Goal: Task Accomplishment & Management: Complete application form

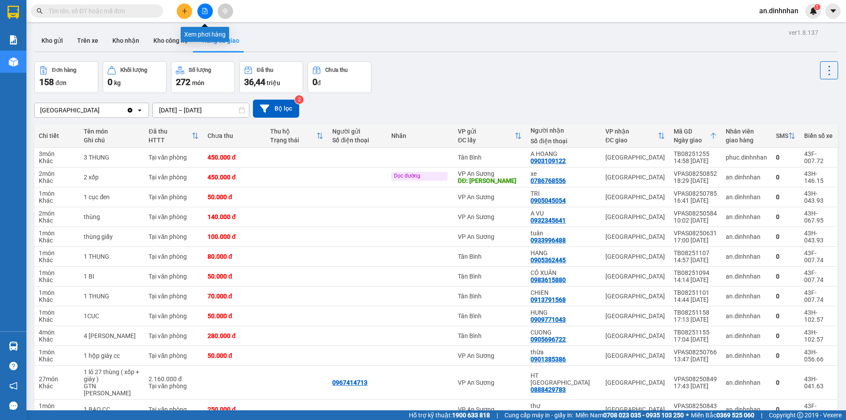
click at [206, 11] on icon "file-add" at bounding box center [205, 11] width 6 height 6
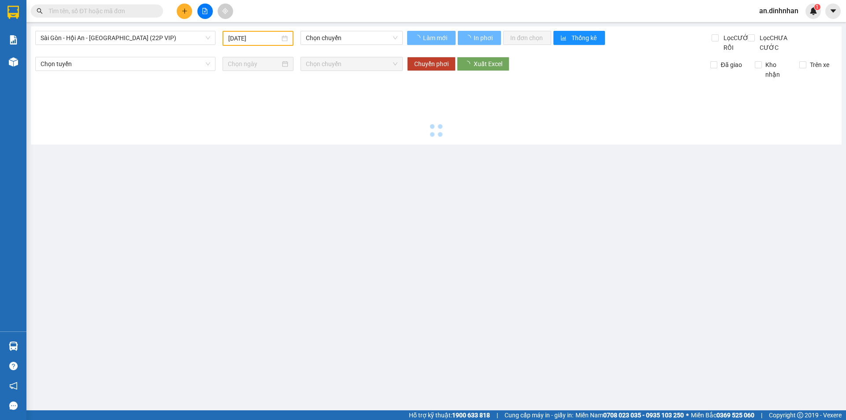
type input "[DATE]"
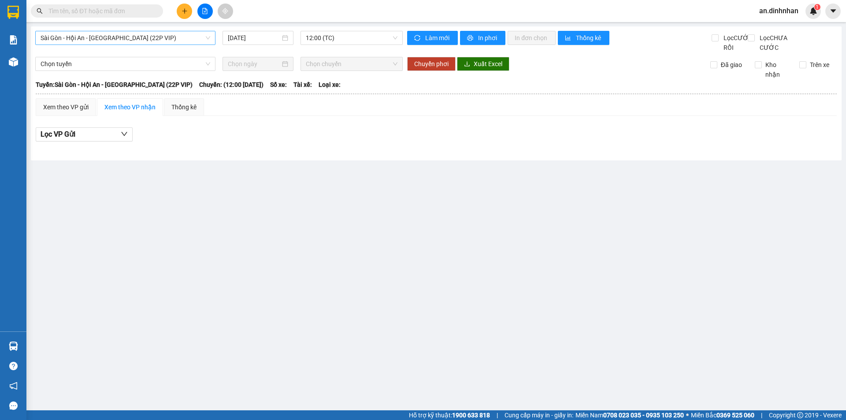
click at [200, 38] on span "Sài Gòn - Hội An - [GEOGRAPHIC_DATA] (22P VIP)" at bounding box center [126, 37] width 170 height 13
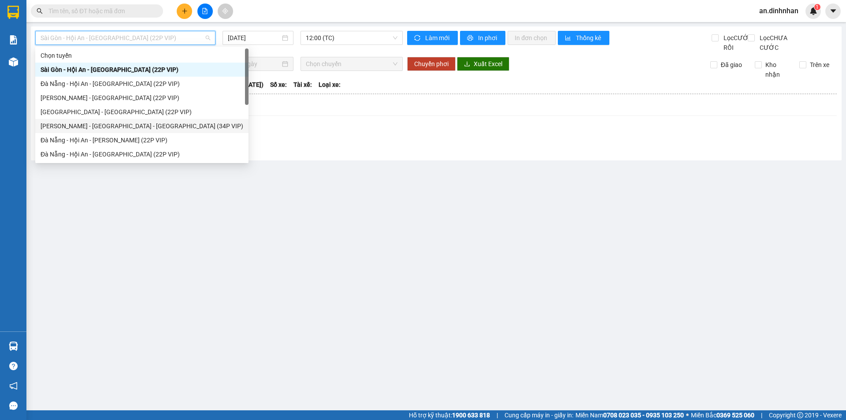
click at [158, 127] on div "[PERSON_NAME] - [GEOGRAPHIC_DATA] - [GEOGRAPHIC_DATA] (34P VIP)" at bounding box center [142, 126] width 203 height 10
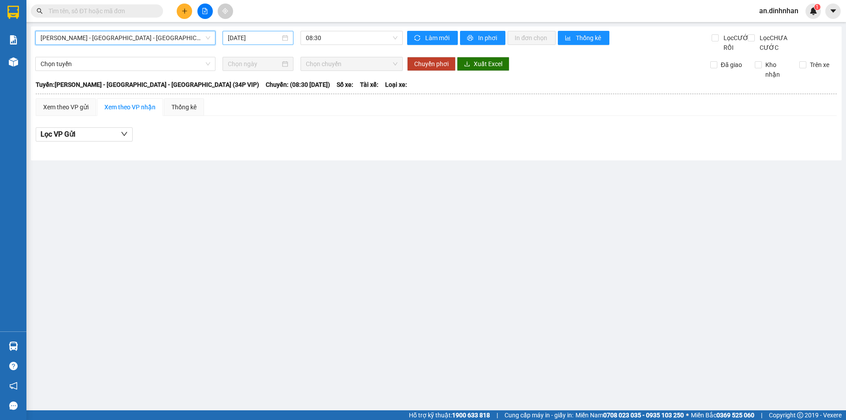
click at [259, 36] on input "[DATE]" at bounding box center [254, 38] width 52 height 10
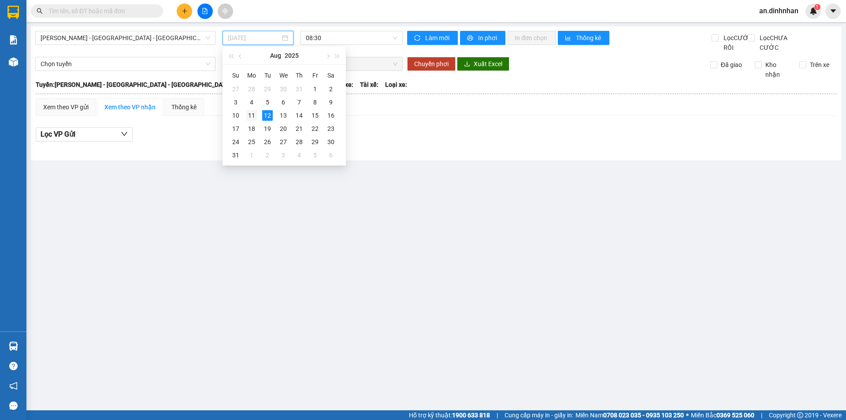
click at [254, 109] on td "11" at bounding box center [252, 115] width 16 height 13
type input "[DATE]"
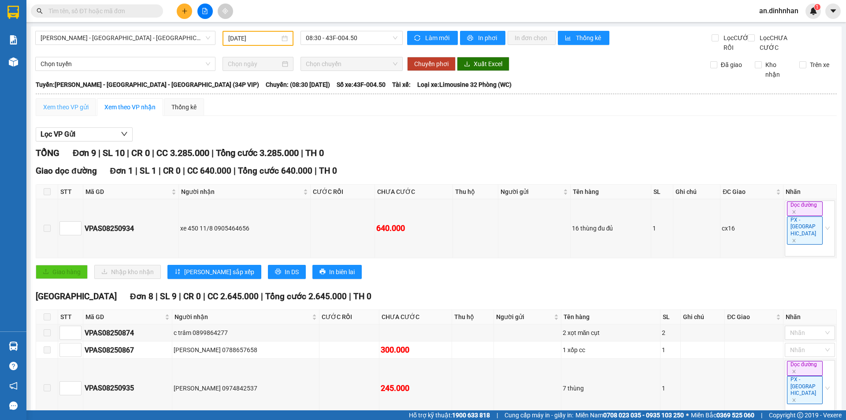
click at [90, 116] on div "Xem theo VP gửi" at bounding box center [66, 107] width 60 height 18
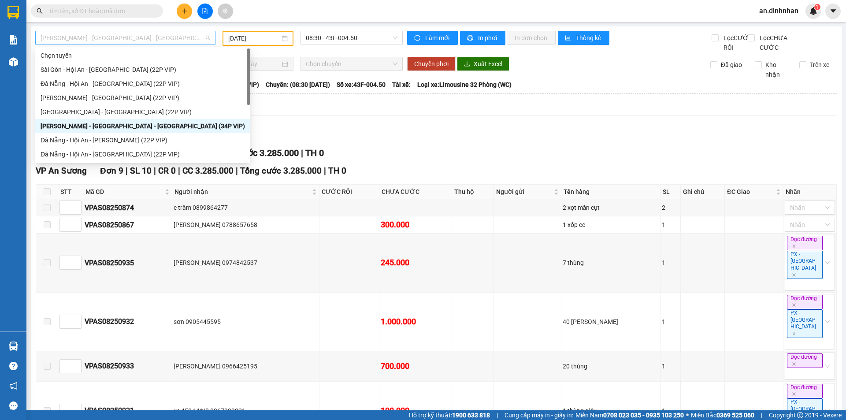
click at [198, 39] on span "[PERSON_NAME] - [GEOGRAPHIC_DATA] - [GEOGRAPHIC_DATA] (34P VIP)" at bounding box center [126, 37] width 170 height 13
click at [138, 100] on div "[PERSON_NAME] - [GEOGRAPHIC_DATA] (22P VIP)" at bounding box center [143, 98] width 205 height 10
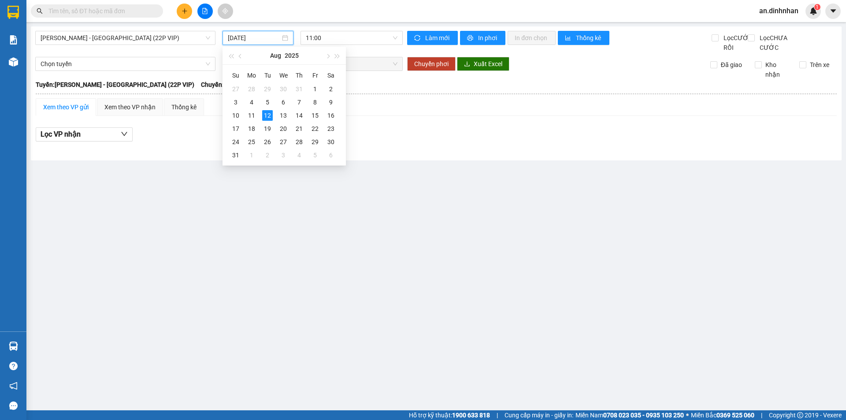
click at [264, 39] on input "[DATE]" at bounding box center [254, 38] width 52 height 10
click at [253, 114] on div "11" at bounding box center [251, 115] width 11 height 11
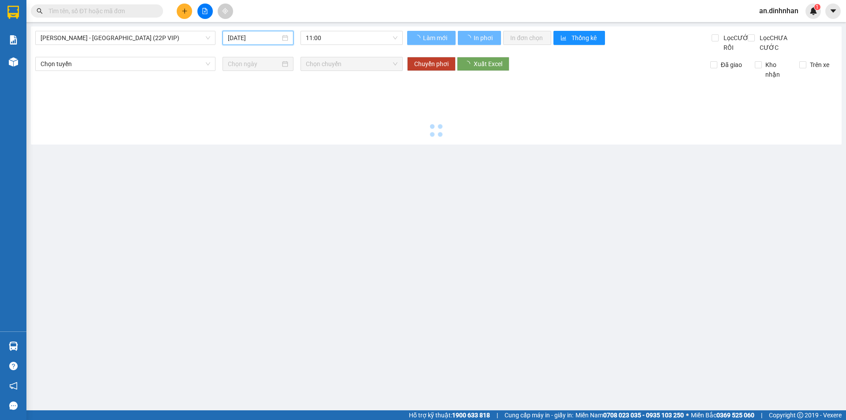
type input "[DATE]"
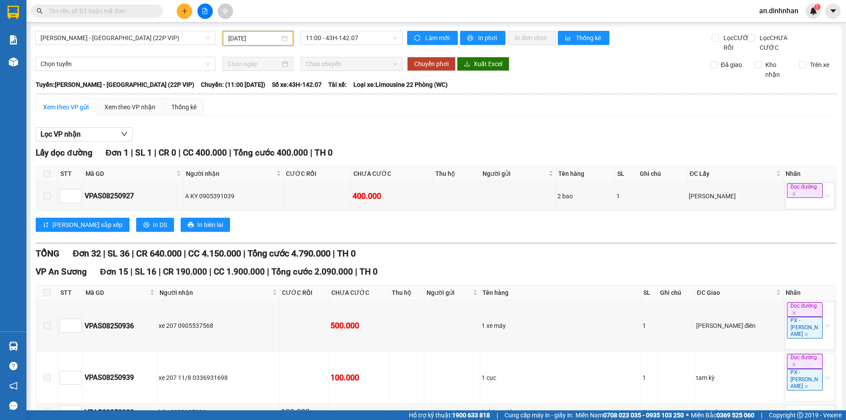
click at [145, 7] on input "text" at bounding box center [100, 11] width 104 height 10
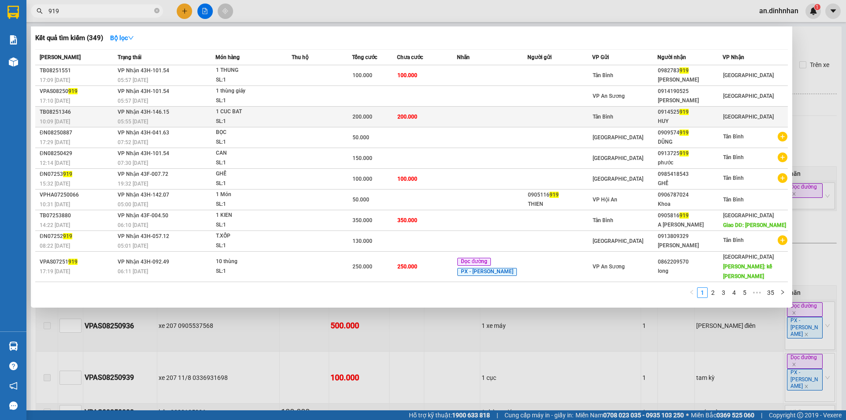
type input "919"
click at [208, 116] on td "[PERSON_NAME] 43H-146.15 05:55 [DATE]" at bounding box center [165, 117] width 100 height 21
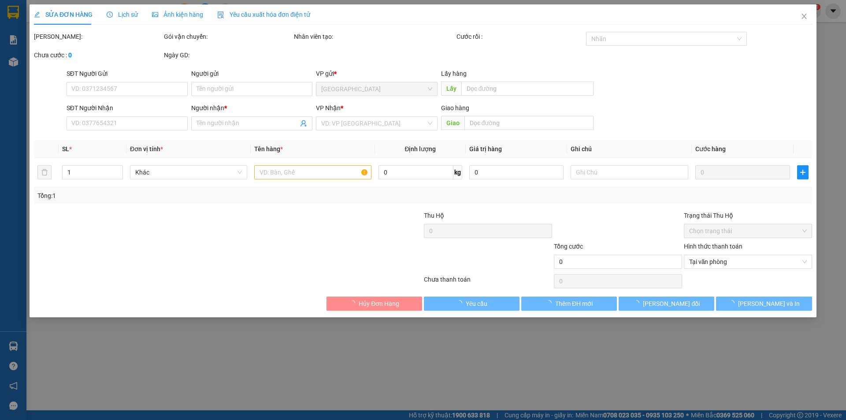
type input "0914525919"
type input "HUY"
type input "200.000"
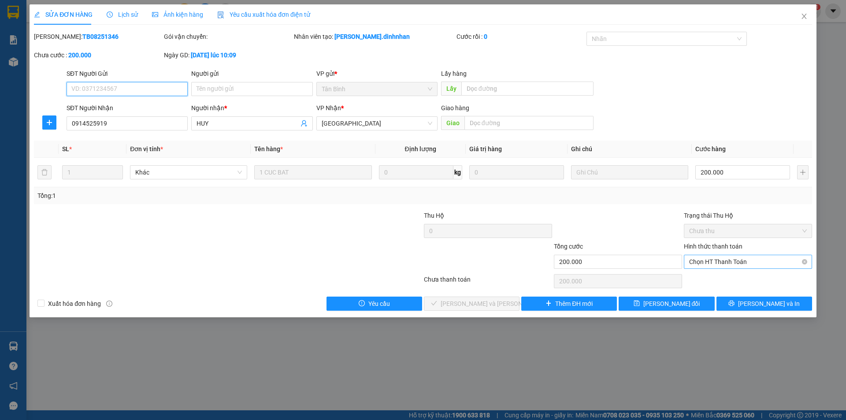
click at [731, 261] on span "Chọn HT Thanh Toán" at bounding box center [748, 261] width 118 height 13
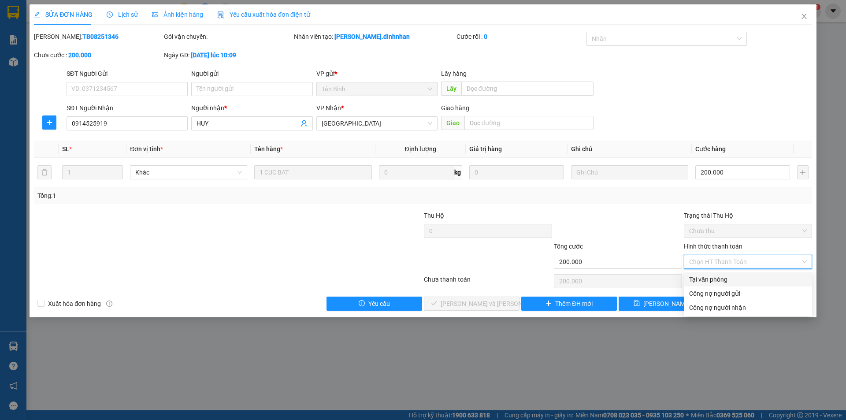
click at [710, 279] on div "Tại văn phòng" at bounding box center [748, 280] width 118 height 10
type input "0"
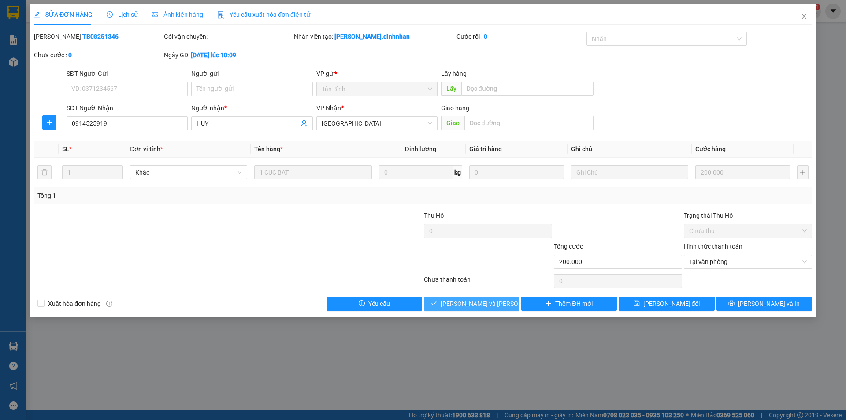
click at [493, 301] on span "[PERSON_NAME] và [PERSON_NAME] hàng" at bounding box center [500, 304] width 119 height 10
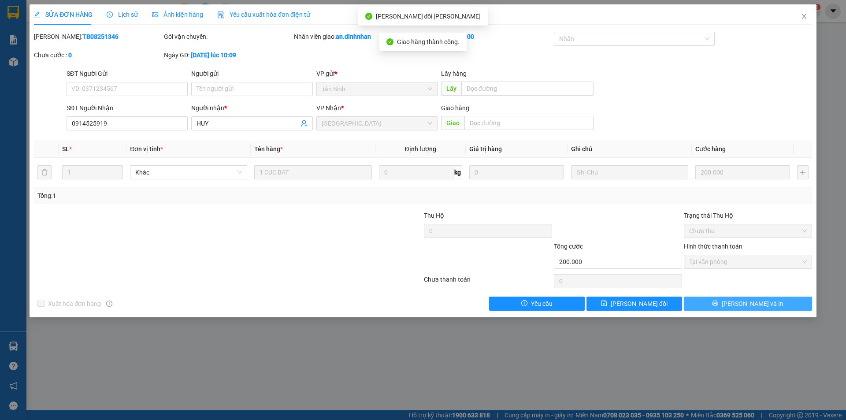
click at [748, 305] on span "[PERSON_NAME] và In" at bounding box center [753, 304] width 62 height 10
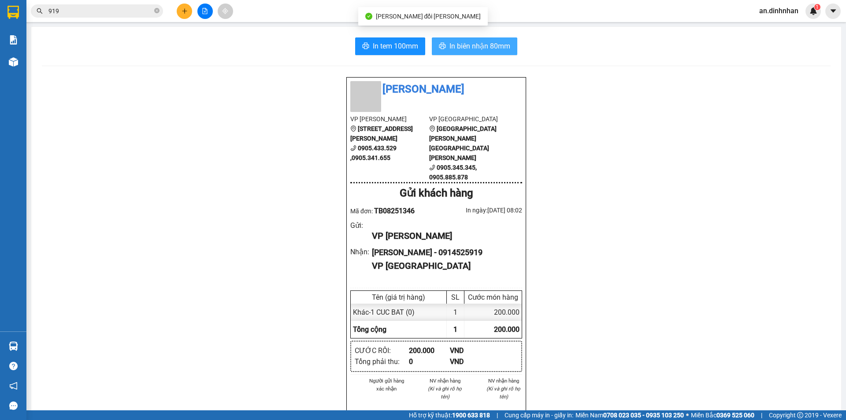
click at [499, 39] on button "In biên nhận 80mm" at bounding box center [475, 46] width 86 height 18
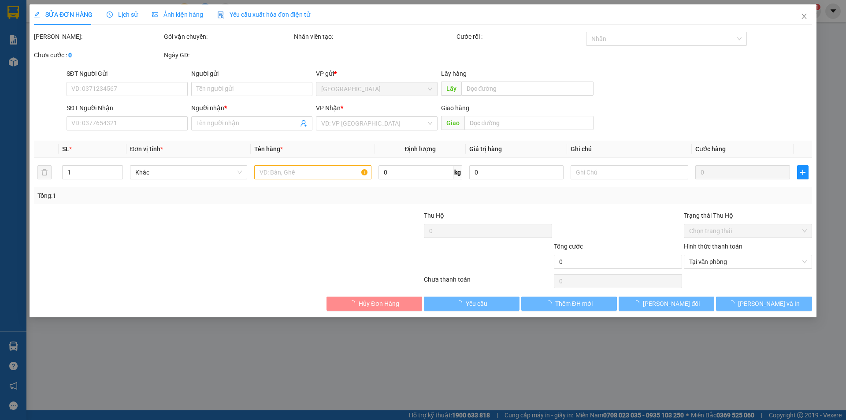
type input "0914525919"
type input "HUY"
type input "200.000"
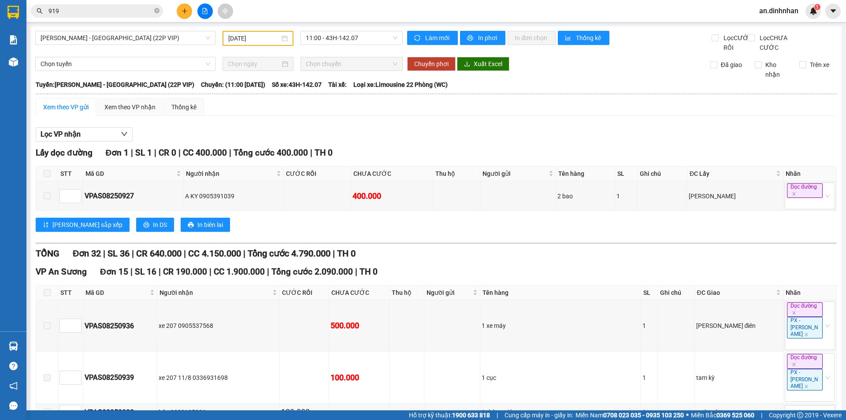
click at [160, 7] on span "919" at bounding box center [97, 10] width 132 height 13
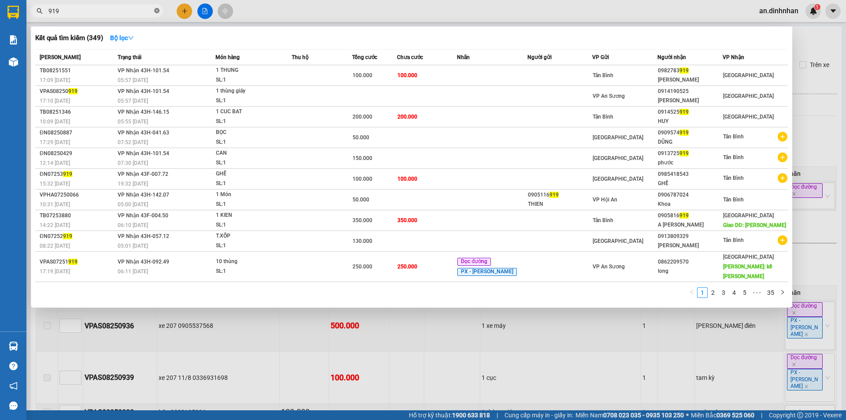
click at [158, 12] on icon "close-circle" at bounding box center [156, 10] width 5 height 5
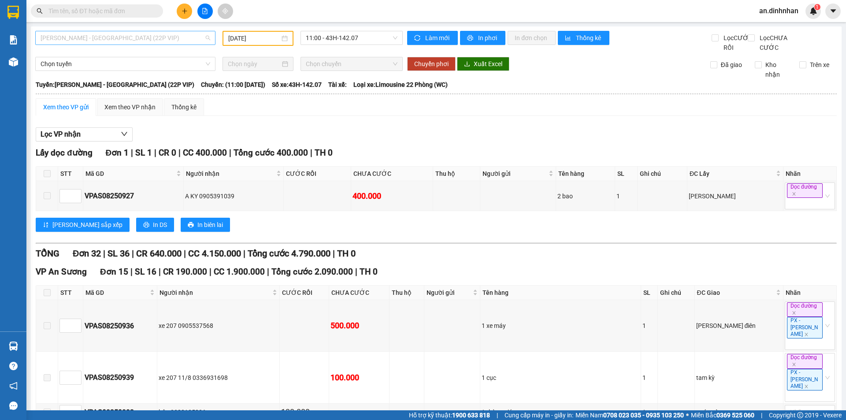
click at [205, 34] on span "[PERSON_NAME] - [GEOGRAPHIC_DATA] (22P VIP)" at bounding box center [126, 37] width 170 height 13
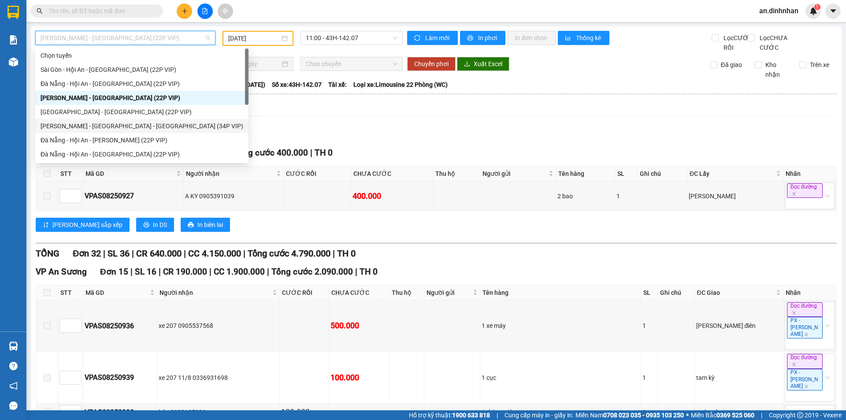
click at [149, 130] on div "[PERSON_NAME] - [GEOGRAPHIC_DATA] - [GEOGRAPHIC_DATA] (34P VIP)" at bounding box center [142, 126] width 203 height 10
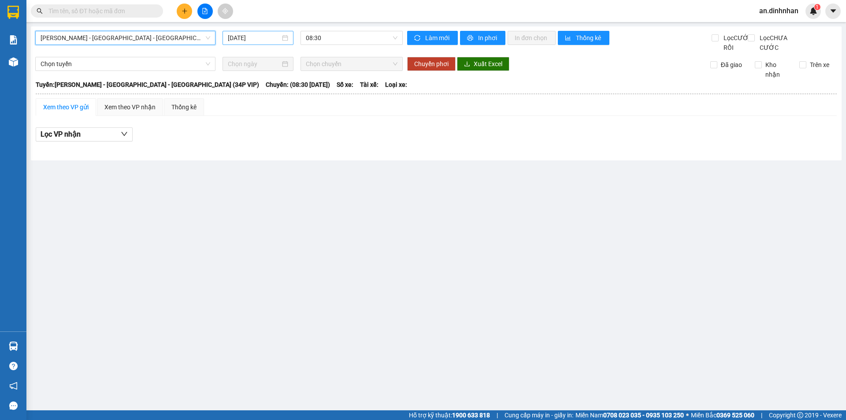
click at [283, 40] on div "[DATE]" at bounding box center [258, 38] width 60 height 10
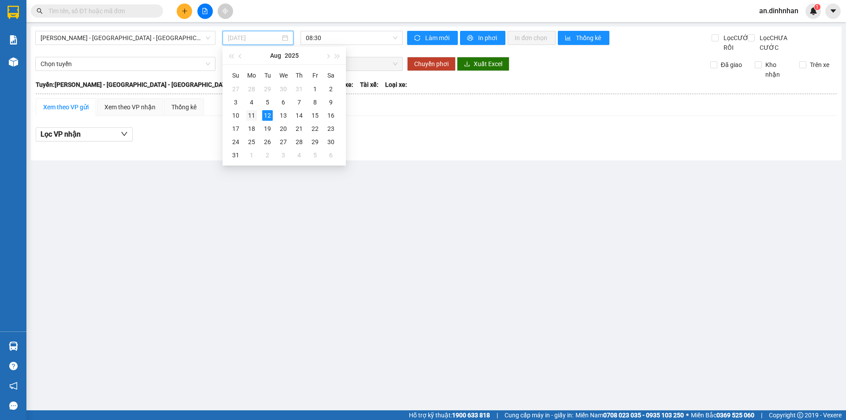
click at [250, 115] on div "11" at bounding box center [251, 115] width 11 height 11
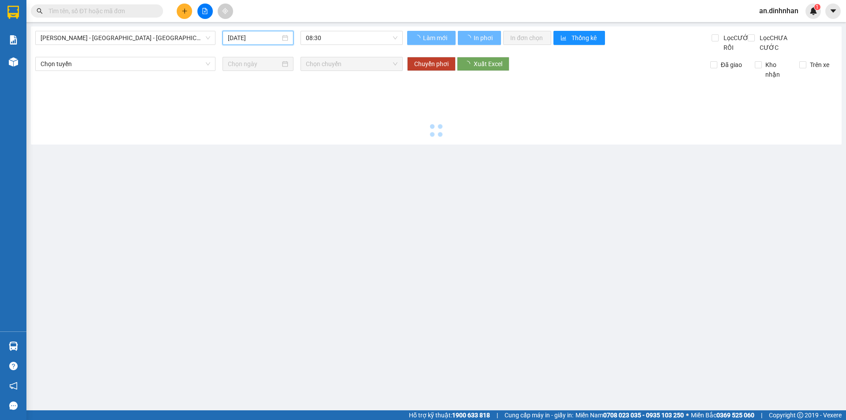
type input "[DATE]"
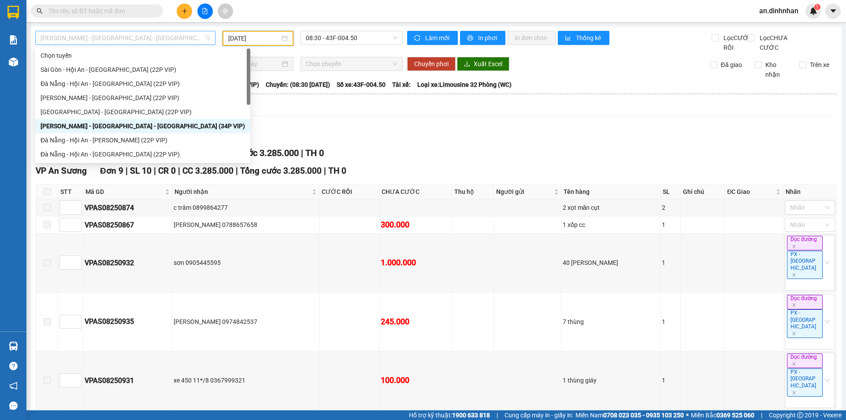
drag, startPoint x: 202, startPoint y: 35, endPoint x: 188, endPoint y: 44, distance: 16.9
click at [202, 35] on span "[PERSON_NAME] - [GEOGRAPHIC_DATA] - [GEOGRAPHIC_DATA] (34P VIP)" at bounding box center [126, 37] width 170 height 13
click at [138, 95] on div "[PERSON_NAME] - [GEOGRAPHIC_DATA] (22P VIP)" at bounding box center [143, 98] width 205 height 10
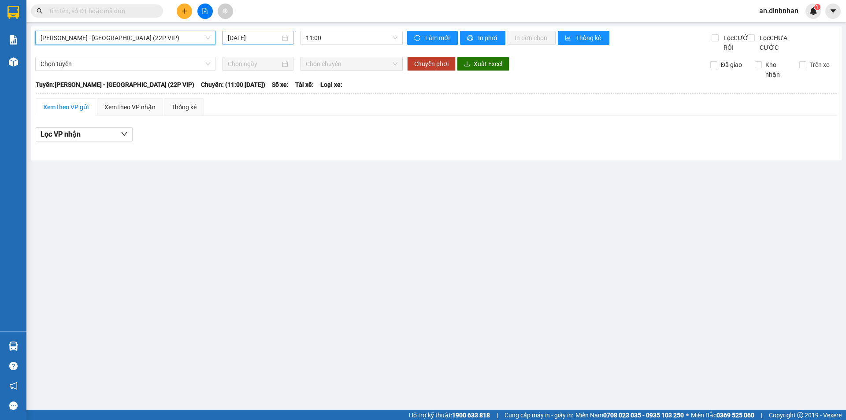
click at [289, 37] on div "[DATE]" at bounding box center [258, 38] width 71 height 14
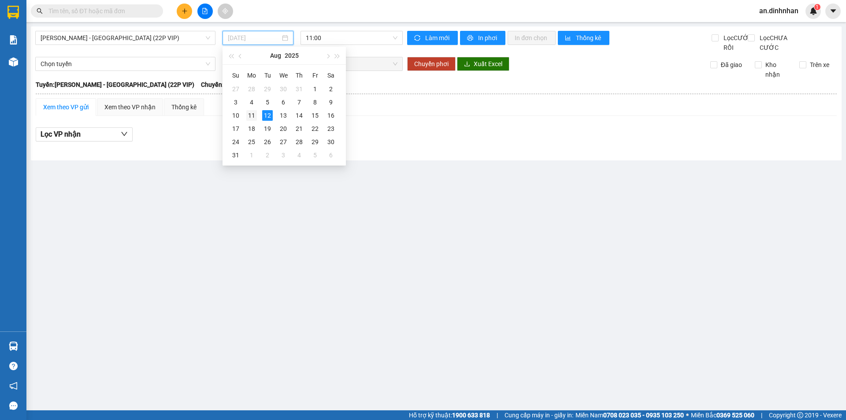
click at [257, 118] on td "11" at bounding box center [252, 115] width 16 height 13
type input "[DATE]"
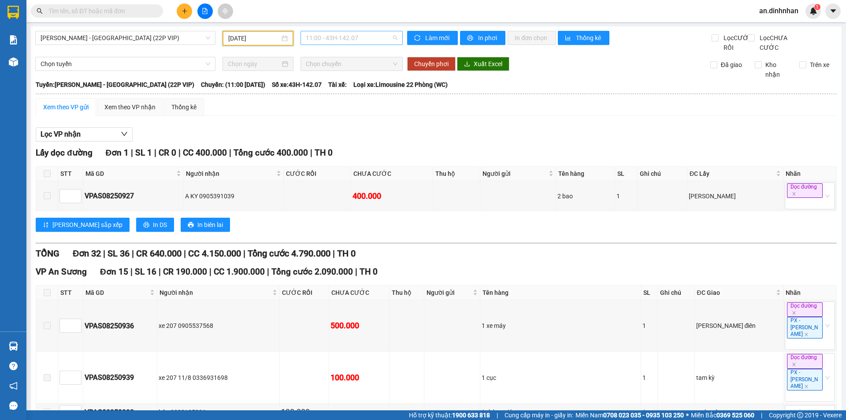
click at [339, 37] on span "11:00 - 43H-142.07" at bounding box center [352, 37] width 92 height 13
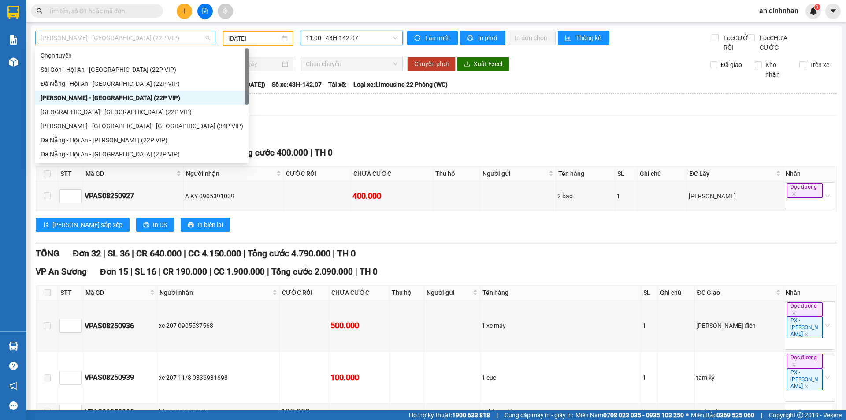
click at [191, 37] on span "[PERSON_NAME] - [GEOGRAPHIC_DATA] (22P VIP)" at bounding box center [126, 37] width 170 height 13
click at [173, 68] on div "Sài Gòn - Hội An - [GEOGRAPHIC_DATA] (22P VIP)" at bounding box center [142, 70] width 203 height 10
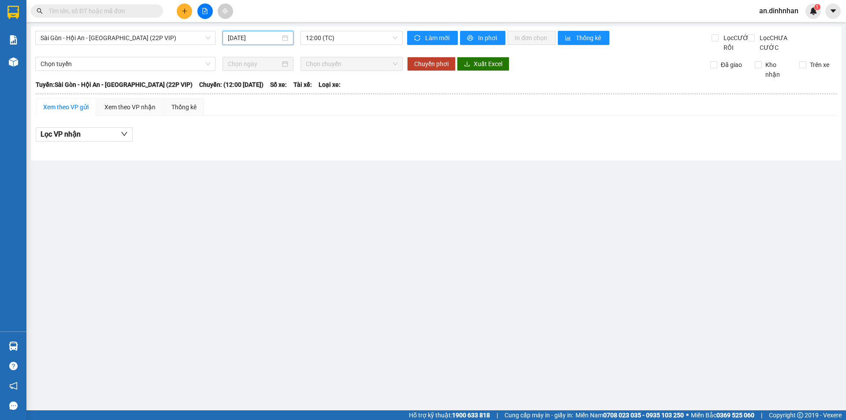
click at [278, 34] on input "[DATE]" at bounding box center [254, 38] width 52 height 10
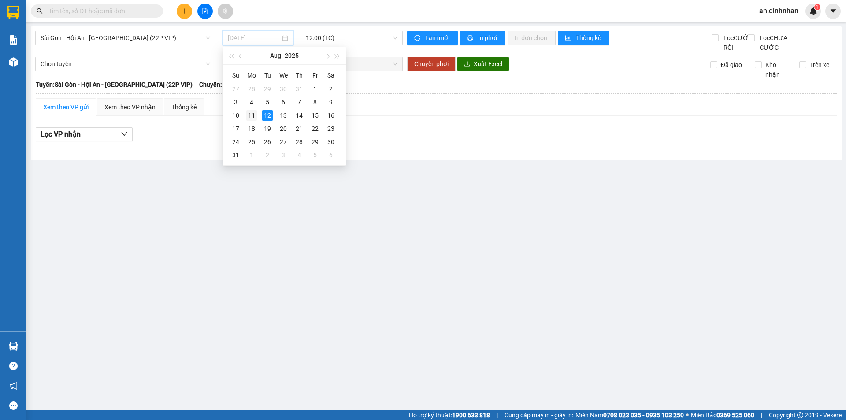
click at [251, 111] on div "11" at bounding box center [251, 115] width 11 height 11
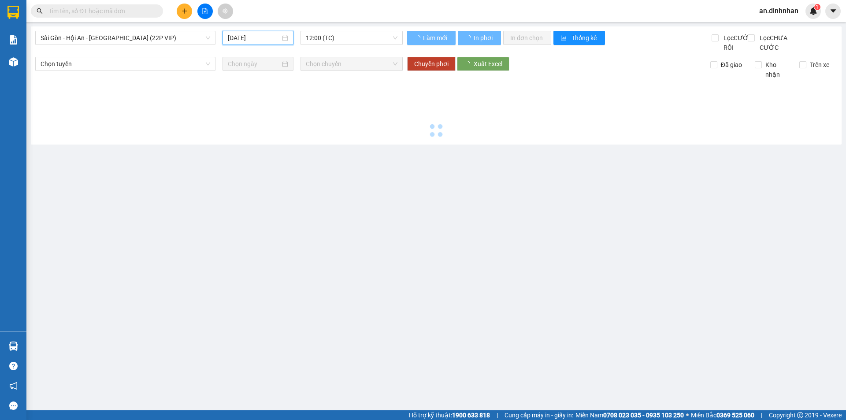
type input "[DATE]"
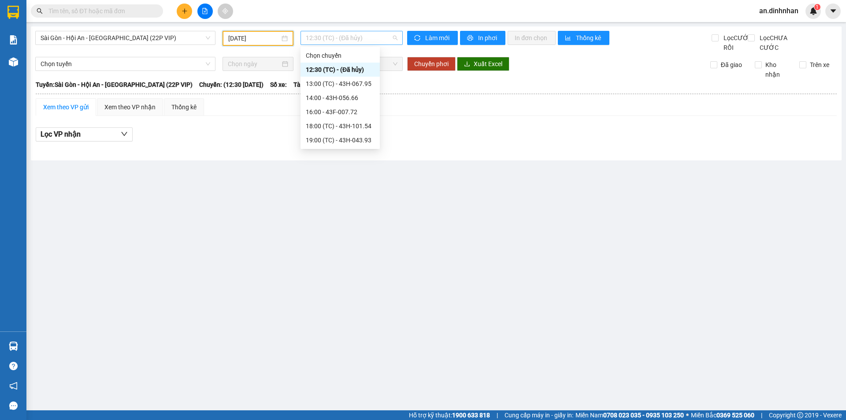
click at [335, 38] on span "12:30 (TC) - (Đã [PERSON_NAME])" at bounding box center [352, 37] width 92 height 13
click at [341, 90] on div "13:00 (TC) - 43H-067.95" at bounding box center [340, 84] width 79 height 14
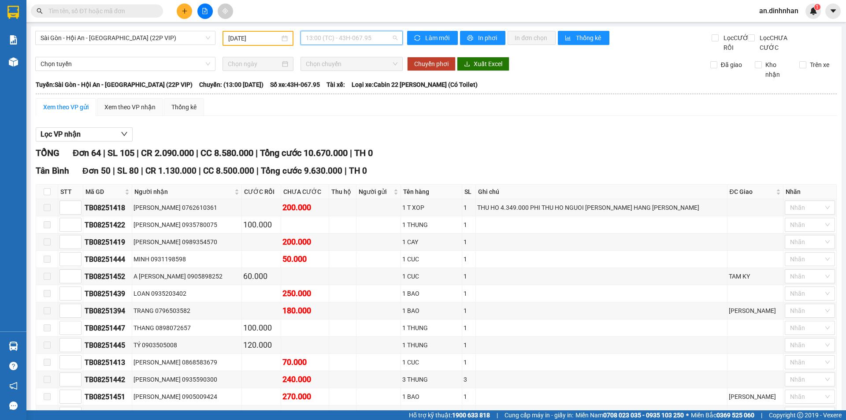
click at [346, 41] on span "13:00 (TC) - 43H-067.95" at bounding box center [352, 37] width 92 height 13
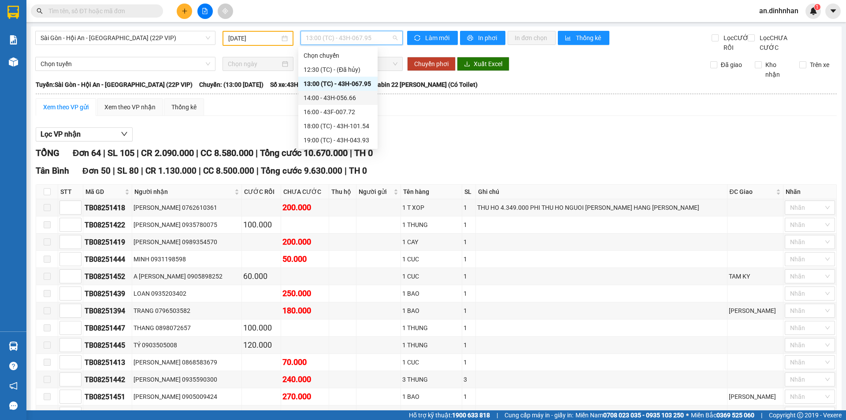
click at [341, 96] on div "14:00 - 43H-056.66" at bounding box center [338, 98] width 69 height 10
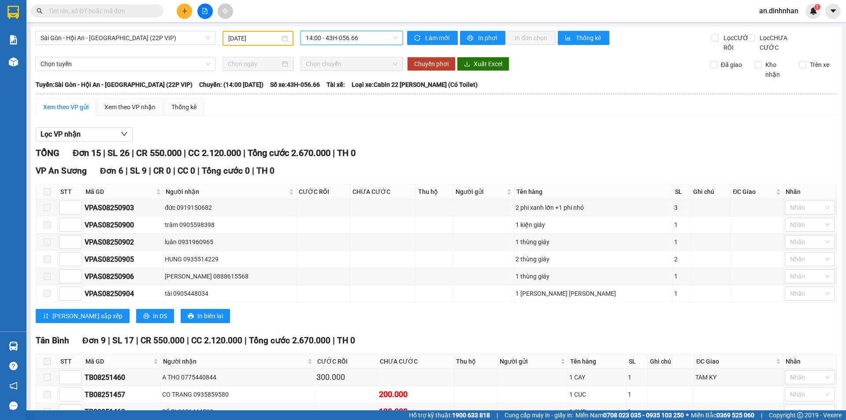
click at [341, 38] on span "14:00 - 43H-056.66" at bounding box center [352, 37] width 92 height 13
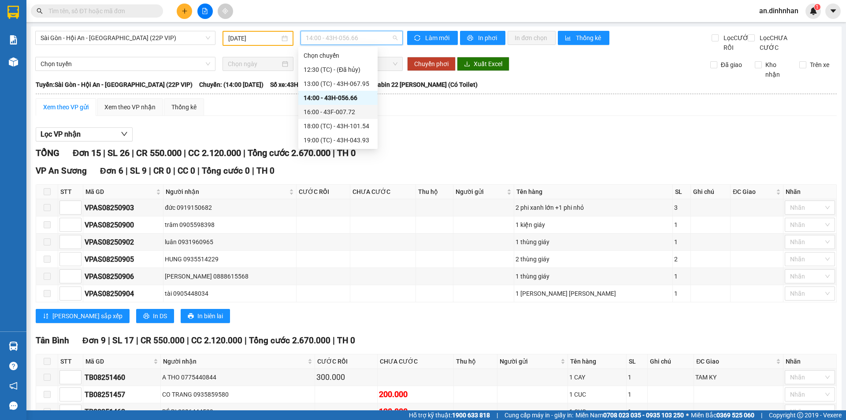
click at [330, 109] on div "16:00 - 43F-007.72" at bounding box center [338, 112] width 69 height 10
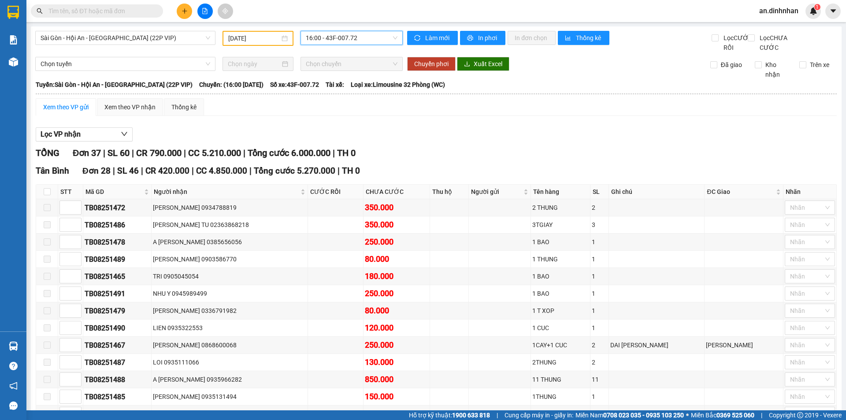
click at [328, 34] on span "16:00 - 43F-007.72" at bounding box center [352, 37] width 92 height 13
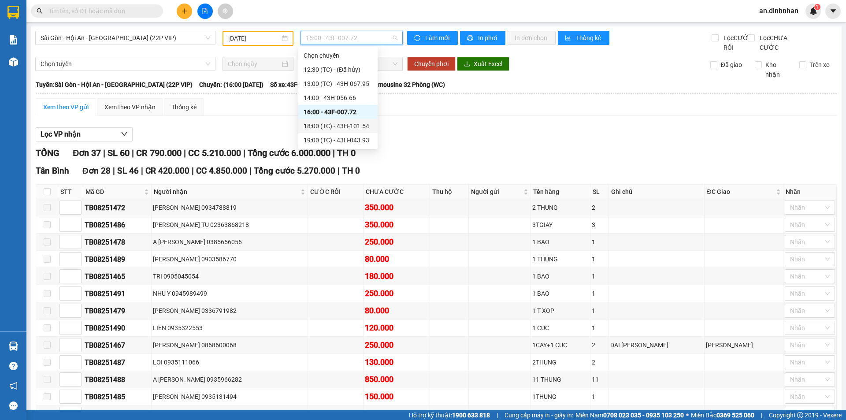
click at [336, 131] on div "18:00 (TC) - 43H-101.54" at bounding box center [337, 126] width 79 height 14
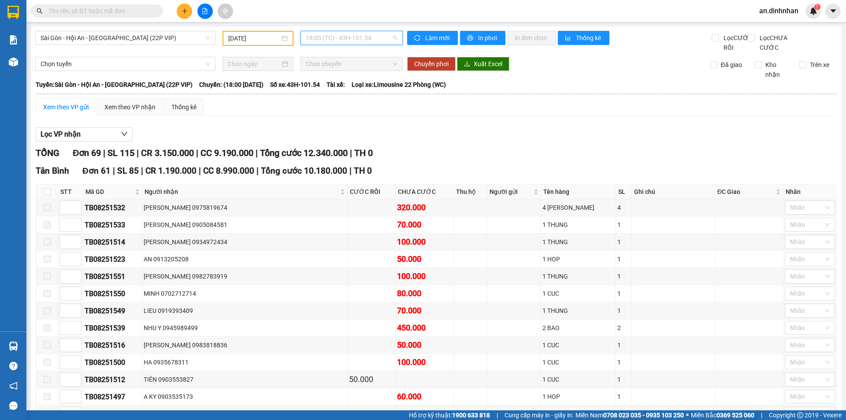
click at [357, 39] on span "18:00 (TC) - 43H-101.54" at bounding box center [352, 37] width 92 height 13
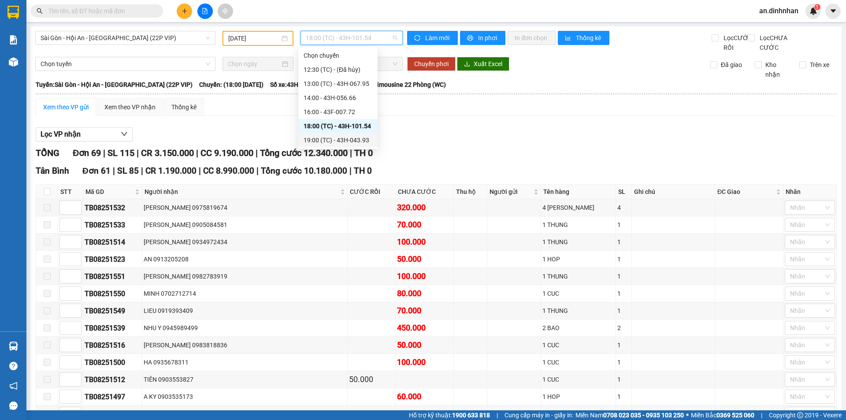
click at [342, 142] on div "19:00 (TC) - 43H-043.93" at bounding box center [338, 140] width 69 height 10
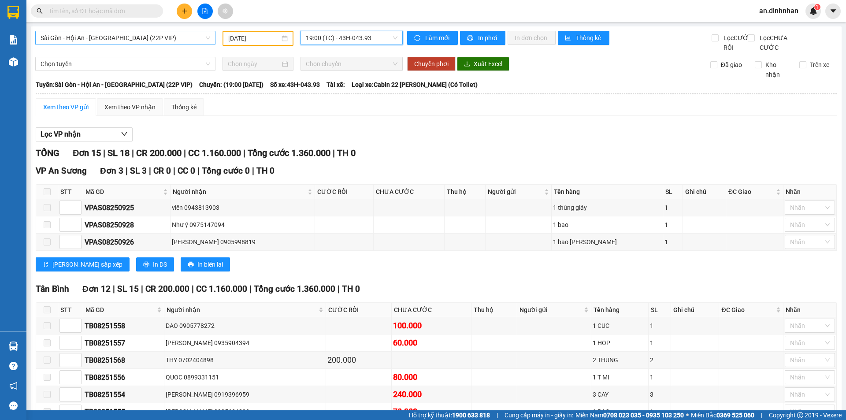
click at [189, 42] on span "Sài Gòn - Hội An - [GEOGRAPHIC_DATA] (22P VIP)" at bounding box center [126, 37] width 170 height 13
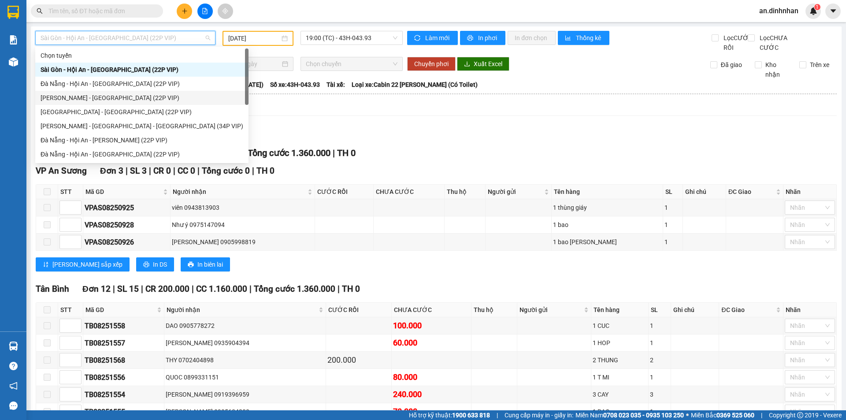
click at [165, 97] on div "[PERSON_NAME] - [GEOGRAPHIC_DATA] (22P VIP)" at bounding box center [142, 98] width 203 height 10
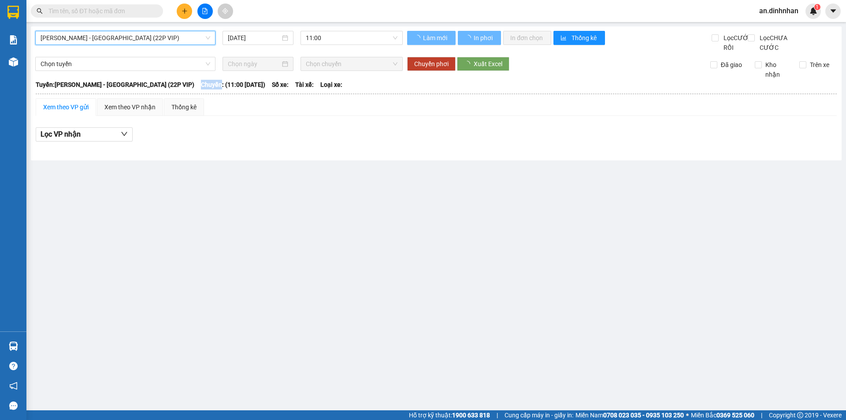
click at [201, 89] on span "Chuyến: (11:00 [DATE])" at bounding box center [233, 85] width 64 height 10
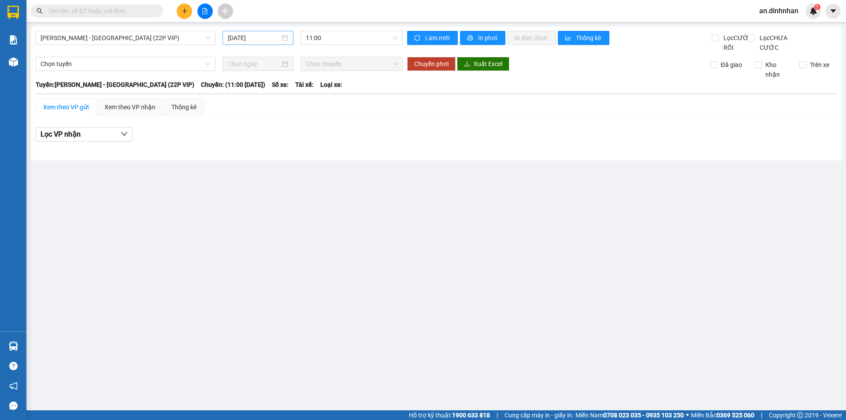
click at [284, 36] on div "[DATE]" at bounding box center [258, 38] width 60 height 10
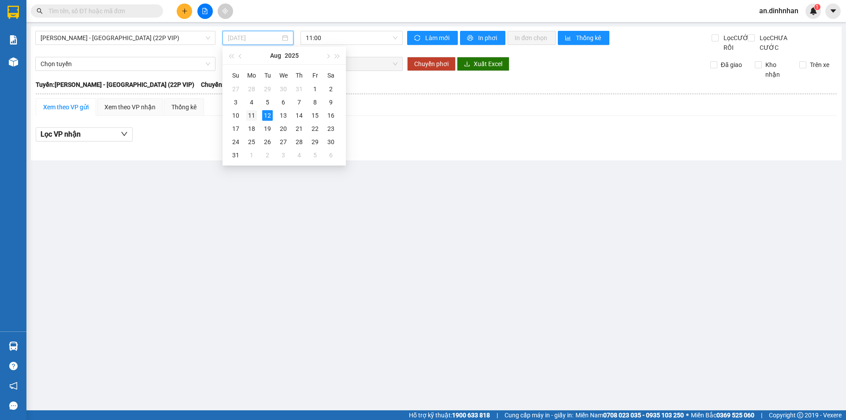
click at [249, 119] on div "11" at bounding box center [251, 115] width 11 height 11
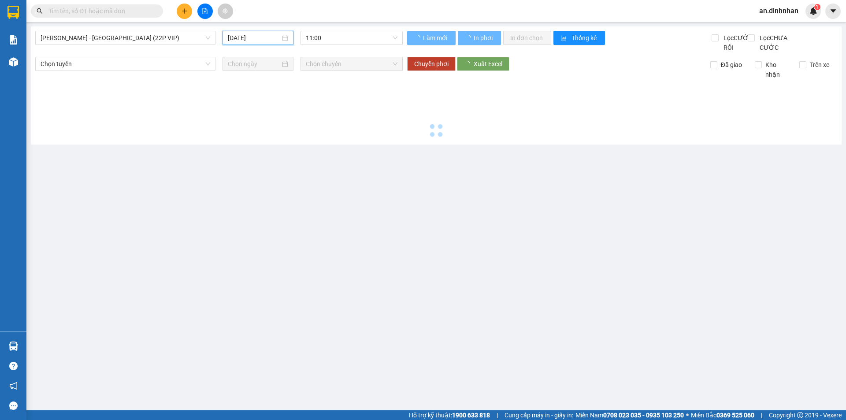
type input "[DATE]"
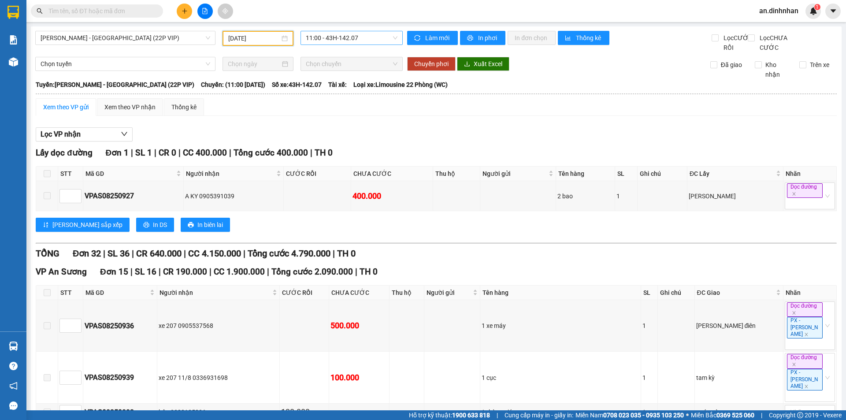
click at [328, 35] on span "11:00 - 43H-142.07" at bounding box center [352, 37] width 92 height 13
click at [194, 43] on span "[PERSON_NAME] - [GEOGRAPHIC_DATA] (22P VIP)" at bounding box center [126, 37] width 170 height 13
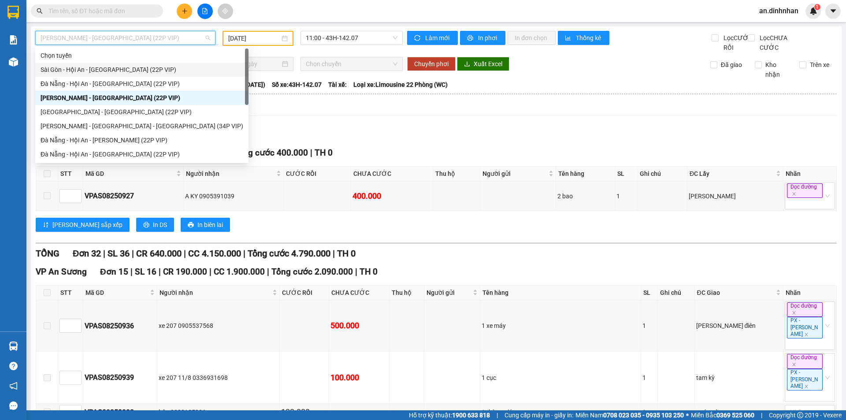
click at [183, 64] on div "Sài Gòn - Hội An - [GEOGRAPHIC_DATA] (22P VIP)" at bounding box center [141, 70] width 213 height 14
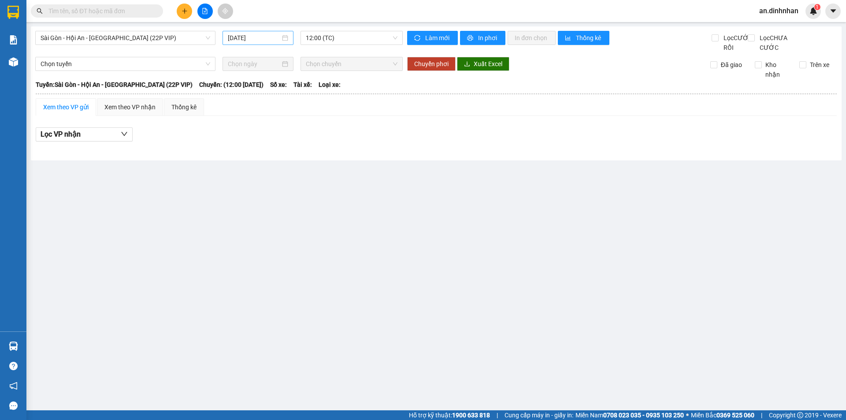
click at [283, 38] on div "[DATE]" at bounding box center [258, 38] width 60 height 10
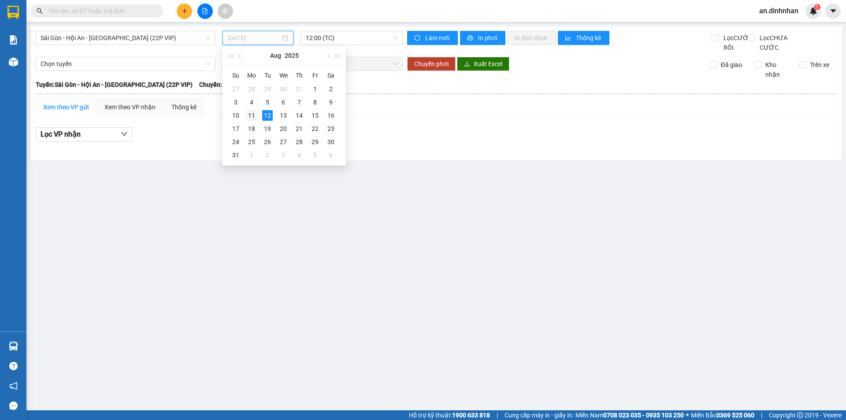
click at [252, 113] on div "11" at bounding box center [251, 115] width 11 height 11
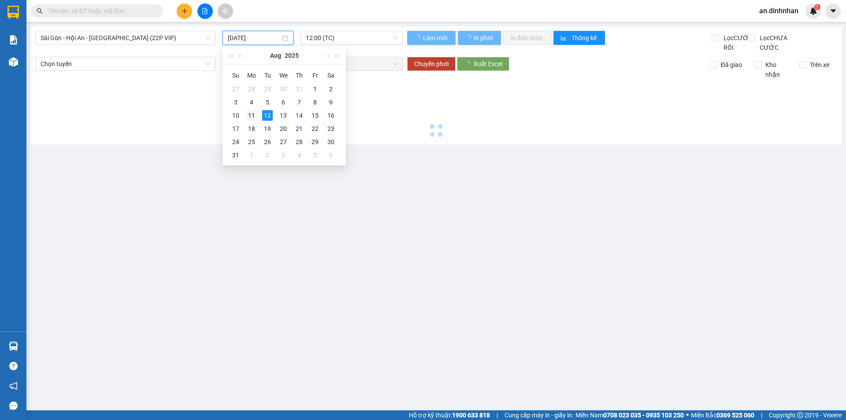
type input "[DATE]"
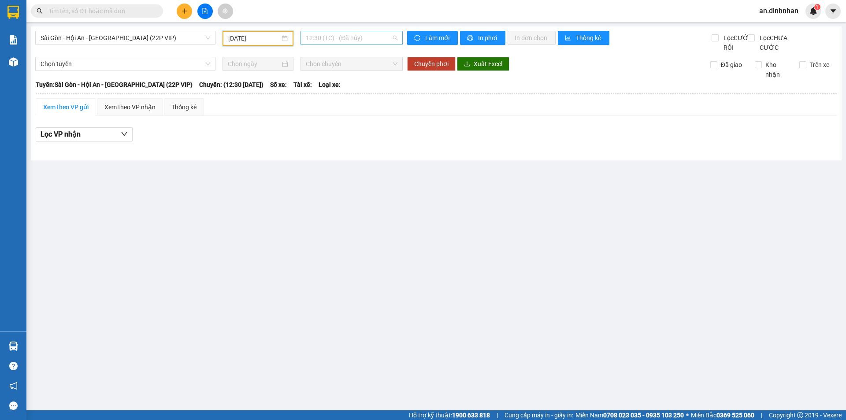
click at [350, 38] on span "12:30 (TC) - (Đã [PERSON_NAME])" at bounding box center [352, 37] width 92 height 13
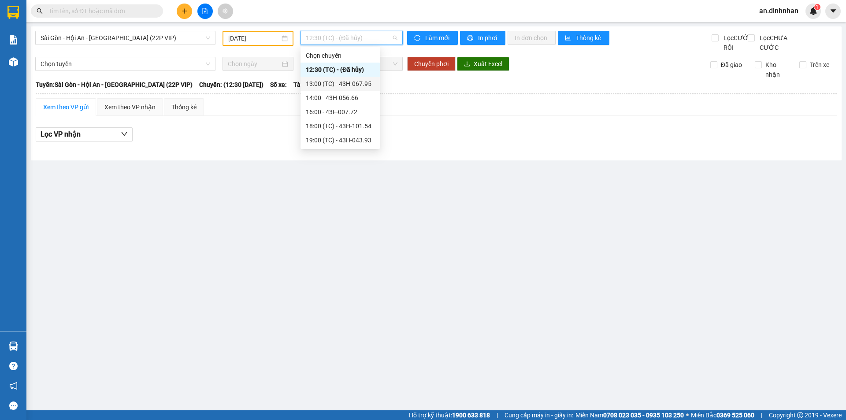
click at [337, 80] on div "13:00 (TC) - 43H-067.95" at bounding box center [340, 84] width 69 height 10
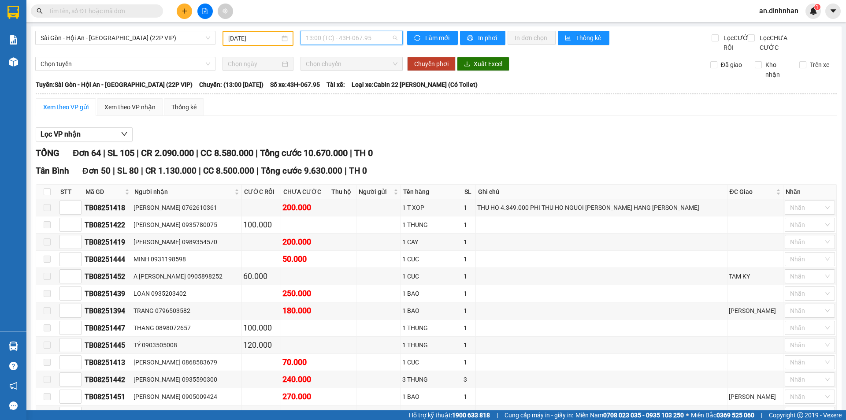
click at [363, 38] on span "13:00 (TC) - 43H-067.95" at bounding box center [352, 37] width 92 height 13
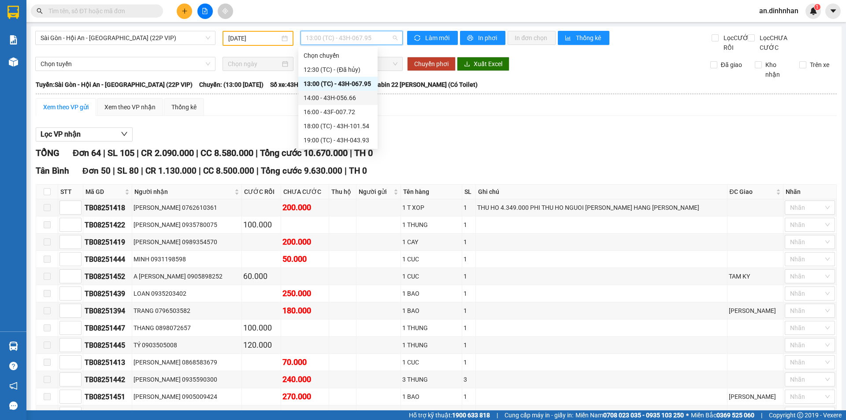
click at [357, 96] on div "14:00 - 43H-056.66" at bounding box center [338, 98] width 69 height 10
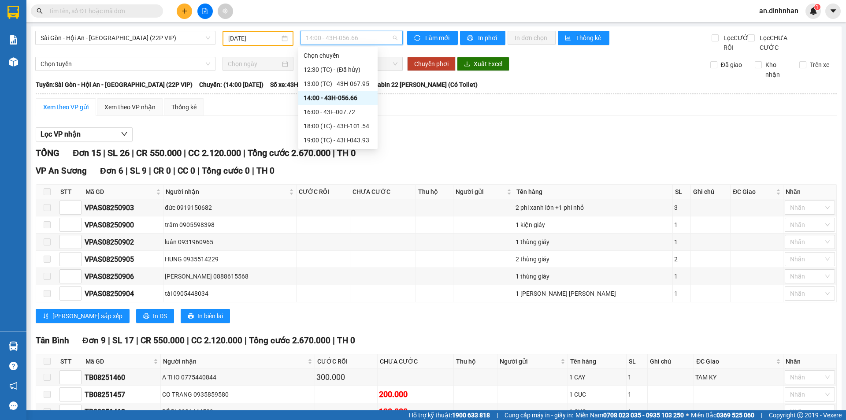
click at [376, 38] on span "14:00 - 43H-056.66" at bounding box center [352, 37] width 92 height 13
click at [352, 115] on div "16:00 - 43F-007.72" at bounding box center [338, 112] width 69 height 10
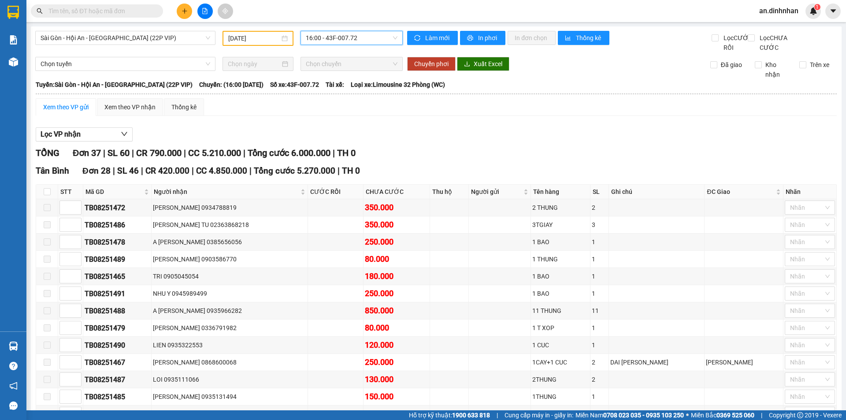
click at [347, 42] on span "16:00 - 43F-007.72" at bounding box center [352, 37] width 92 height 13
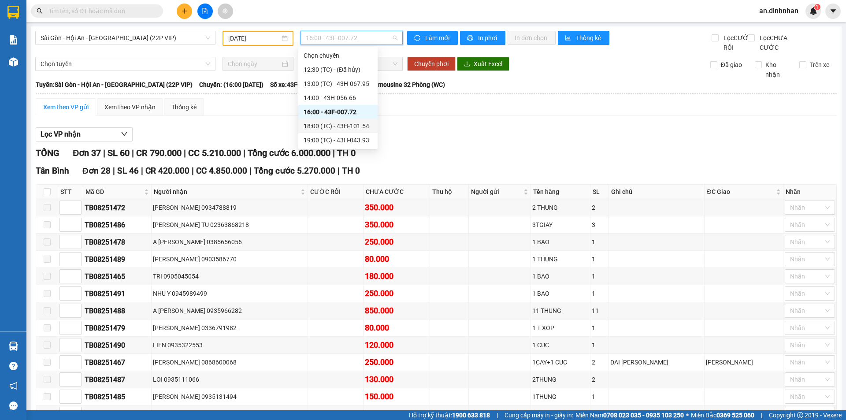
click at [352, 123] on div "18:00 (TC) - 43H-101.54" at bounding box center [338, 126] width 69 height 10
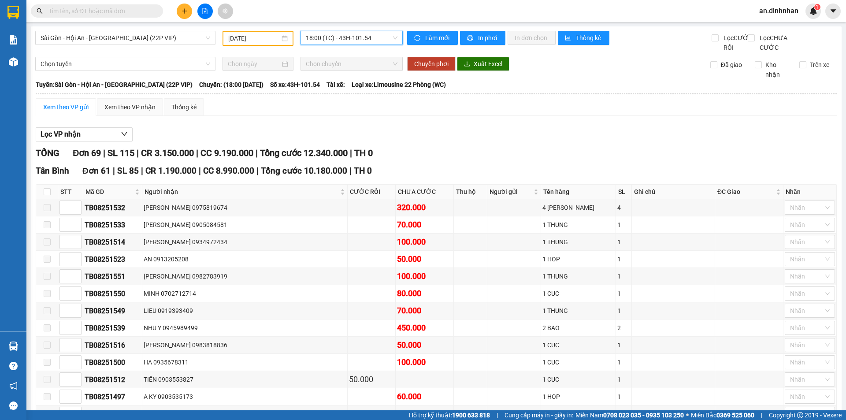
click at [349, 34] on span "18:00 (TC) - 43H-101.54" at bounding box center [352, 37] width 92 height 13
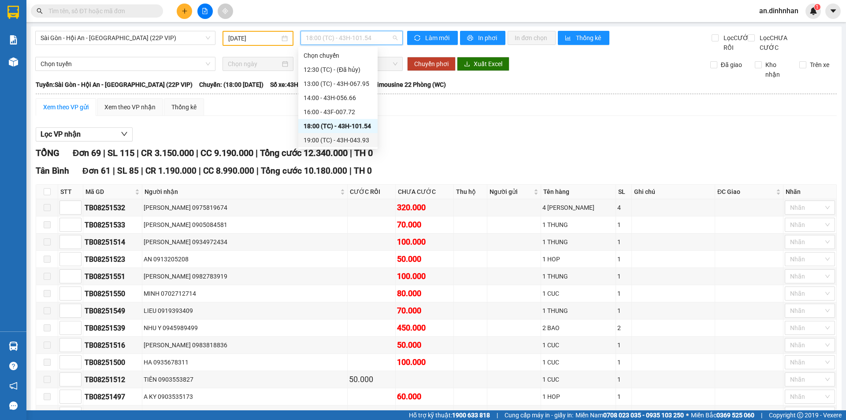
click at [350, 143] on div "19:00 (TC) - 43H-043.93" at bounding box center [338, 140] width 69 height 10
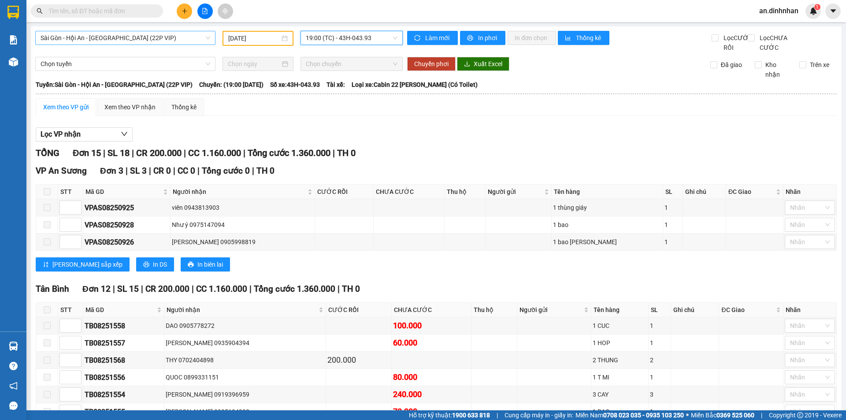
click at [147, 41] on span "Sài Gòn - Hội An - [GEOGRAPHIC_DATA] (22P VIP)" at bounding box center [126, 37] width 170 height 13
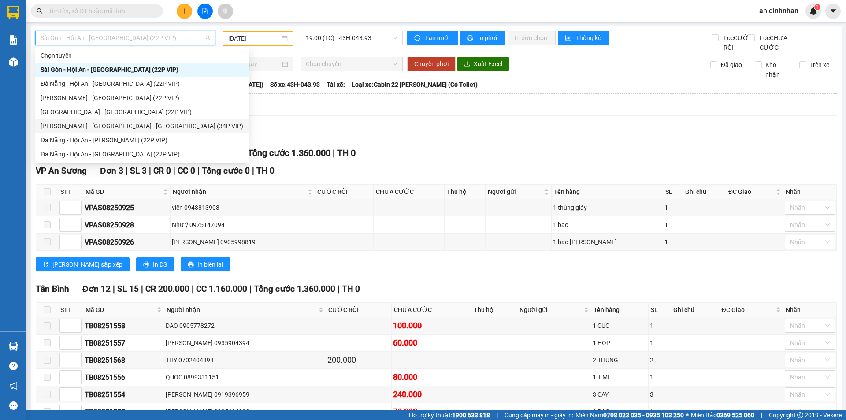
click at [114, 127] on div "[PERSON_NAME] - [GEOGRAPHIC_DATA] - [GEOGRAPHIC_DATA] (34P VIP)" at bounding box center [142, 126] width 203 height 10
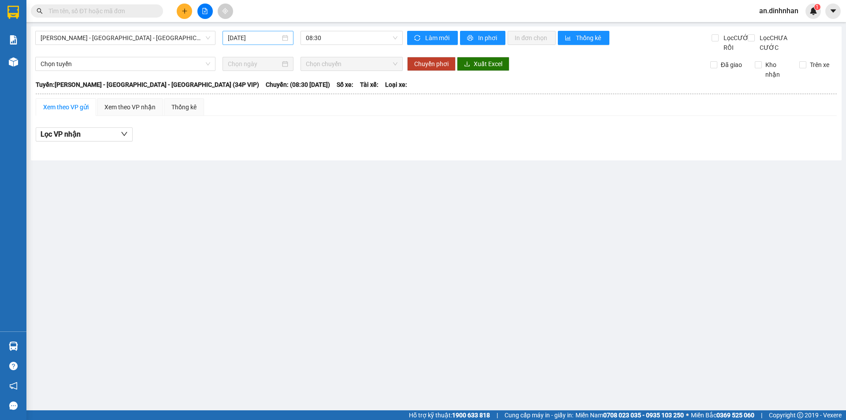
click at [283, 39] on div "[DATE]" at bounding box center [258, 38] width 60 height 10
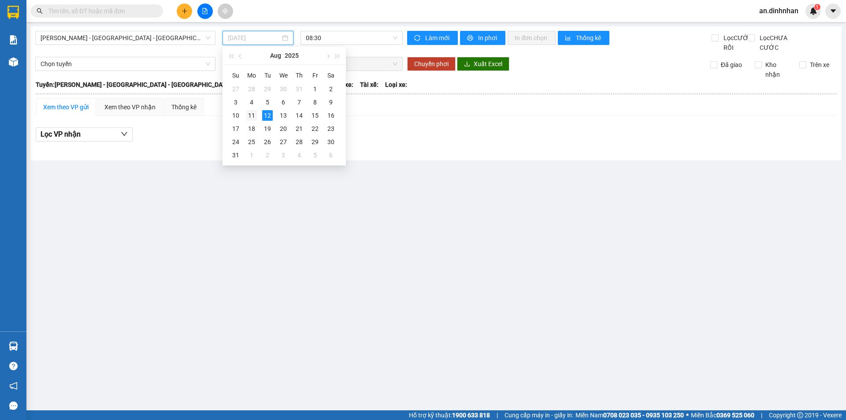
click at [253, 111] on div "11" at bounding box center [251, 115] width 11 height 11
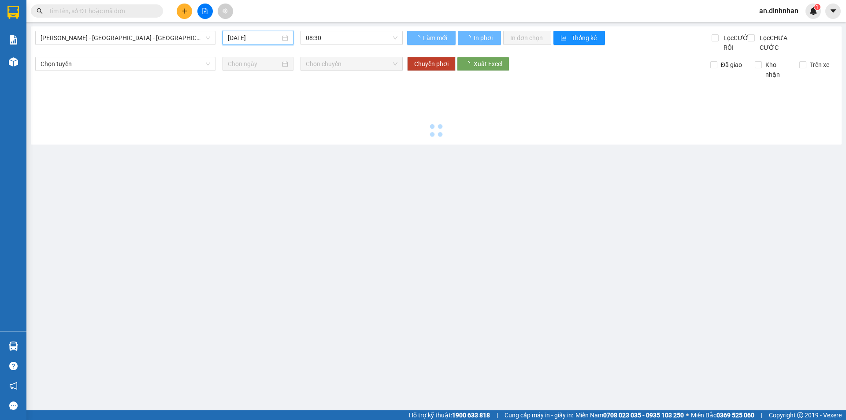
type input "[DATE]"
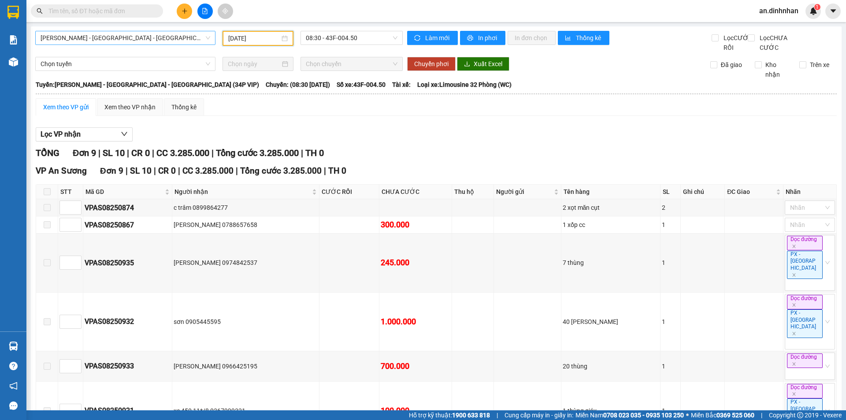
click at [206, 36] on span "[PERSON_NAME] - [GEOGRAPHIC_DATA] - [GEOGRAPHIC_DATA] (34P VIP)" at bounding box center [126, 37] width 170 height 13
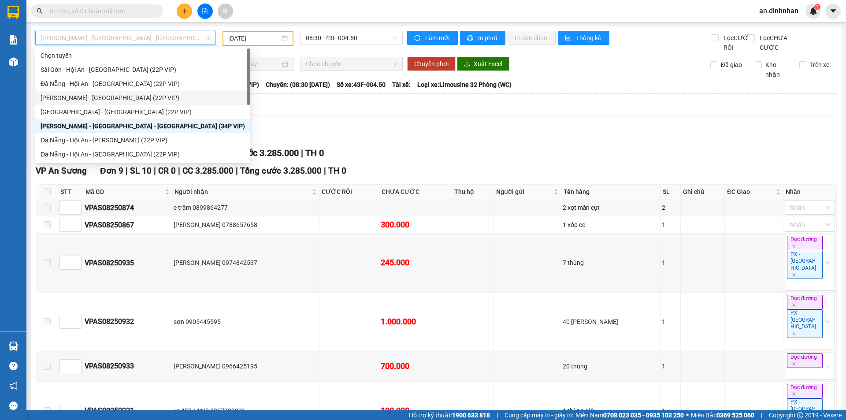
click at [119, 99] on div "[PERSON_NAME] - [GEOGRAPHIC_DATA] (22P VIP)" at bounding box center [143, 98] width 205 height 10
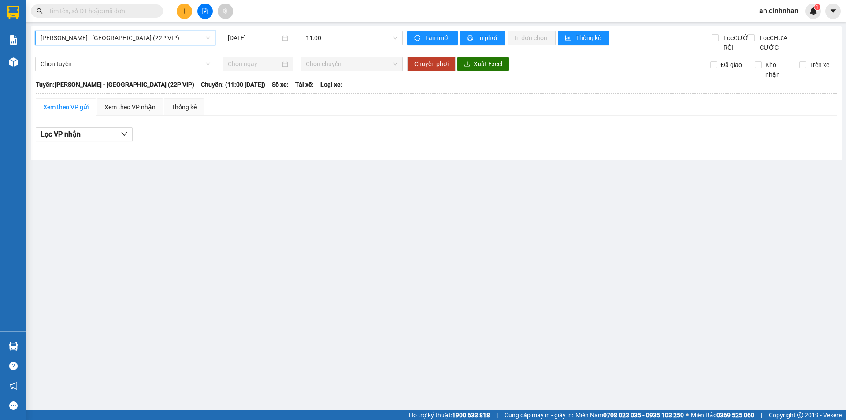
click at [289, 37] on div "[DATE]" at bounding box center [258, 38] width 71 height 14
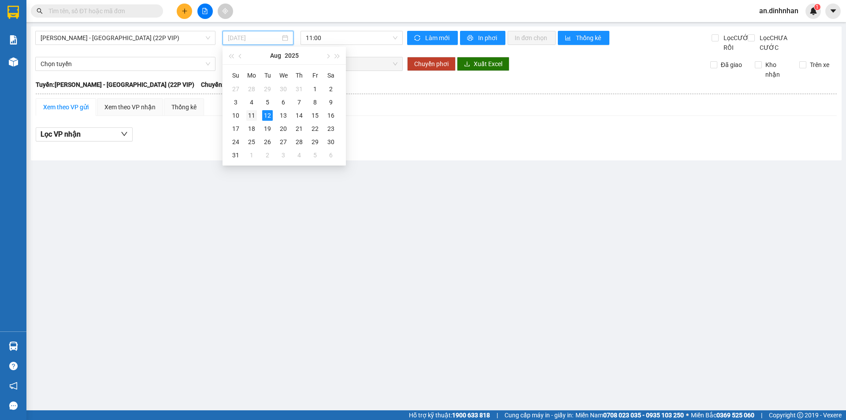
click at [253, 114] on div "11" at bounding box center [251, 115] width 11 height 11
type input "[DATE]"
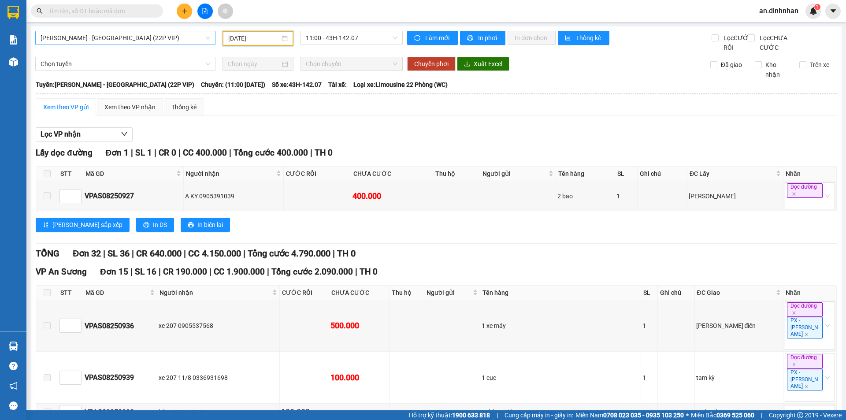
click at [207, 35] on span "[PERSON_NAME] - [GEOGRAPHIC_DATA] (22P VIP)" at bounding box center [126, 37] width 170 height 13
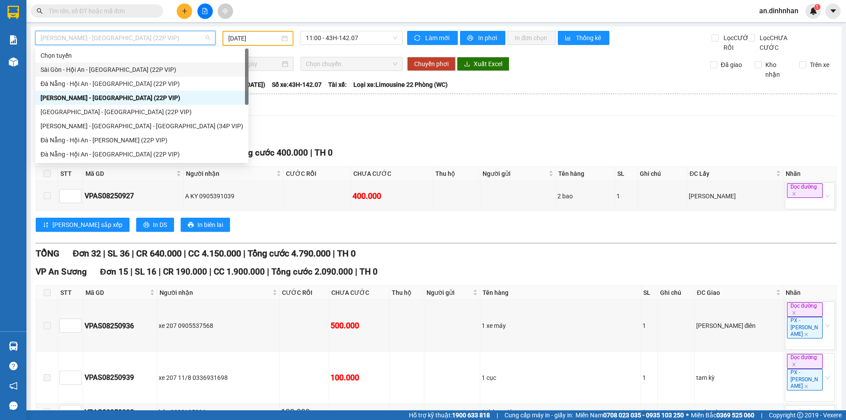
click at [179, 67] on div "Sài Gòn - Hội An - [GEOGRAPHIC_DATA] (22P VIP)" at bounding box center [142, 70] width 203 height 10
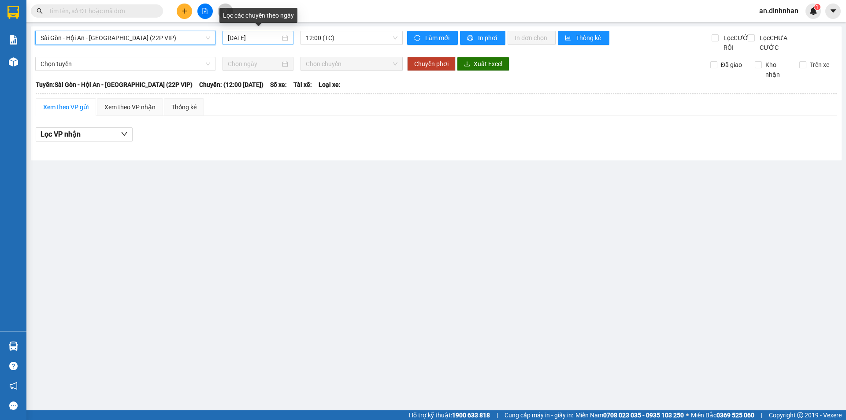
click at [290, 39] on div "[DATE]" at bounding box center [258, 38] width 71 height 14
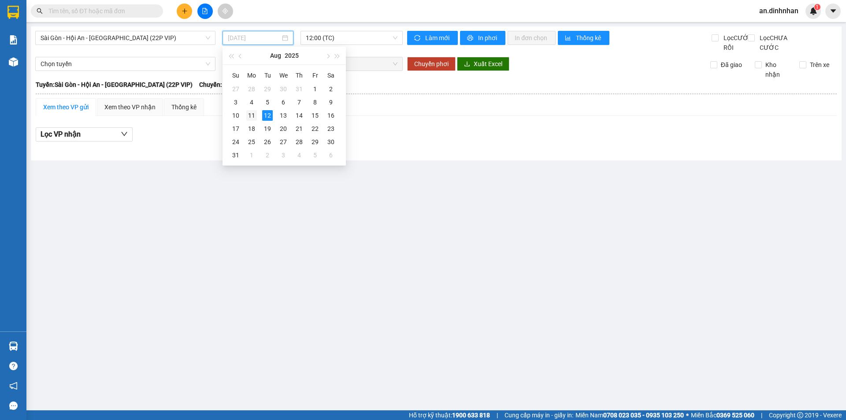
click at [257, 114] on td "11" at bounding box center [252, 115] width 16 height 13
type input "[DATE]"
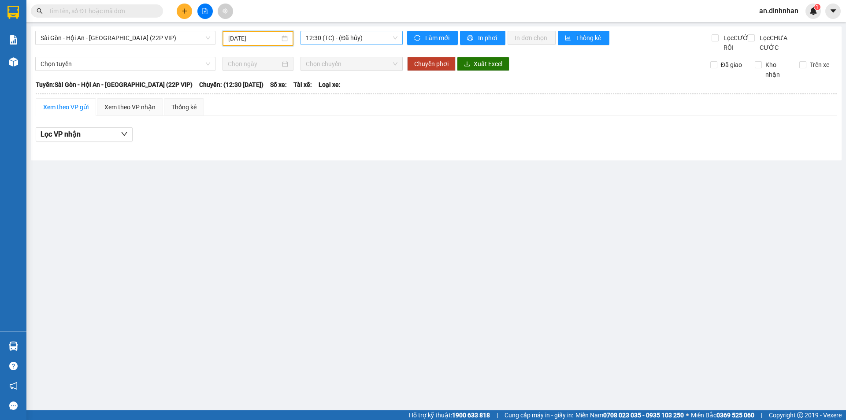
click at [367, 39] on span "12:30 (TC) - (Đã [PERSON_NAME])" at bounding box center [352, 37] width 92 height 13
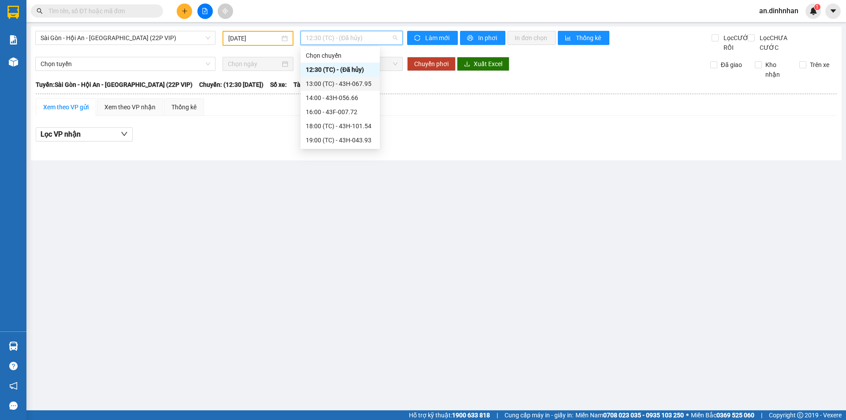
click at [352, 86] on div "13:00 (TC) - 43H-067.95" at bounding box center [340, 84] width 69 height 10
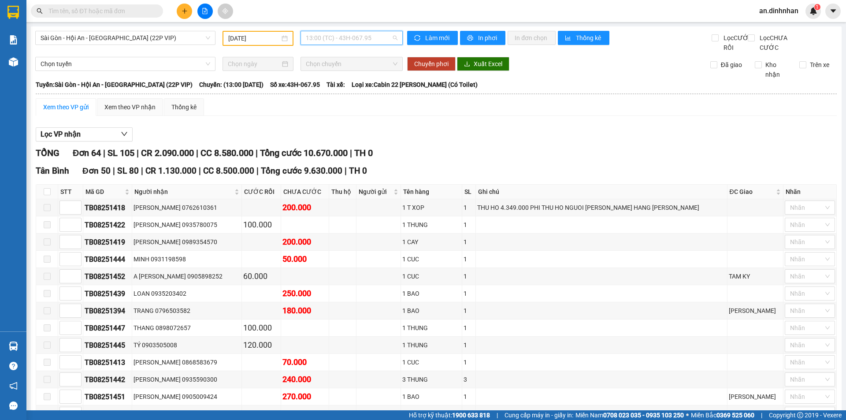
click at [368, 37] on span "13:00 (TC) - 43H-067.95" at bounding box center [352, 37] width 92 height 13
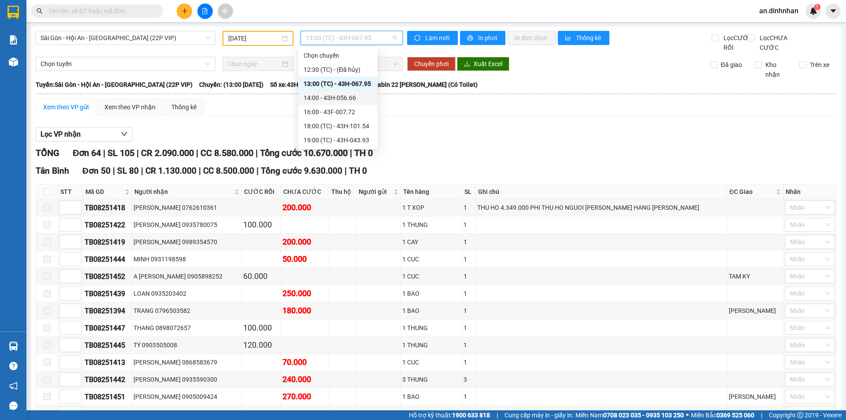
click at [355, 98] on div "14:00 - 43H-056.66" at bounding box center [338, 98] width 69 height 10
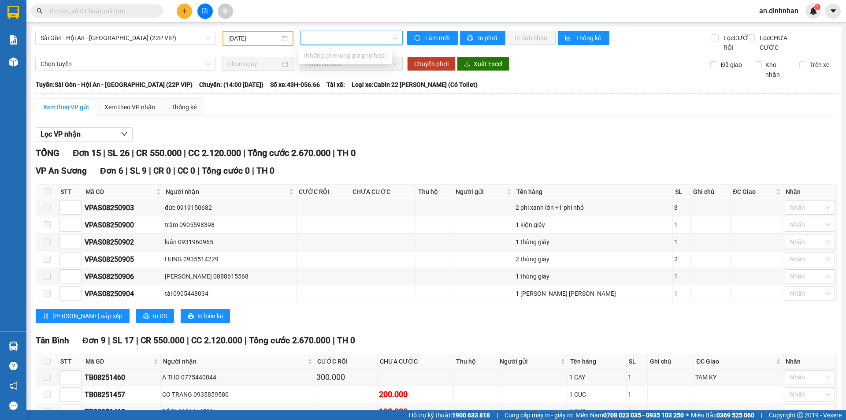
click at [376, 34] on input "search" at bounding box center [349, 37] width 86 height 13
click at [374, 40] on input "search" at bounding box center [349, 37] width 86 height 13
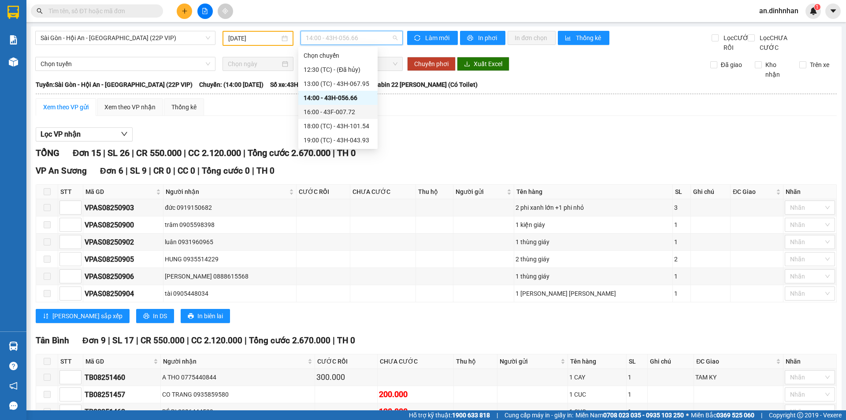
click at [334, 112] on div "16:00 - 43F-007.72" at bounding box center [338, 112] width 69 height 10
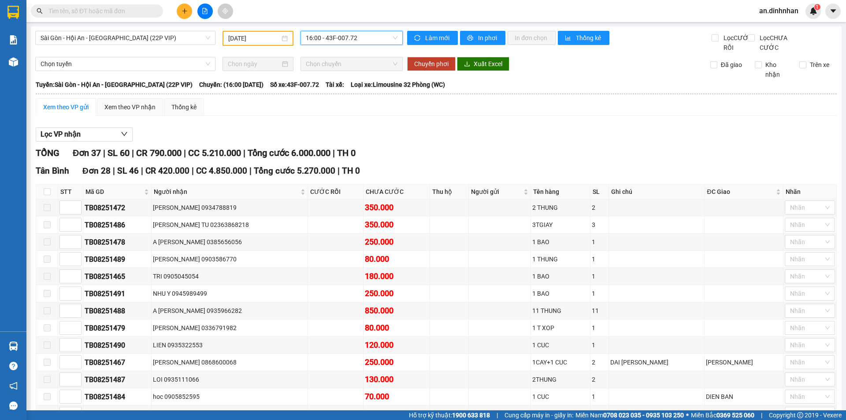
click at [363, 34] on span "16:00 - 43F-007.72" at bounding box center [352, 37] width 92 height 13
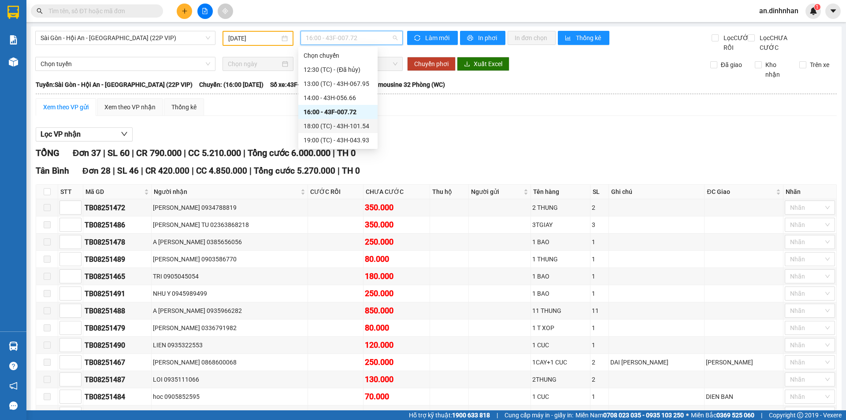
click at [348, 128] on div "18:00 (TC) - 43H-101.54" at bounding box center [338, 126] width 69 height 10
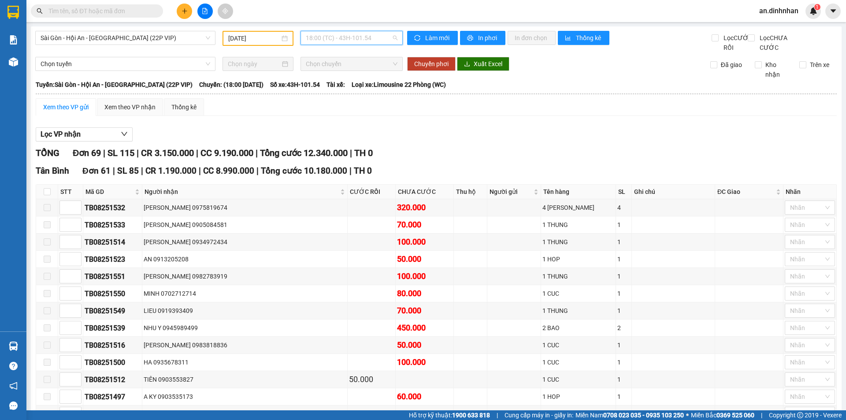
click at [371, 41] on span "18:00 (TC) - 43H-101.54" at bounding box center [352, 37] width 92 height 13
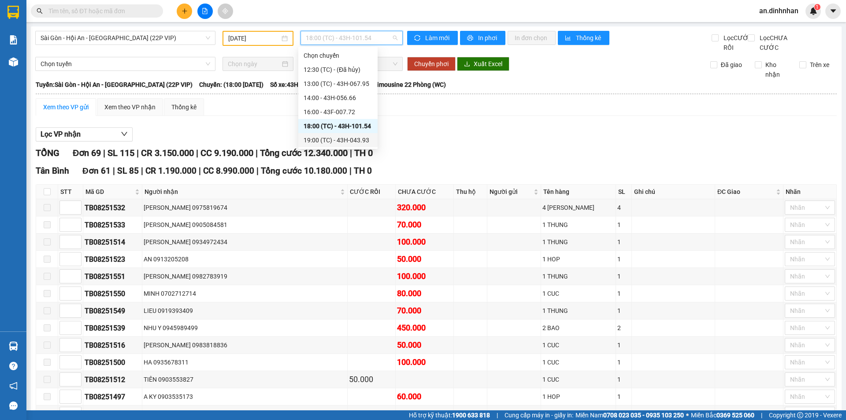
click at [349, 141] on div "19:00 (TC) - 43H-043.93" at bounding box center [338, 140] width 69 height 10
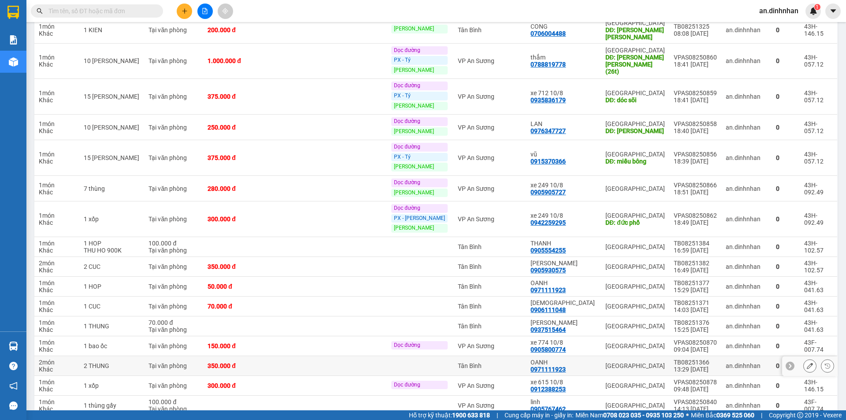
scroll to position [1875, 0]
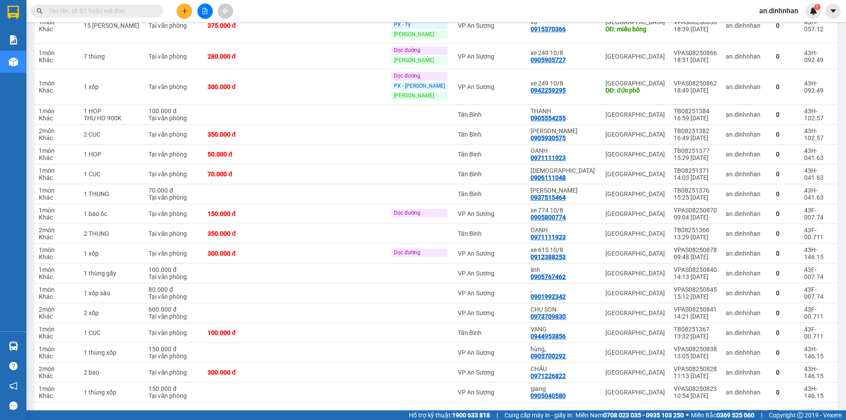
click at [737, 410] on button "2" at bounding box center [742, 416] width 13 height 13
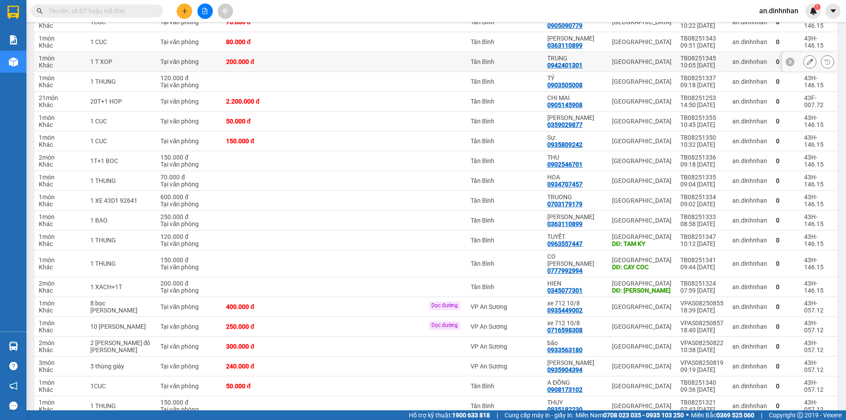
scroll to position [250, 0]
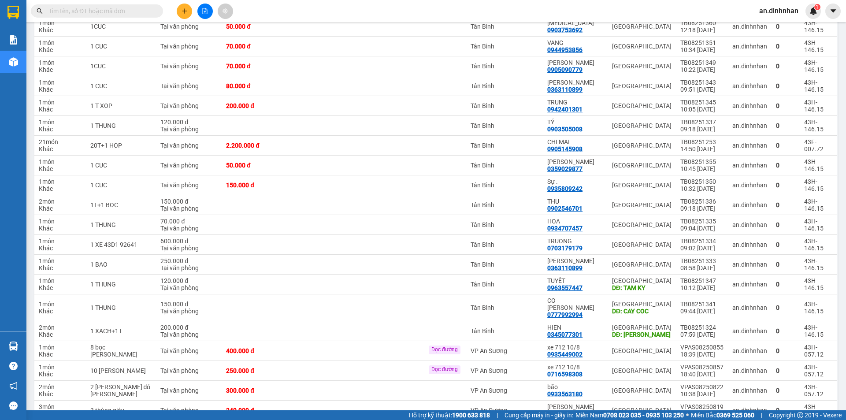
click at [123, 11] on input "text" at bounding box center [100, 11] width 104 height 10
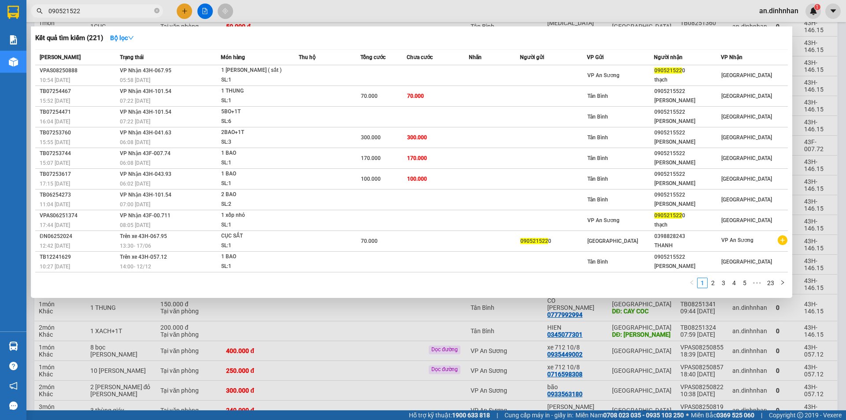
type input "0905215220"
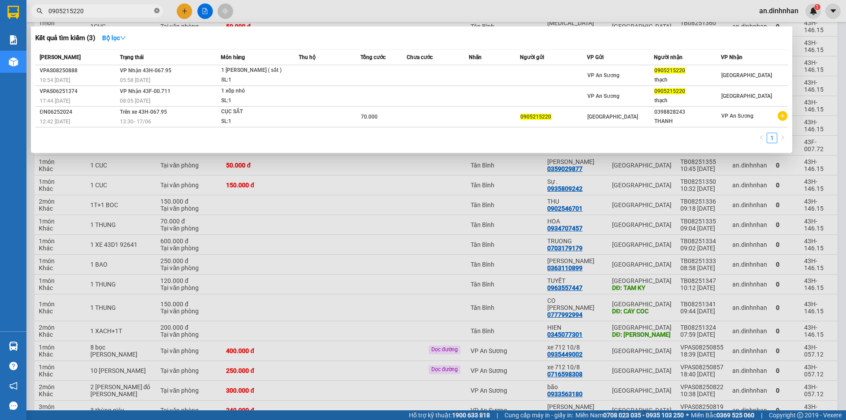
click at [156, 14] on span at bounding box center [156, 11] width 5 height 8
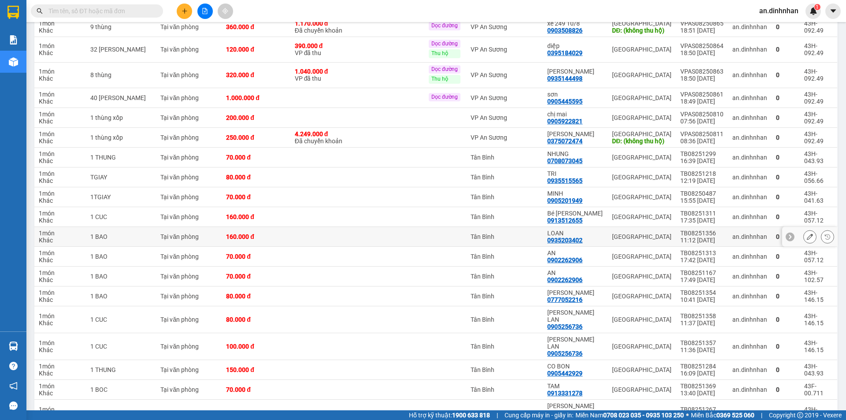
scroll to position [955, 0]
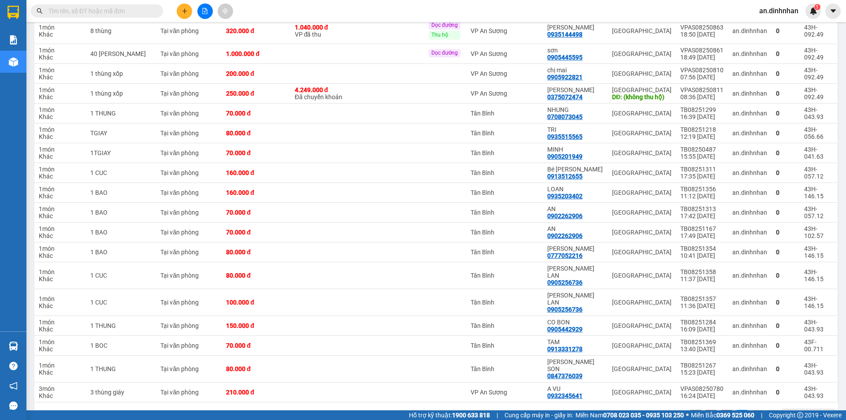
click at [720, 410] on button "1" at bounding box center [726, 416] width 13 height 13
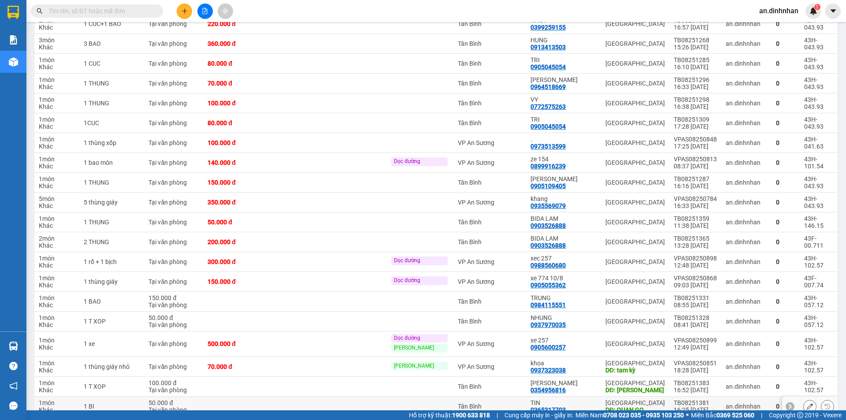
scroll to position [962, 0]
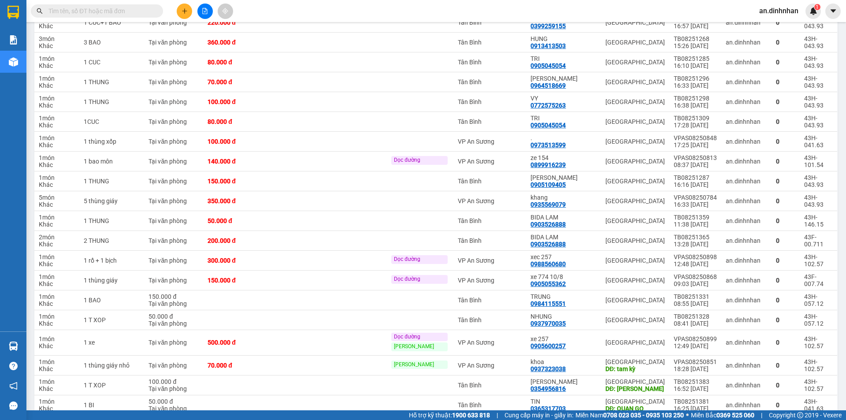
click at [123, 7] on input "text" at bounding box center [100, 11] width 104 height 10
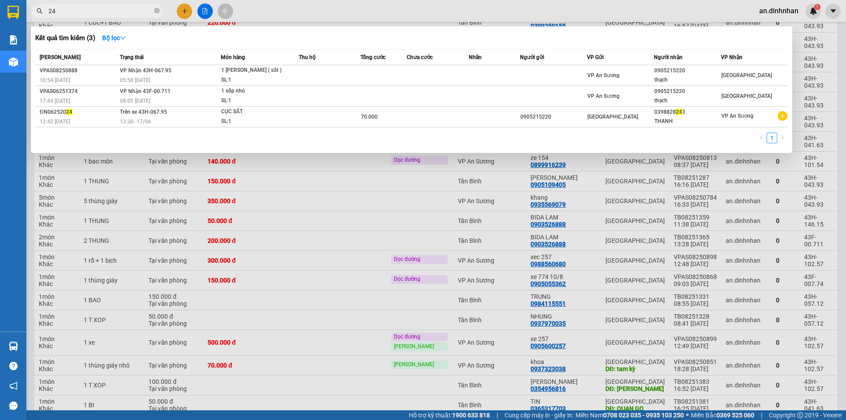
type input "240"
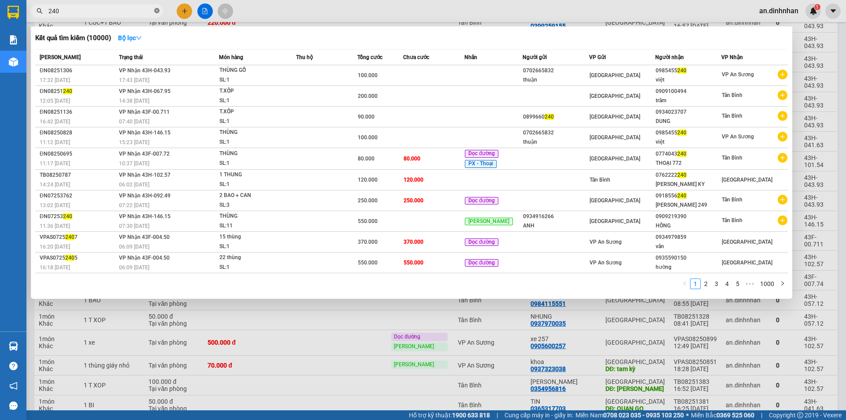
click at [159, 9] on icon "close-circle" at bounding box center [156, 10] width 5 height 5
type input "2"
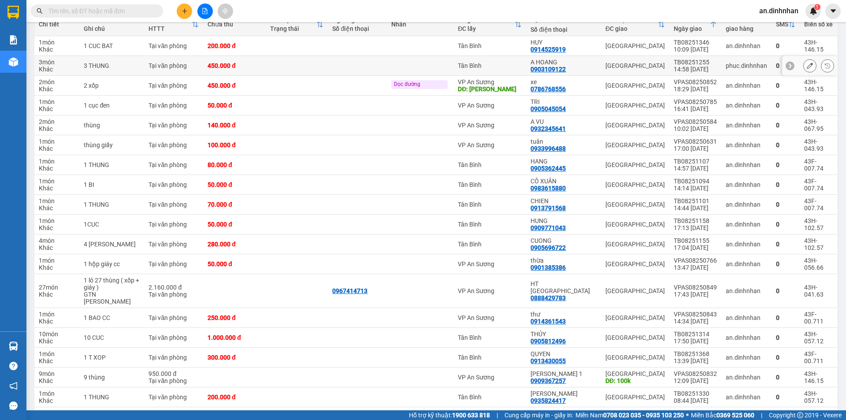
scroll to position [0, 0]
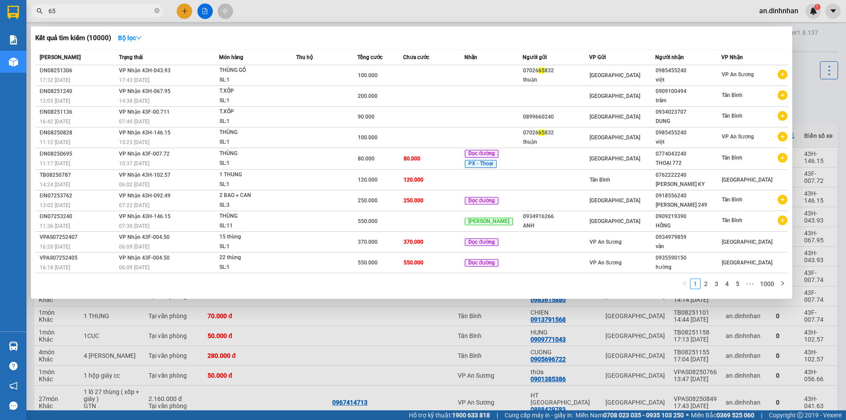
type input "659"
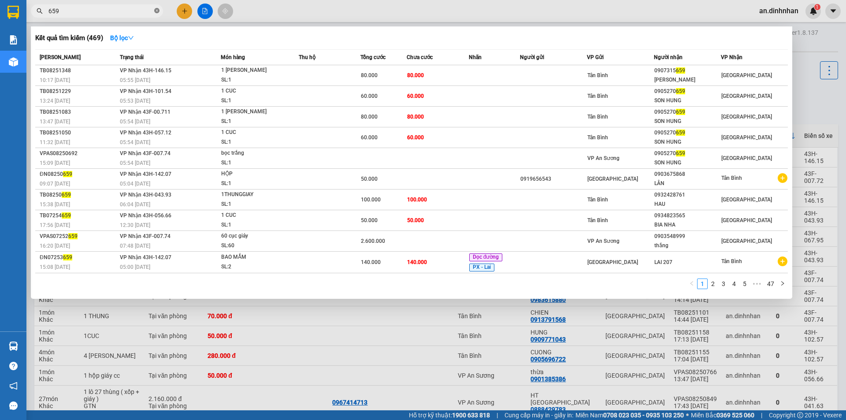
click at [155, 11] on icon "close-circle" at bounding box center [156, 10] width 5 height 5
type input "0938518"
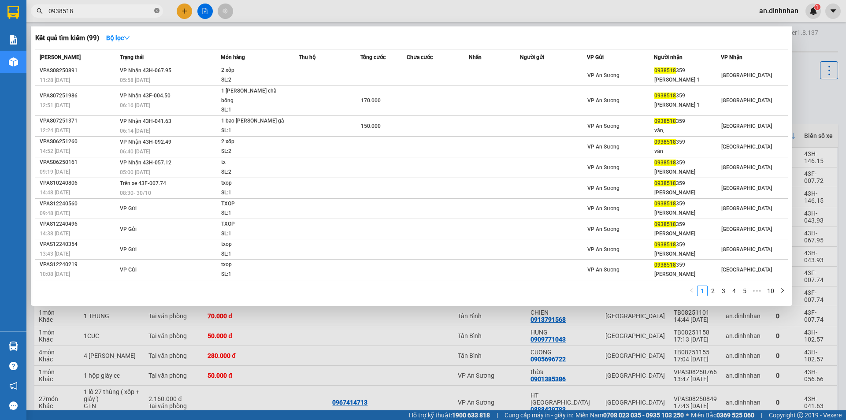
click at [155, 12] on icon "close-circle" at bounding box center [156, 10] width 5 height 5
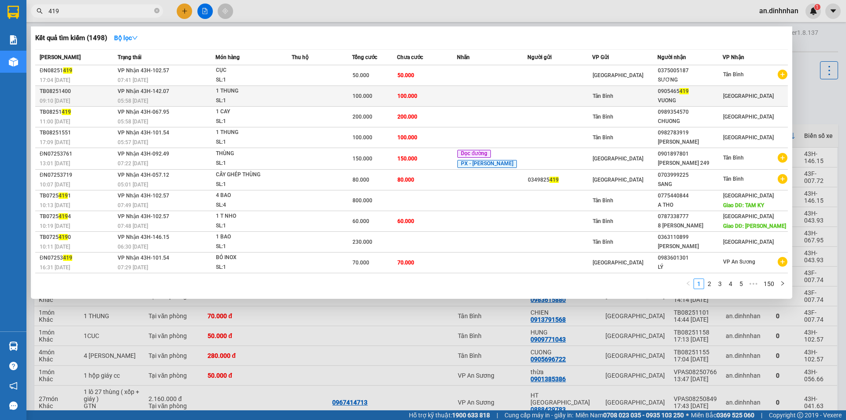
type input "419"
click at [438, 100] on td "100.000" at bounding box center [427, 96] width 60 height 21
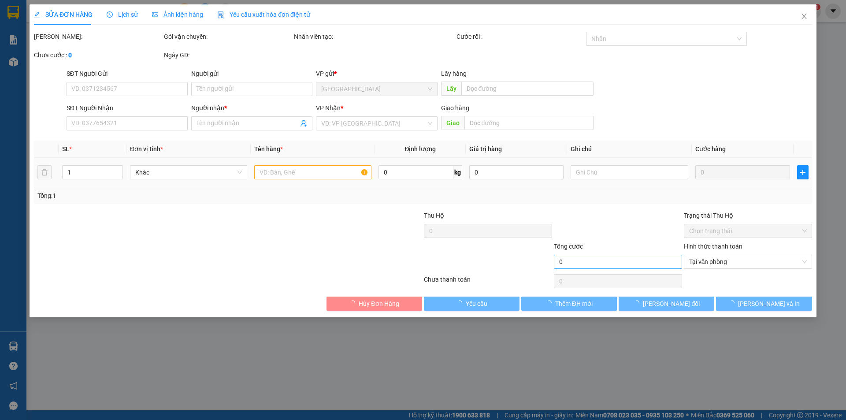
type input "0905465419"
type input "VUONG"
type input "100.000"
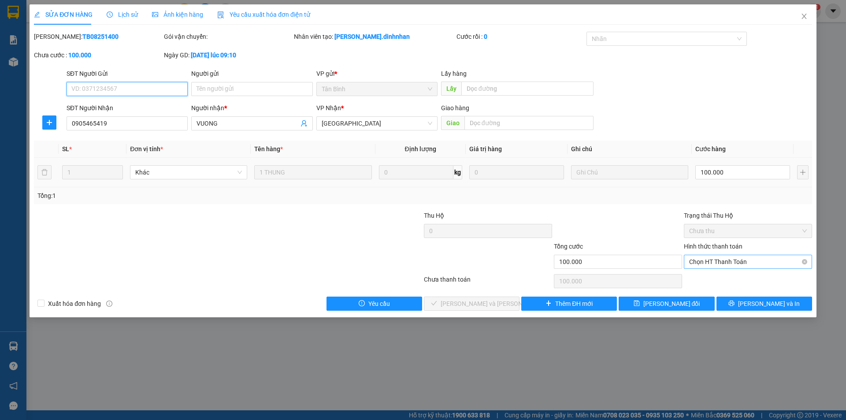
click at [703, 262] on span "Chọn HT Thanh Toán" at bounding box center [748, 261] width 118 height 13
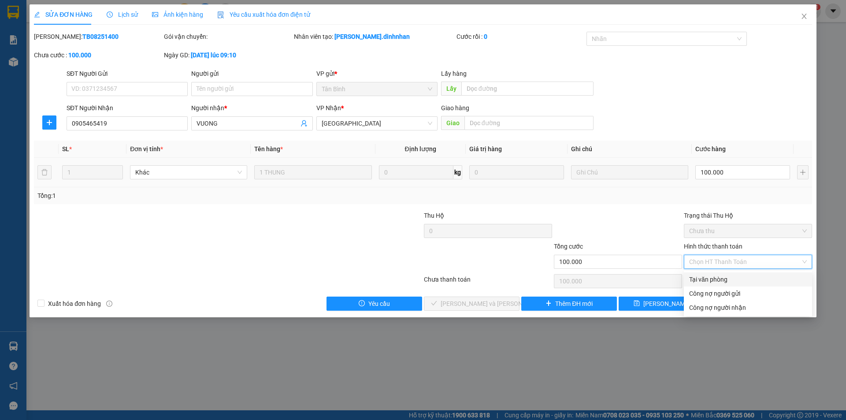
click at [698, 277] on div "Tại văn phòng" at bounding box center [748, 280] width 118 height 10
type input "0"
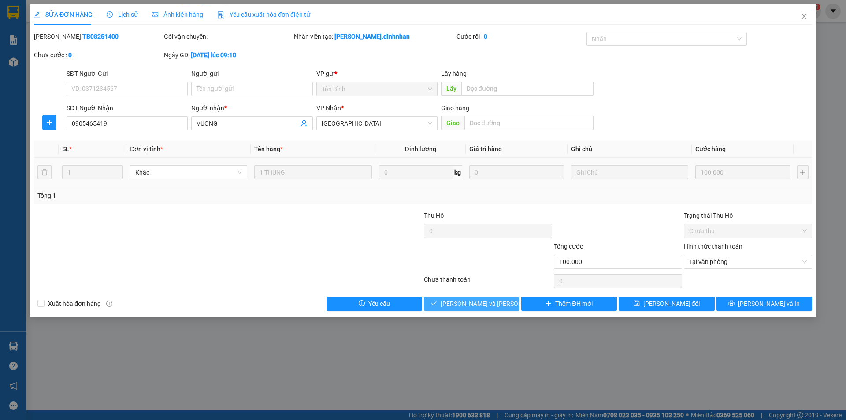
click at [494, 302] on span "[PERSON_NAME] và [PERSON_NAME] hàng" at bounding box center [500, 304] width 119 height 10
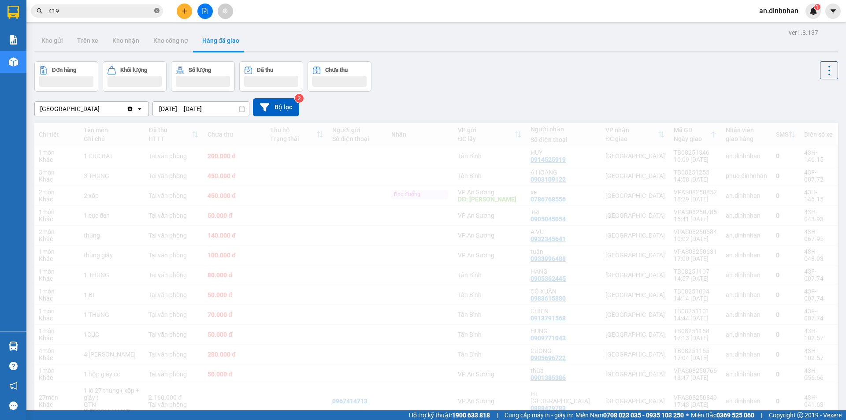
click at [156, 13] on icon "close-circle" at bounding box center [156, 10] width 5 height 5
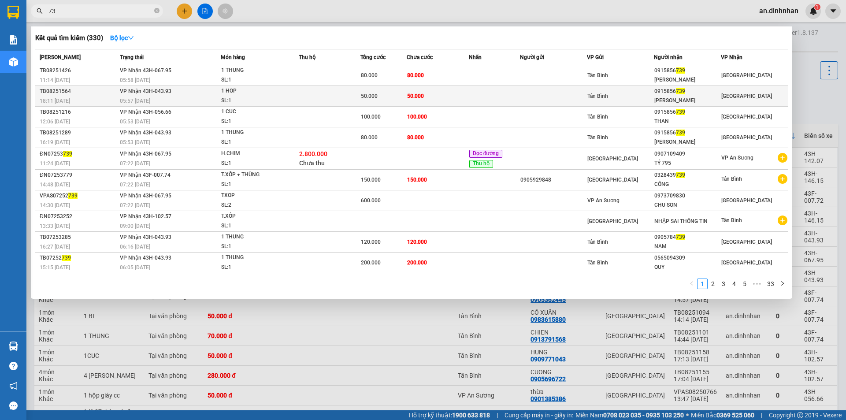
type input "7"
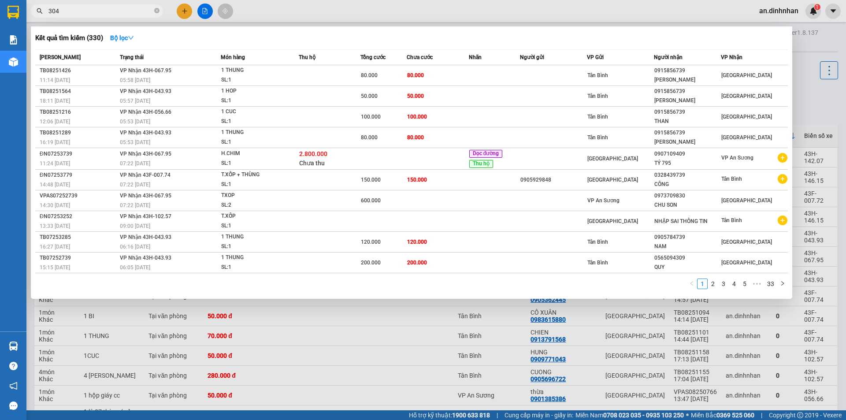
type input "3044"
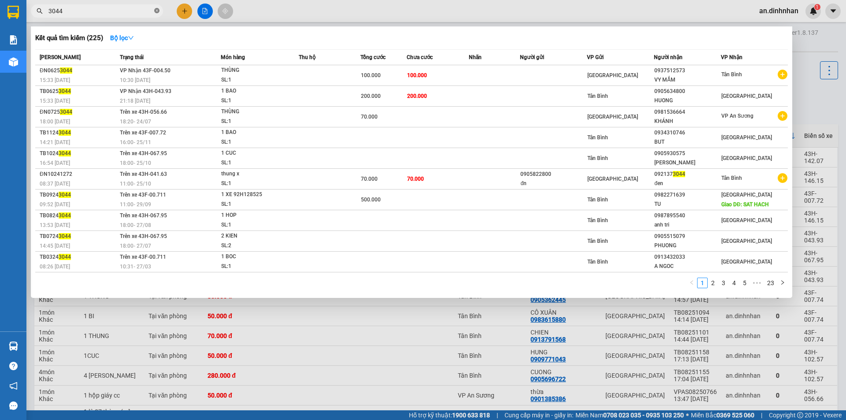
click at [156, 11] on icon "close-circle" at bounding box center [156, 10] width 5 height 5
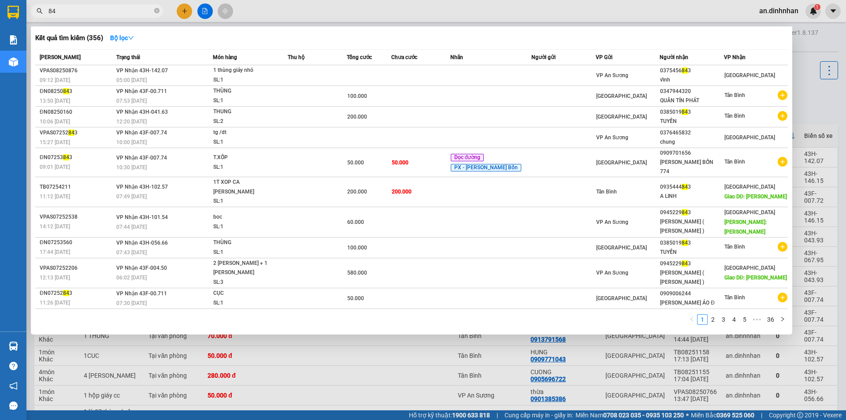
type input "8"
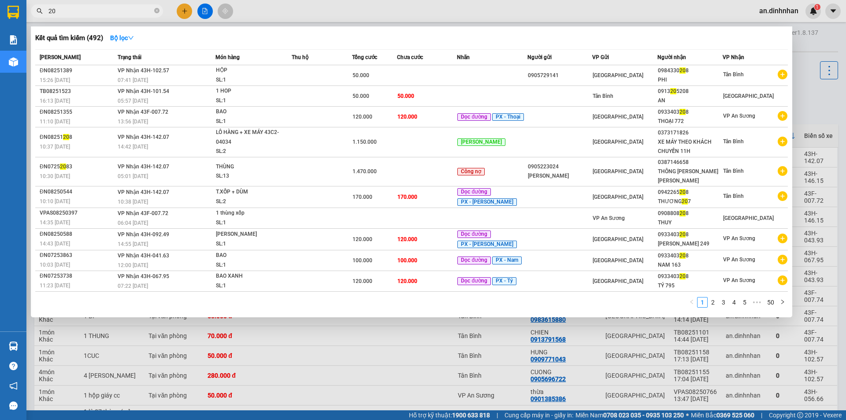
type input "2"
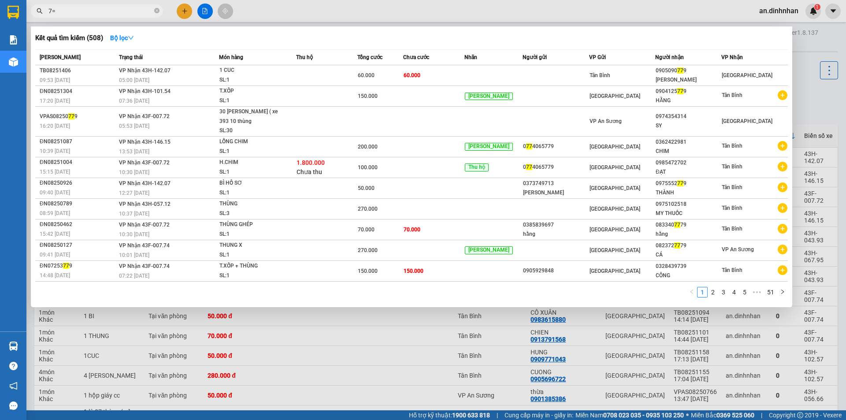
type input "7"
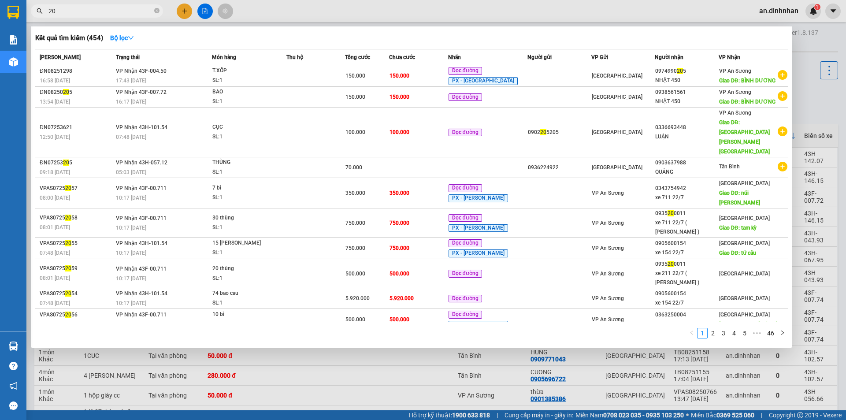
type input "2"
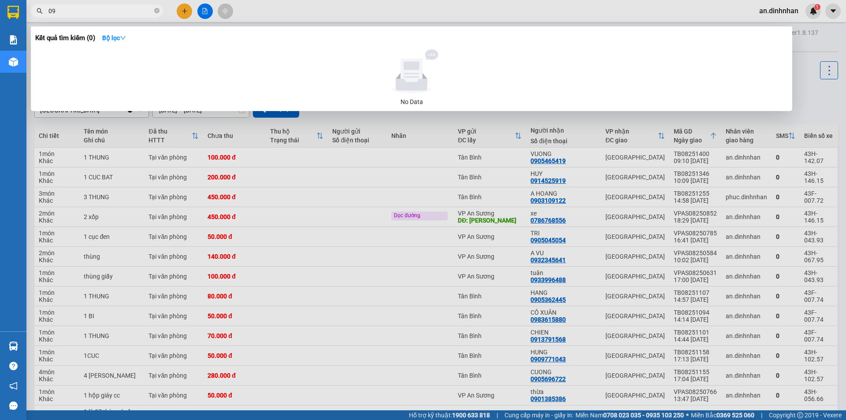
type input "0"
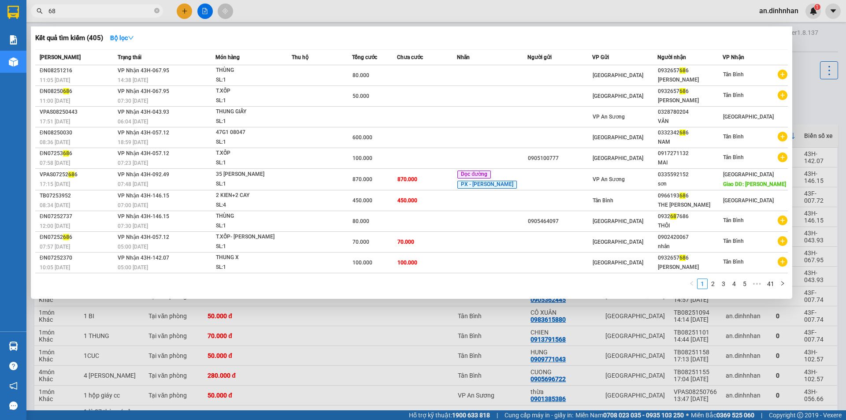
type input "6"
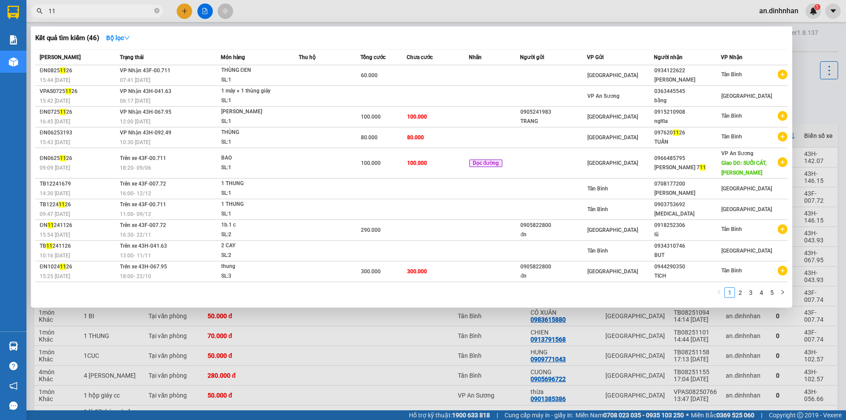
type input "1"
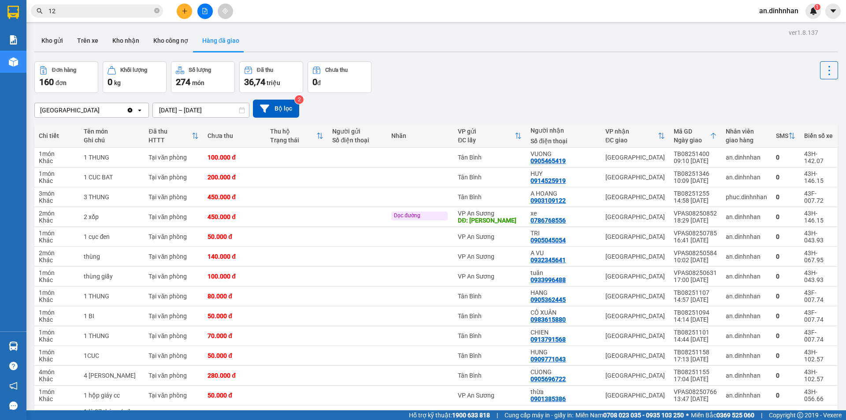
type input "126"
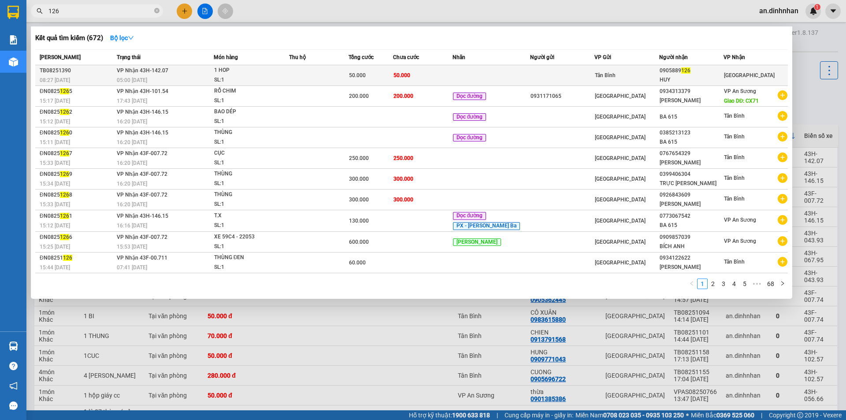
click at [339, 72] on td at bounding box center [319, 75] width 60 height 21
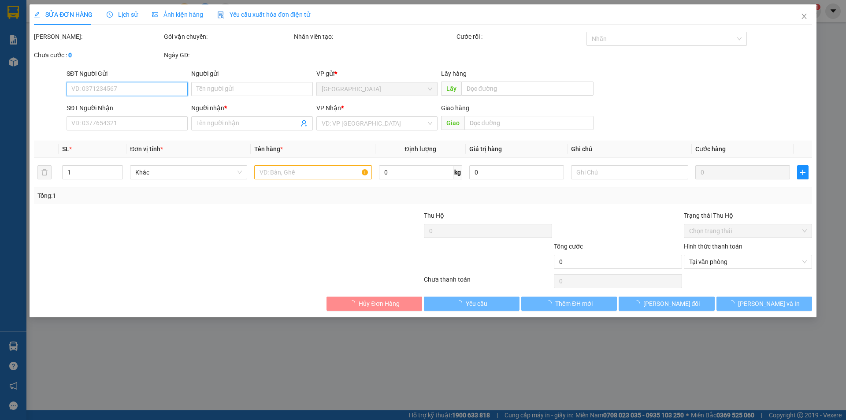
type input "0905889126"
type input "HUY"
type input "50.000"
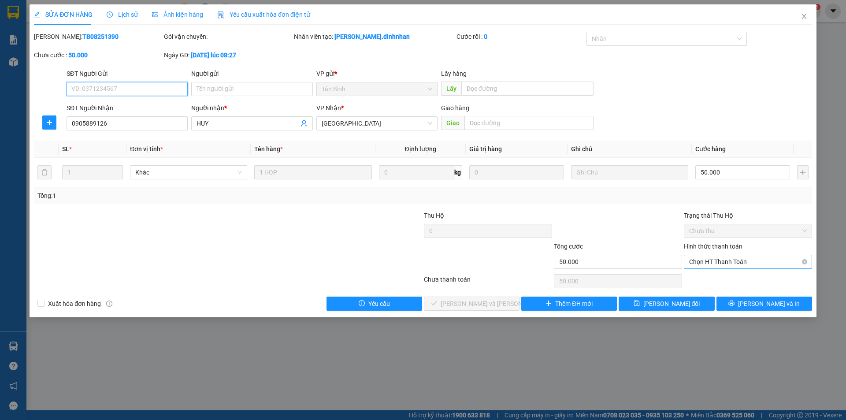
click at [733, 258] on span "Chọn HT Thanh Toán" at bounding box center [748, 261] width 118 height 13
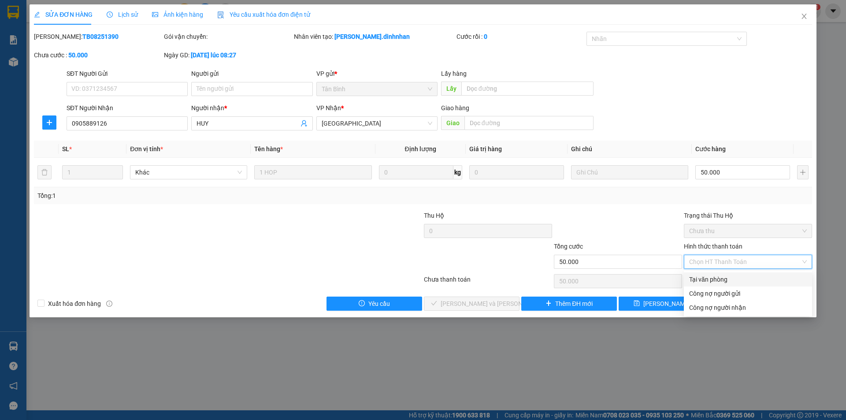
click at [699, 277] on div "Tại văn phòng" at bounding box center [748, 280] width 118 height 10
type input "0"
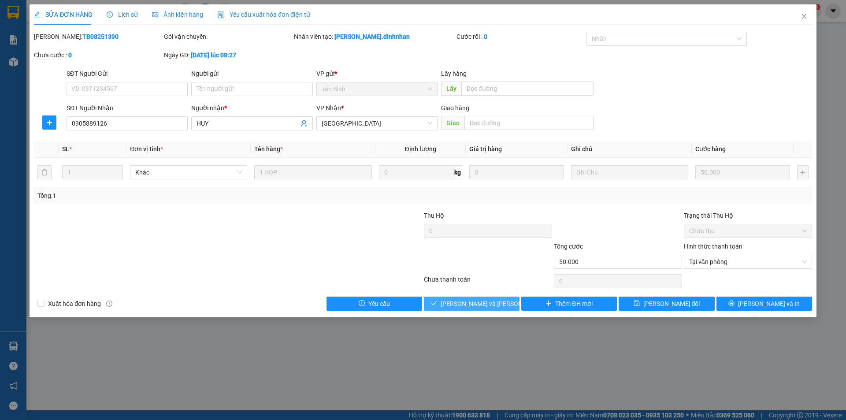
click at [507, 309] on button "[PERSON_NAME] và [PERSON_NAME] hàng" at bounding box center [472, 304] width 96 height 14
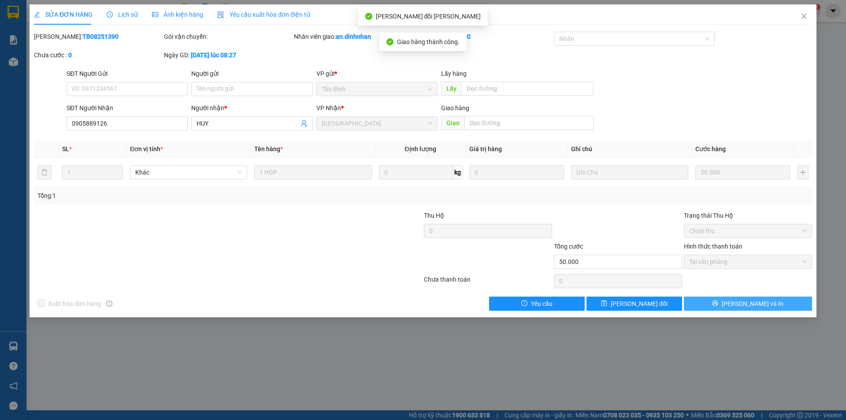
click at [712, 298] on button "[PERSON_NAME] và In" at bounding box center [748, 304] width 128 height 14
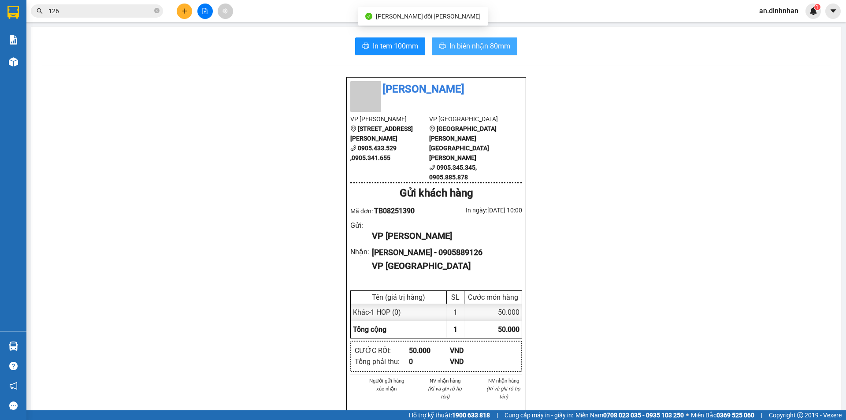
click at [444, 49] on button "In biên nhận 80mm" at bounding box center [475, 46] width 86 height 18
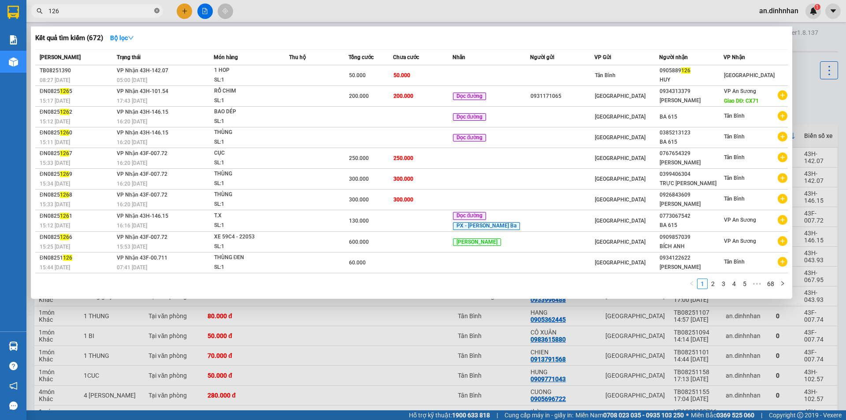
click at [157, 13] on icon "close-circle" at bounding box center [156, 10] width 5 height 5
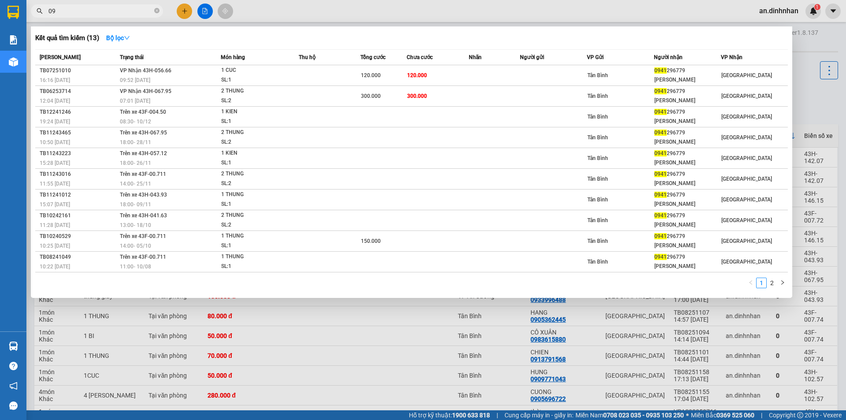
type input "0"
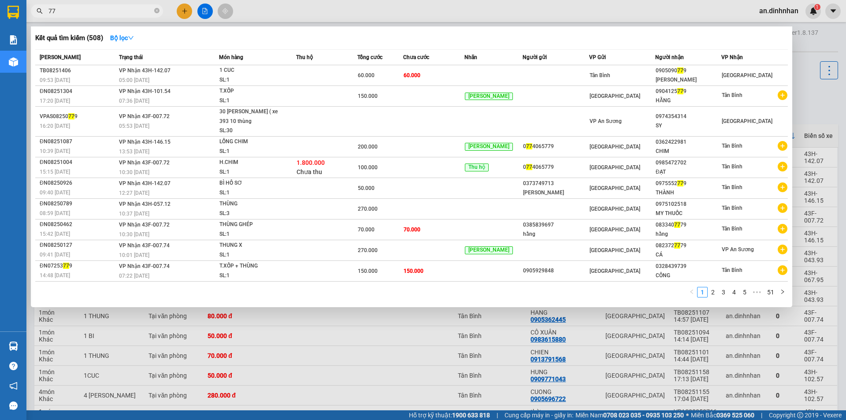
type input "7"
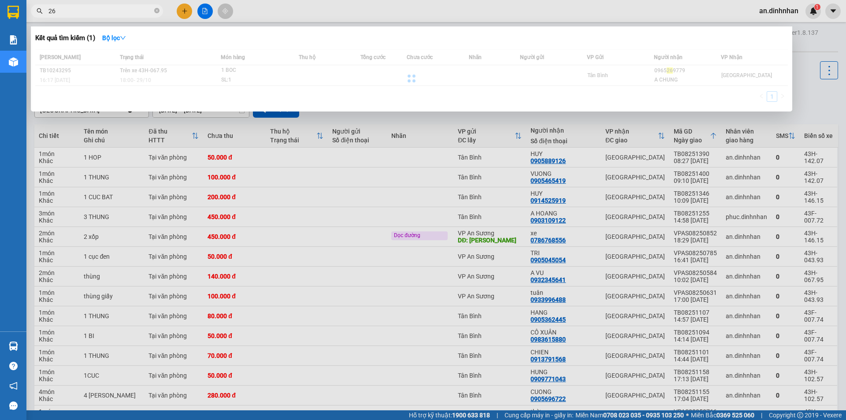
type input "2"
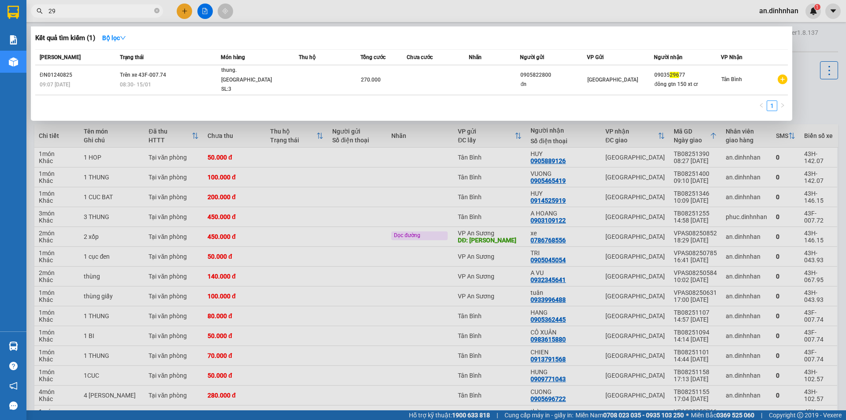
type input "2"
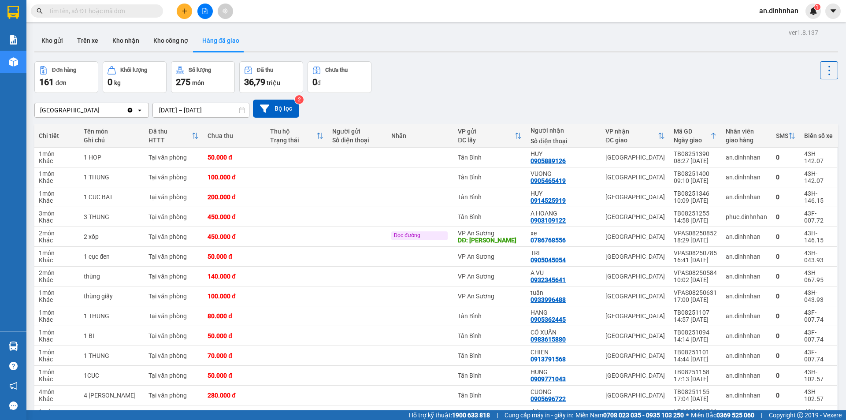
click at [150, 8] on input "text" at bounding box center [100, 11] width 104 height 10
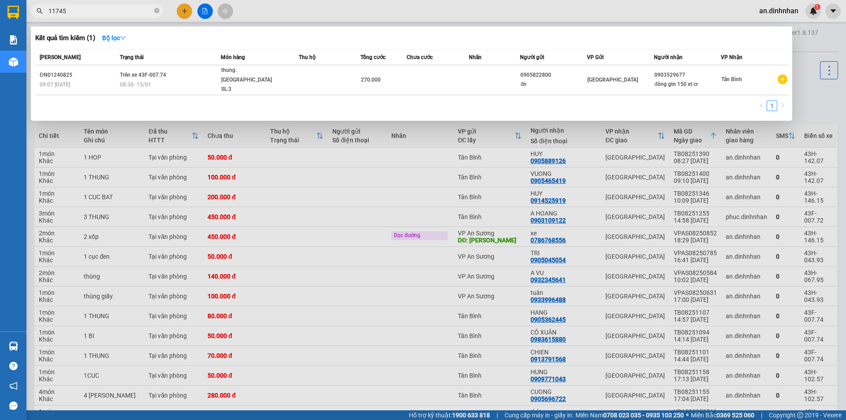
type input "117456"
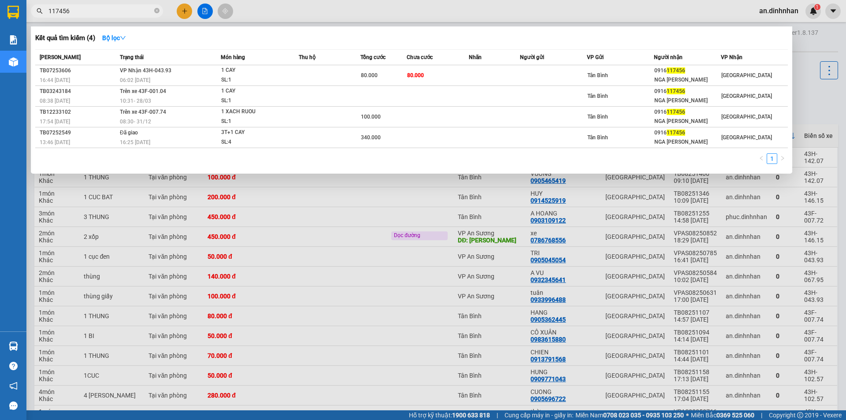
click at [156, 11] on icon "close-circle" at bounding box center [156, 10] width 5 height 5
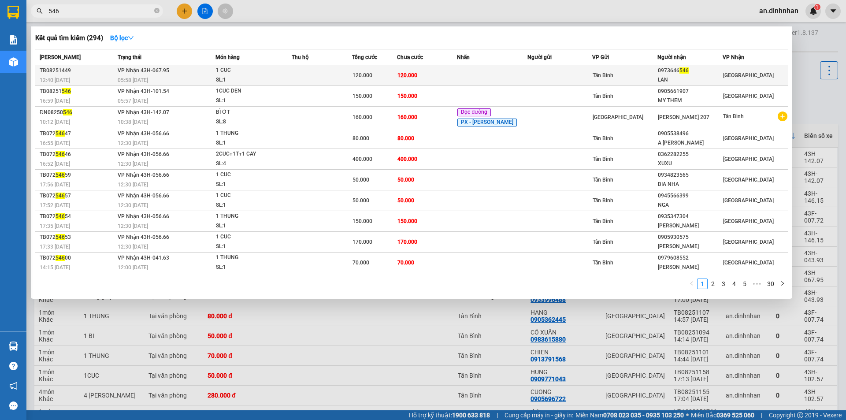
type input "546"
click at [417, 78] on span "120.000" at bounding box center [408, 75] width 20 height 6
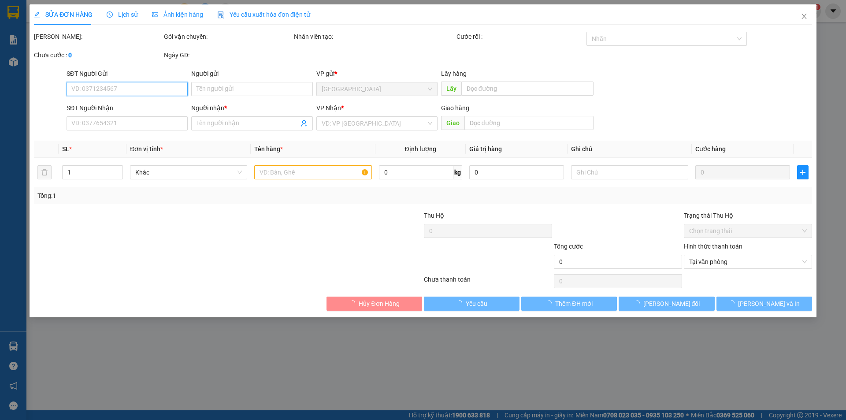
type input "0973646546"
type input "LAN"
type input "120.000"
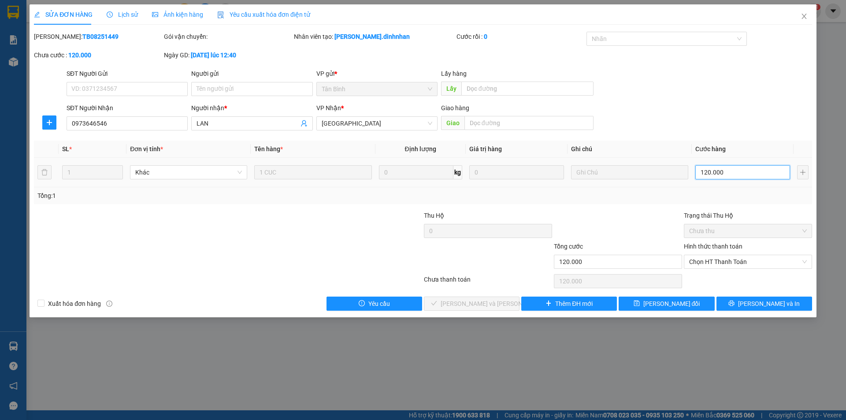
click at [729, 175] on input "120.000" at bounding box center [743, 172] width 95 height 14
type input "8"
type input "80"
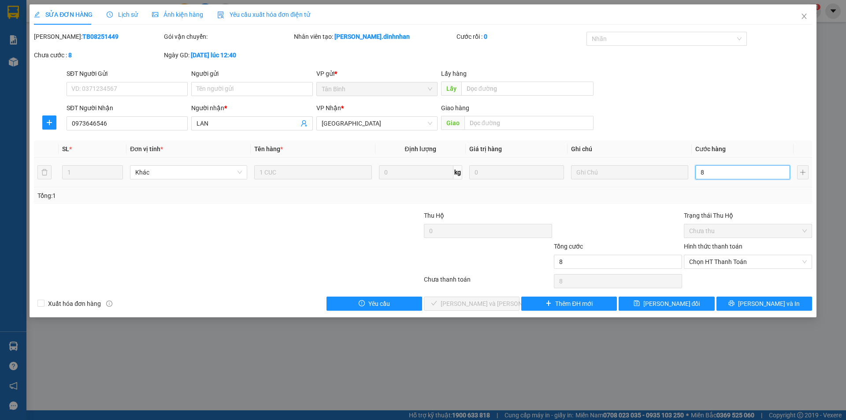
type input "80"
click at [736, 259] on span "Chọn HT Thanh Toán" at bounding box center [748, 261] width 118 height 13
type input "80"
type input "80.000"
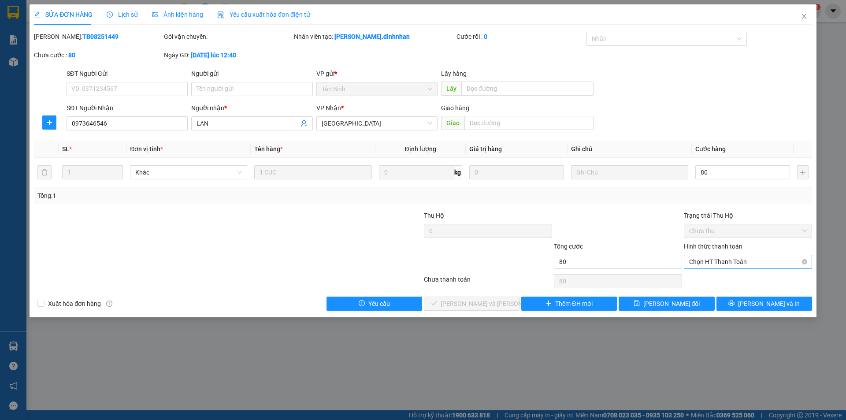
type input "80.000"
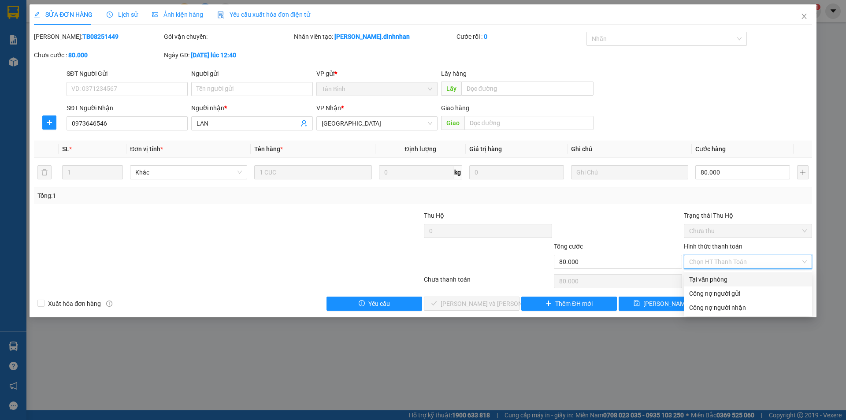
click at [735, 275] on div "Tại văn phòng" at bounding box center [748, 280] width 118 height 10
type input "0"
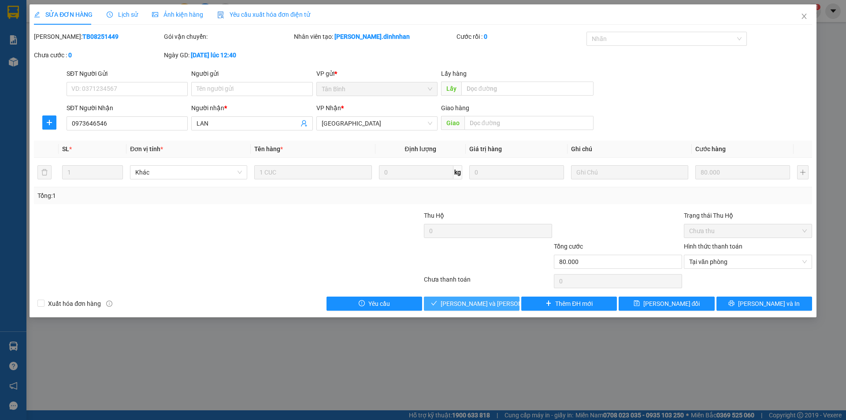
click at [494, 301] on span "[PERSON_NAME] và [PERSON_NAME] hàng" at bounding box center [500, 304] width 119 height 10
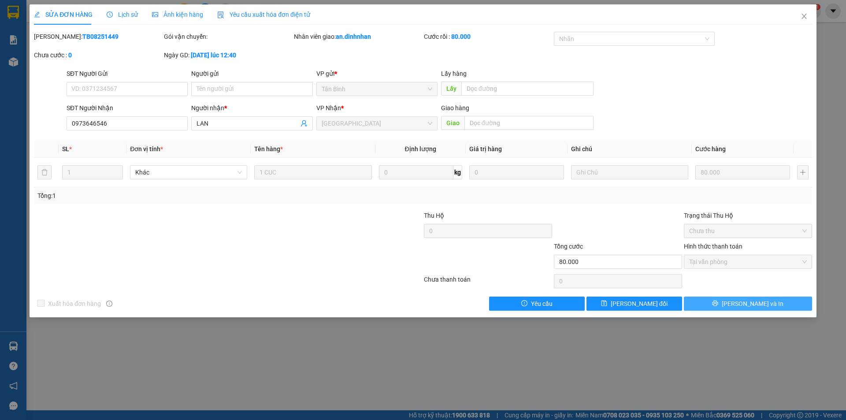
click at [744, 305] on span "[PERSON_NAME] và In" at bounding box center [753, 304] width 62 height 10
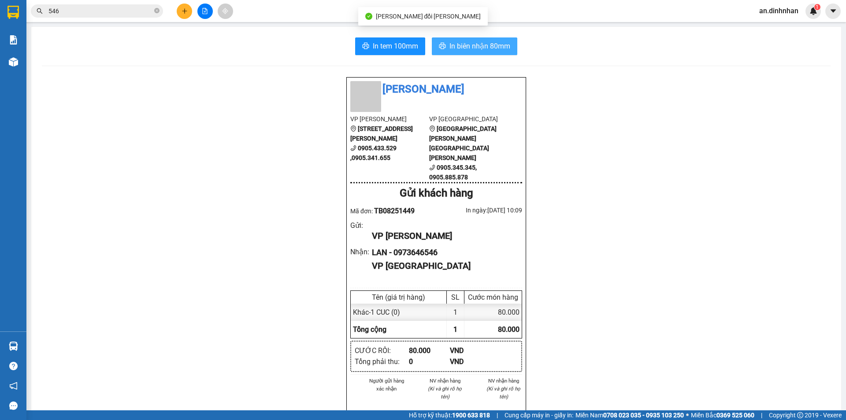
click at [497, 47] on span "In biên nhận 80mm" at bounding box center [480, 46] width 61 height 11
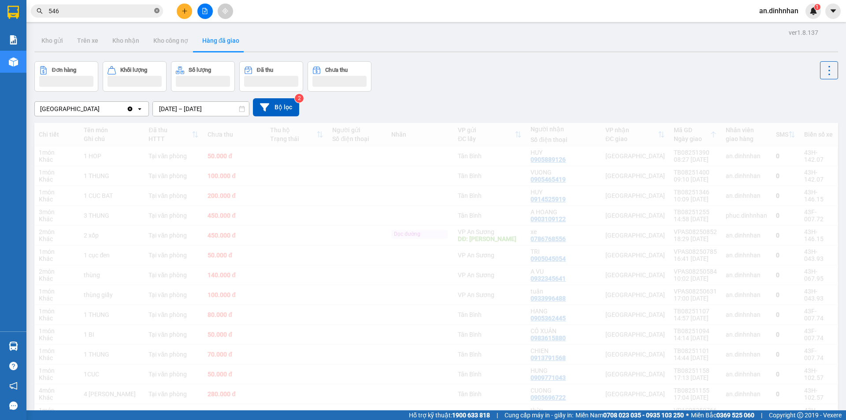
click at [157, 10] on icon "close-circle" at bounding box center [156, 10] width 5 height 5
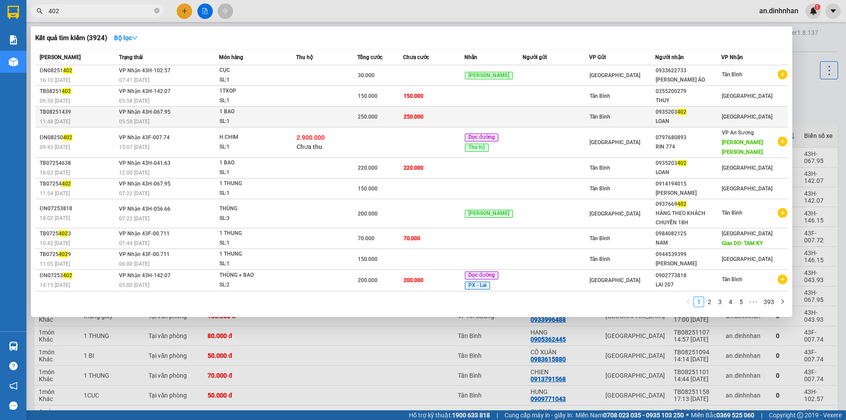
type input "402"
click at [441, 118] on td "250.000" at bounding box center [433, 117] width 61 height 21
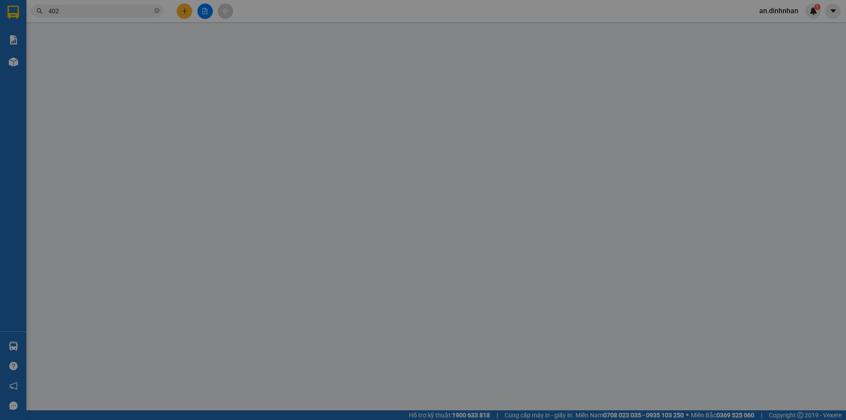
type input "0935203402"
type input "LOAN"
type input "250.000"
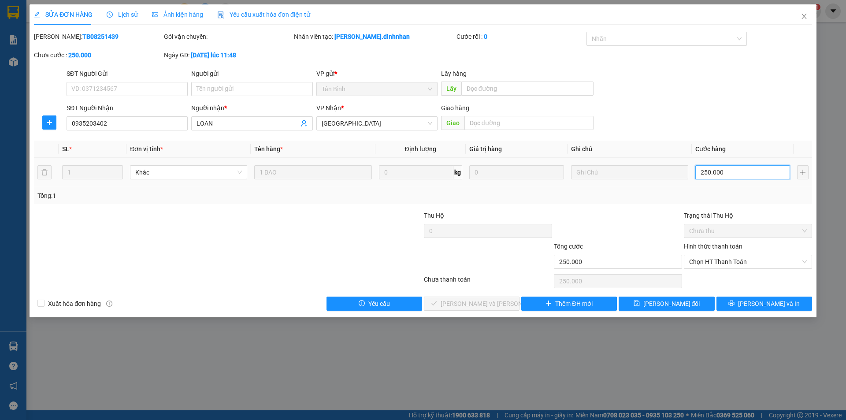
click at [741, 174] on input "250.000" at bounding box center [743, 172] width 95 height 14
type input "2"
type input "22"
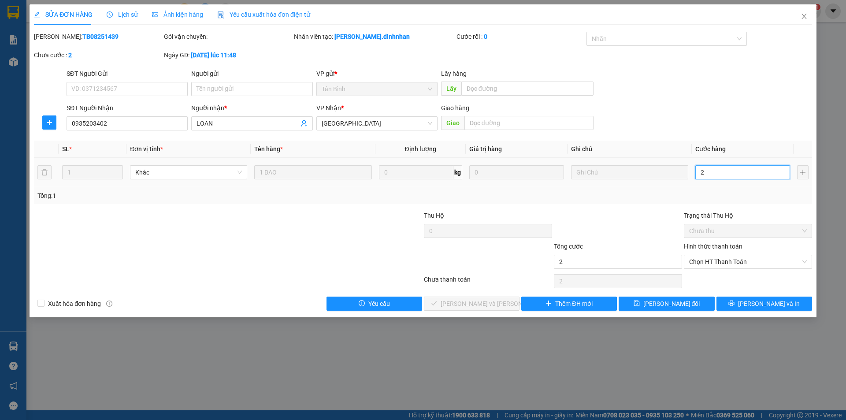
type input "22"
type input "220"
click at [727, 265] on span "Chọn HT Thanh Toán" at bounding box center [748, 261] width 118 height 13
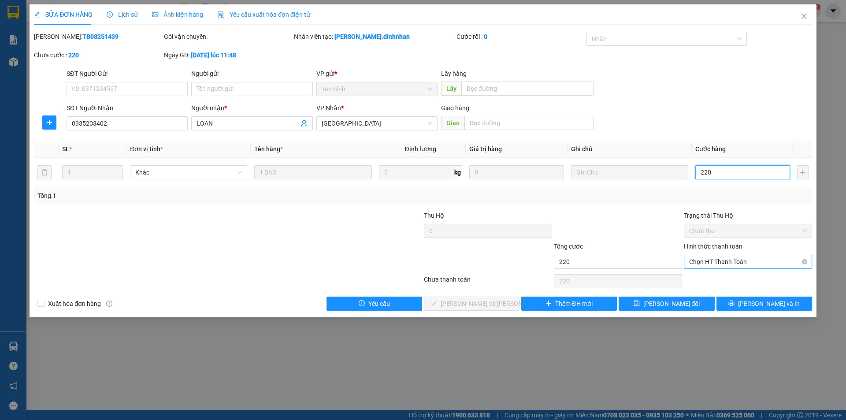
type input "220"
type input "220.000"
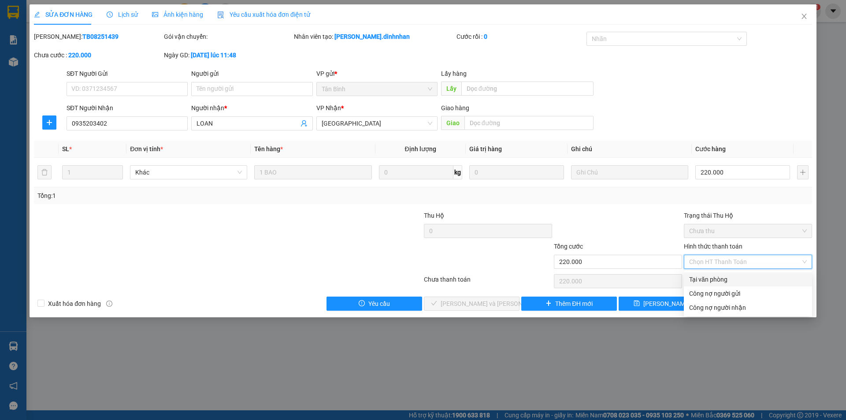
click at [722, 277] on div "Tại văn phòng" at bounding box center [748, 280] width 118 height 10
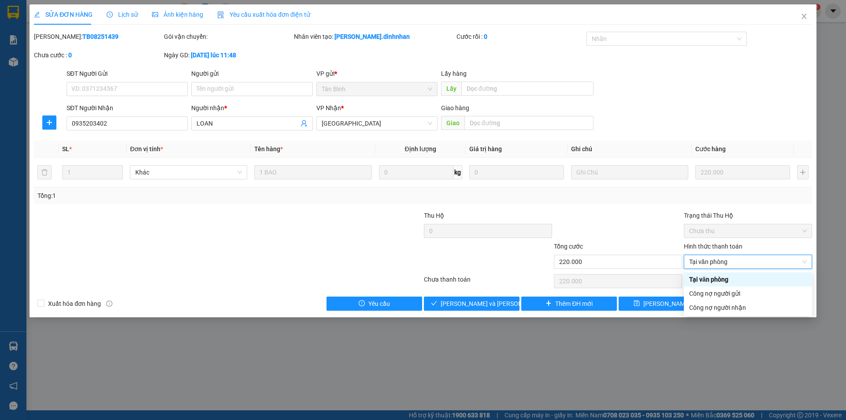
type input "0"
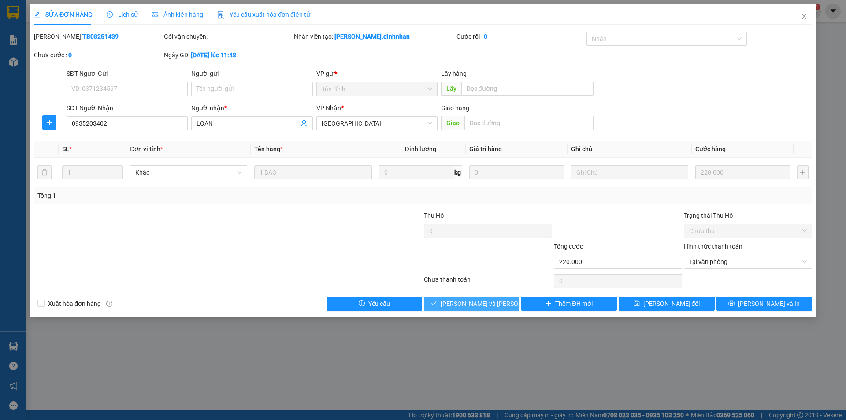
click at [510, 307] on button "[PERSON_NAME] và [PERSON_NAME] hàng" at bounding box center [472, 304] width 96 height 14
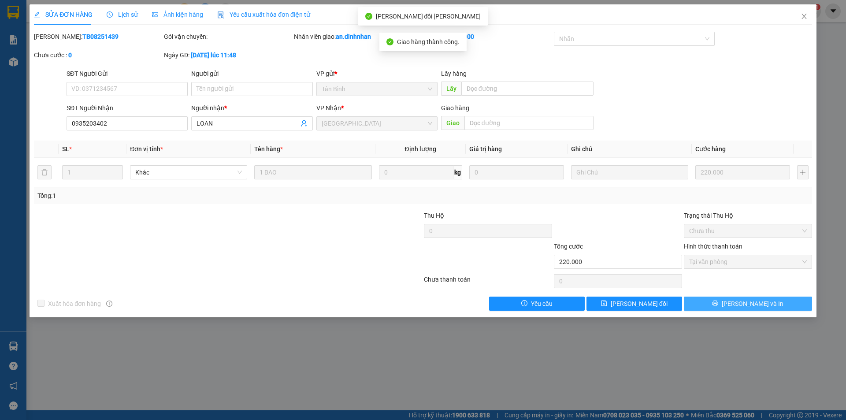
click at [746, 305] on span "[PERSON_NAME] và In" at bounding box center [753, 304] width 62 height 10
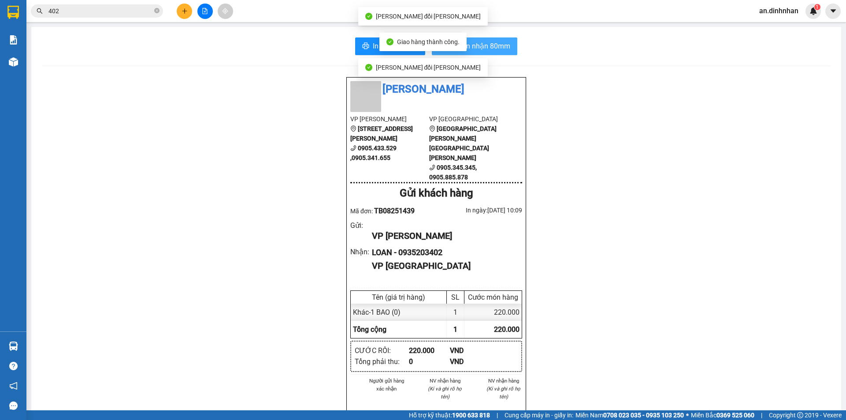
click at [506, 49] on span "In biên nhận 80mm" at bounding box center [480, 46] width 61 height 11
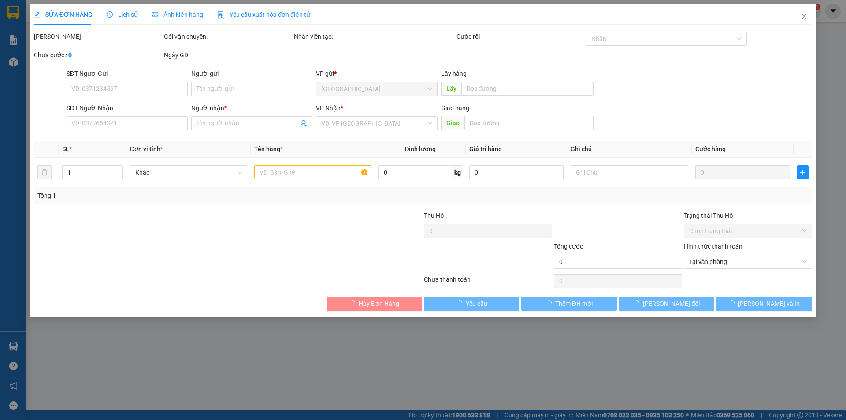
type input "0935203402"
type input "LOAN"
type input "220.000"
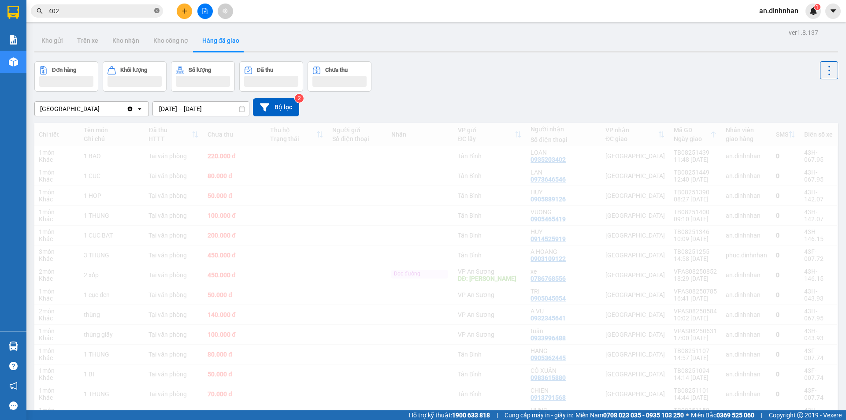
click at [157, 12] on icon "close-circle" at bounding box center [156, 10] width 5 height 5
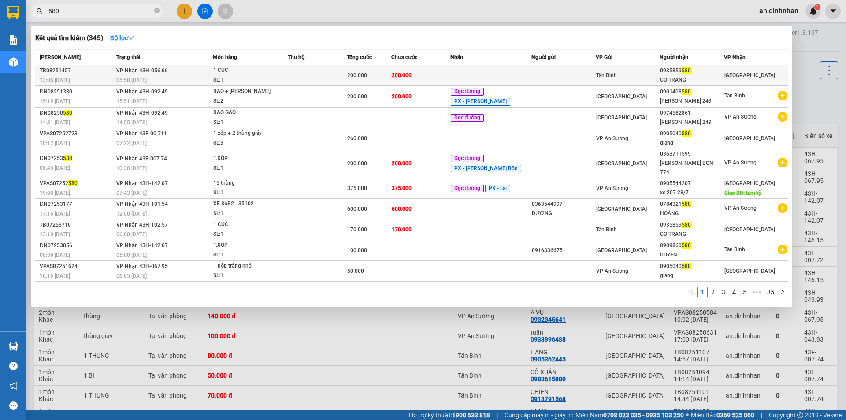
type input "580"
click at [384, 77] on div "200.000" at bounding box center [369, 76] width 44 height 10
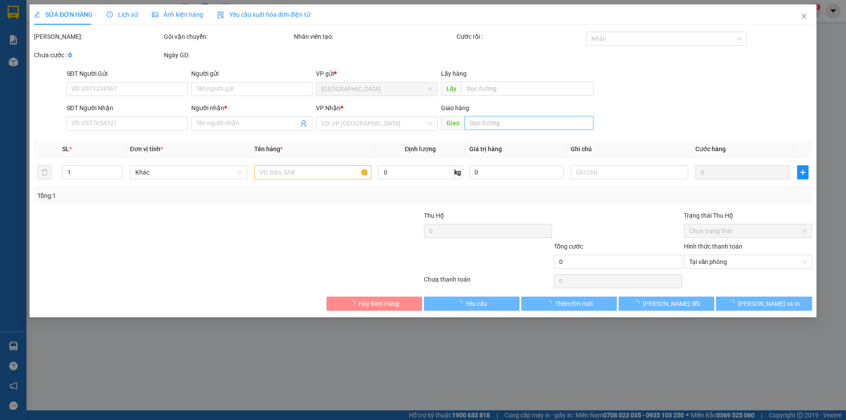
type input "0935859580"
type input "CO TRANG"
type input "200.000"
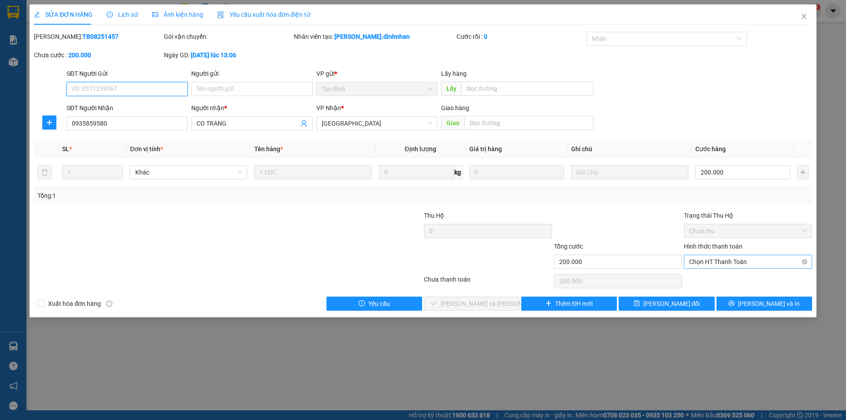
click at [724, 261] on span "Chọn HT Thanh Toán" at bounding box center [748, 261] width 118 height 13
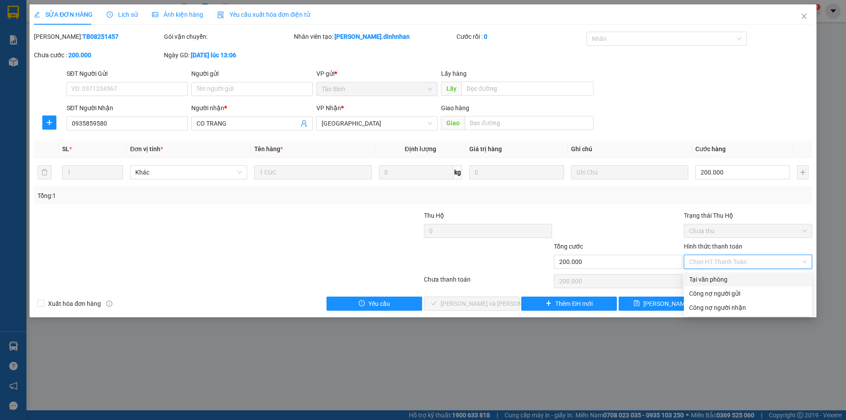
click at [724, 270] on div "Hình thức thanh toán Chọn HT Thanh Toán" at bounding box center [748, 257] width 128 height 31
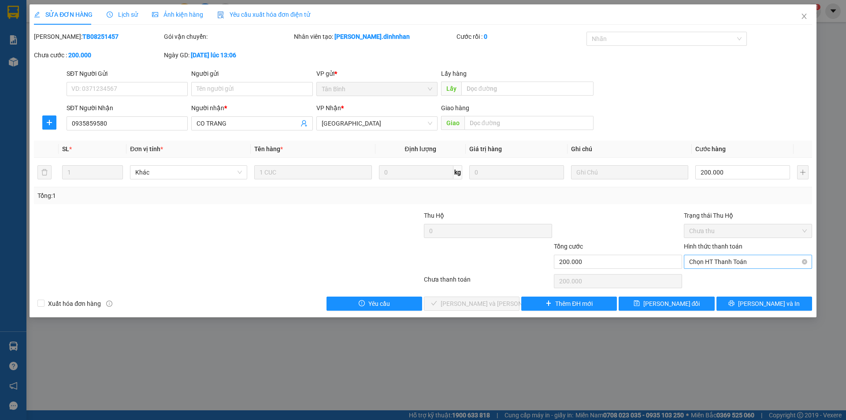
click at [721, 257] on span "Chọn HT Thanh Toán" at bounding box center [748, 261] width 118 height 13
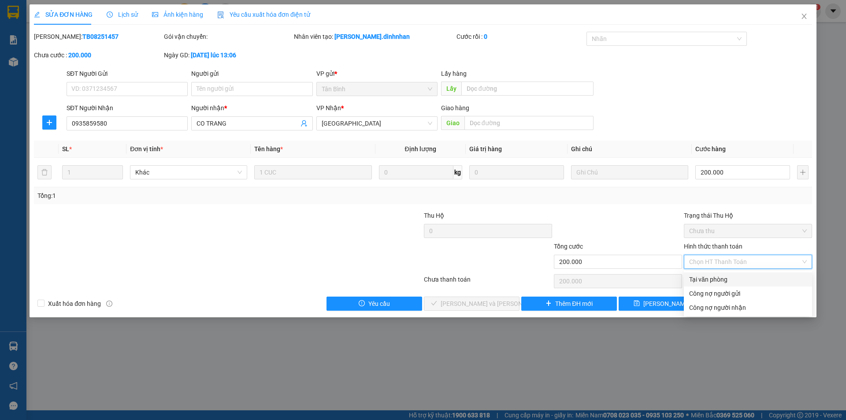
click at [722, 279] on div "Tại văn phòng" at bounding box center [748, 280] width 118 height 10
type input "0"
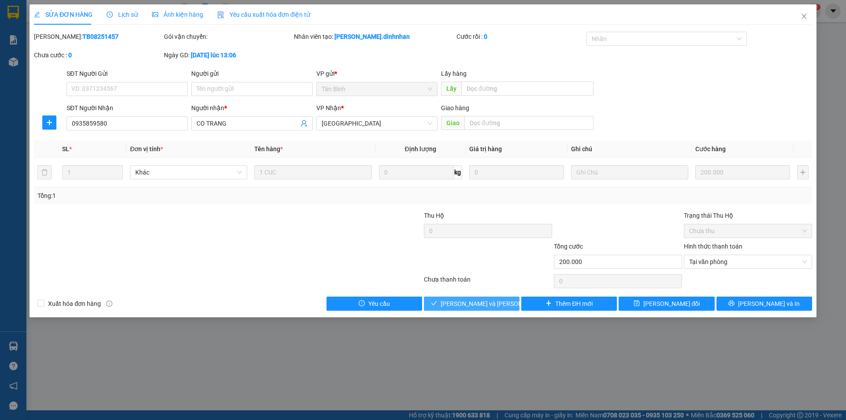
click at [484, 302] on span "[PERSON_NAME] và [PERSON_NAME] hàng" at bounding box center [500, 304] width 119 height 10
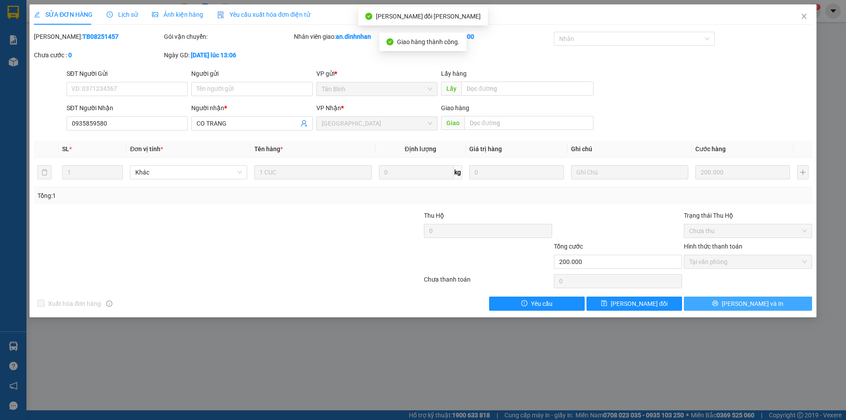
click at [718, 304] on icon "printer" at bounding box center [716, 304] width 6 height 6
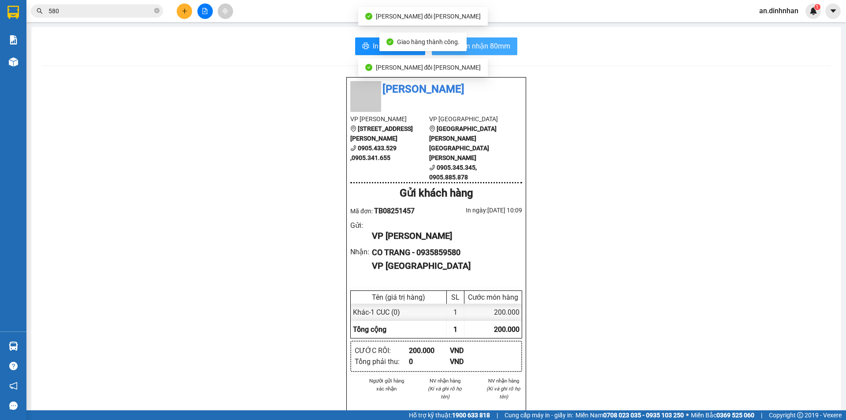
click at [502, 48] on span "In biên nhận 80mm" at bounding box center [480, 46] width 61 height 11
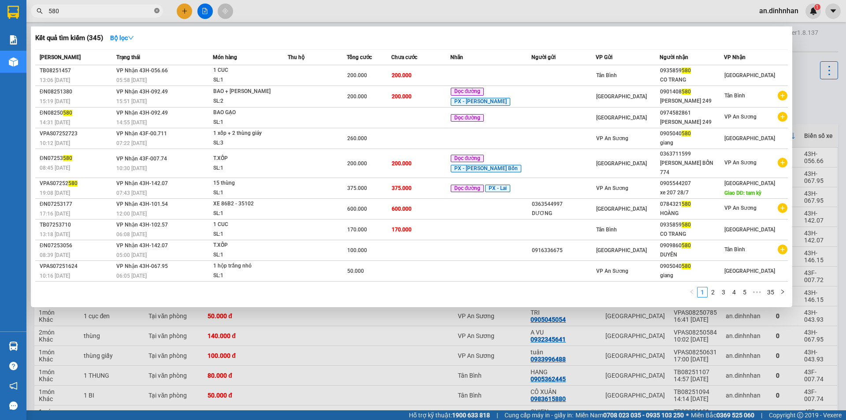
click at [158, 13] on icon "close-circle" at bounding box center [156, 10] width 5 height 5
type input "749"
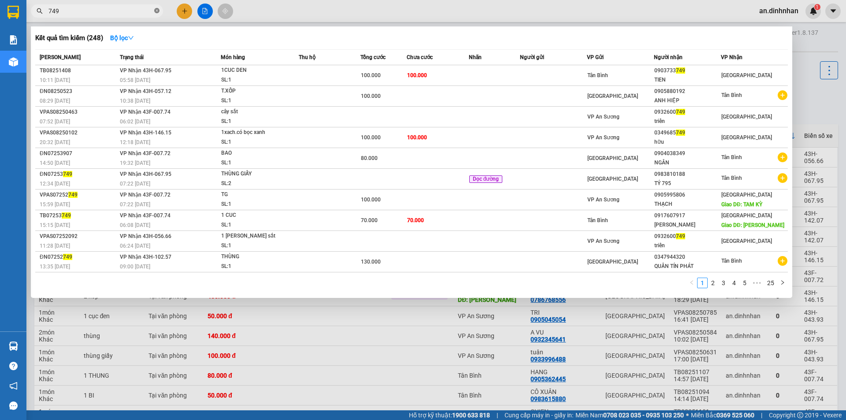
click at [155, 11] on icon "close-circle" at bounding box center [156, 10] width 5 height 5
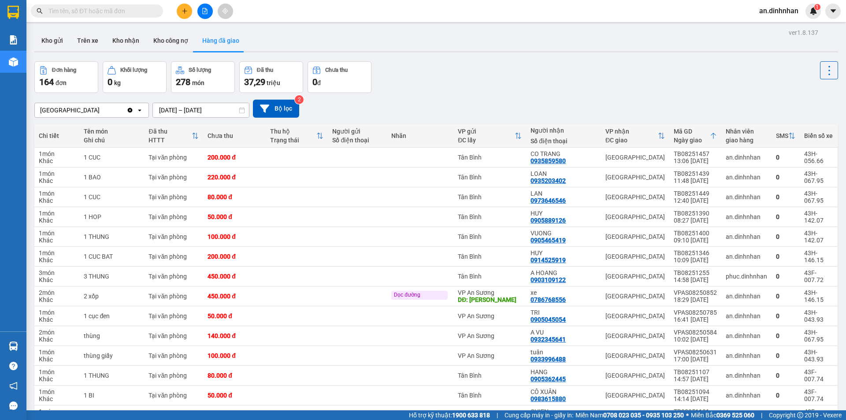
click at [149, 11] on input "text" at bounding box center [100, 11] width 104 height 10
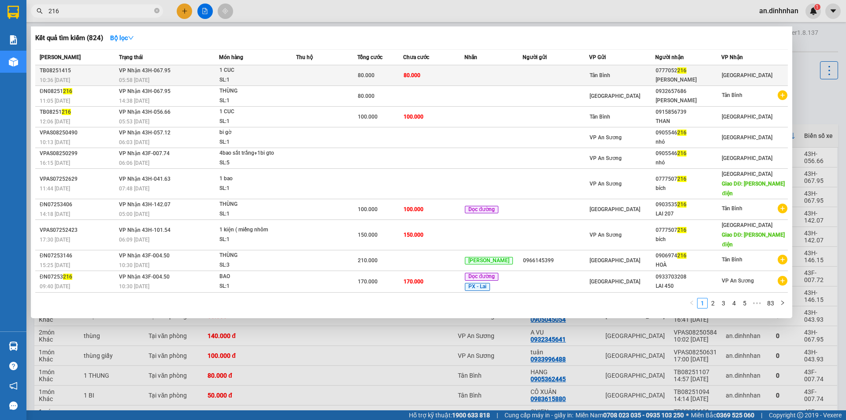
type input "216"
click at [337, 74] on td at bounding box center [326, 75] width 61 height 21
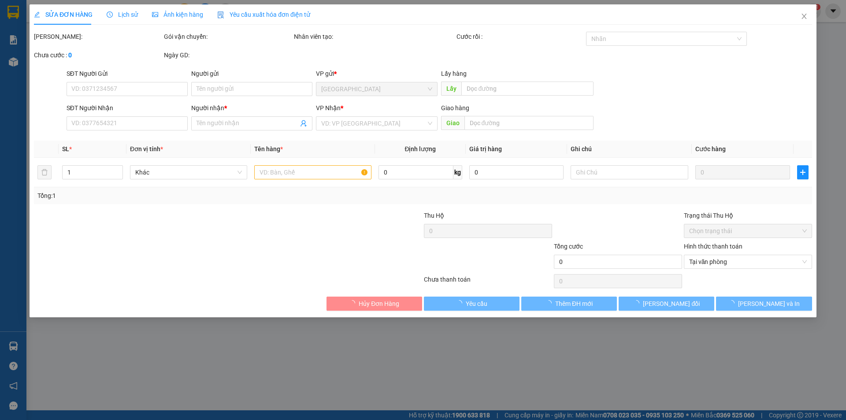
type input "0777052216"
type input "[PERSON_NAME]"
type input "80.000"
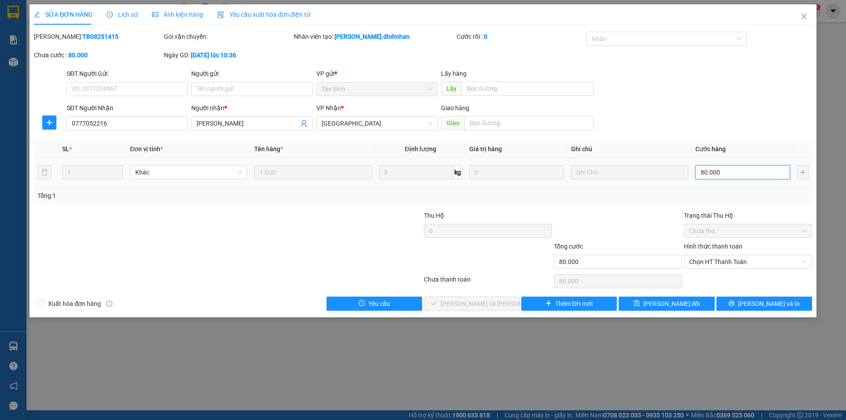
click at [745, 177] on input "80.000" at bounding box center [743, 172] width 95 height 14
type input "6"
type input "60"
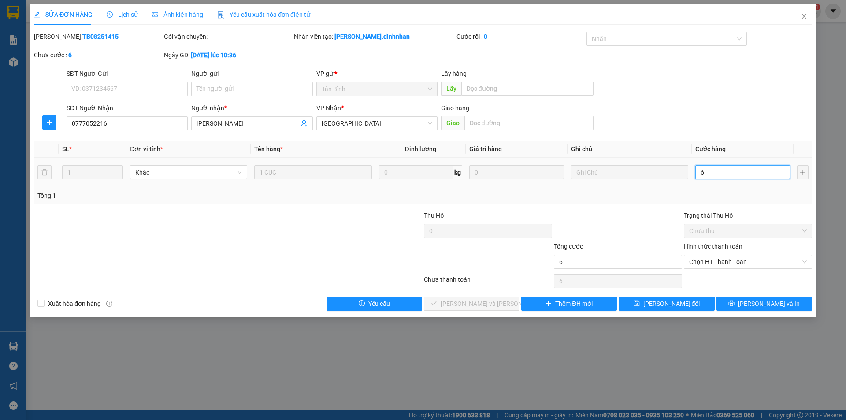
type input "60"
type input "60.000"
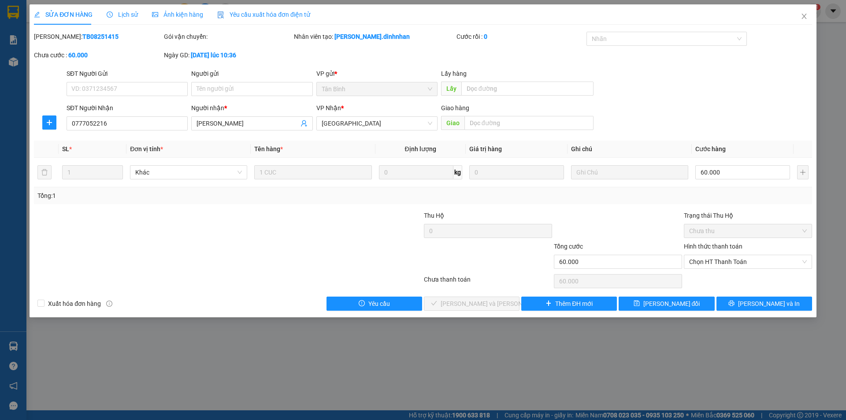
click at [757, 272] on div "Chọn HT Thanh Toán" at bounding box center [748, 281] width 130 height 18
click at [759, 264] on span "Chọn HT Thanh Toán" at bounding box center [748, 261] width 118 height 13
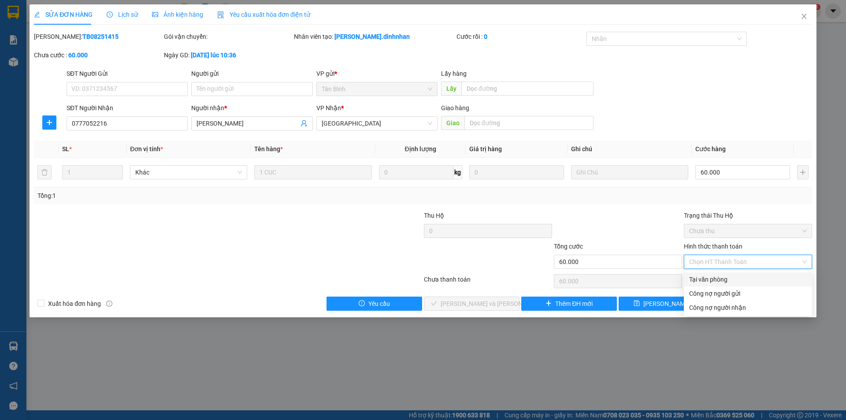
click at [750, 280] on div "Tại văn phòng" at bounding box center [748, 280] width 118 height 10
type input "0"
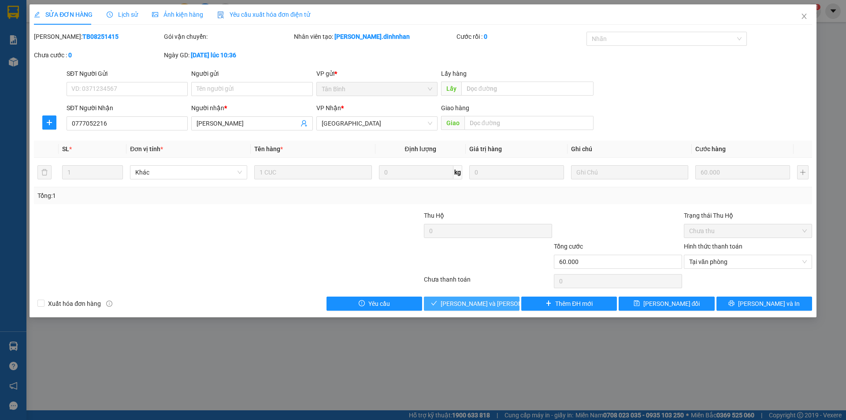
click at [499, 297] on button "[PERSON_NAME] và [PERSON_NAME] hàng" at bounding box center [472, 304] width 96 height 14
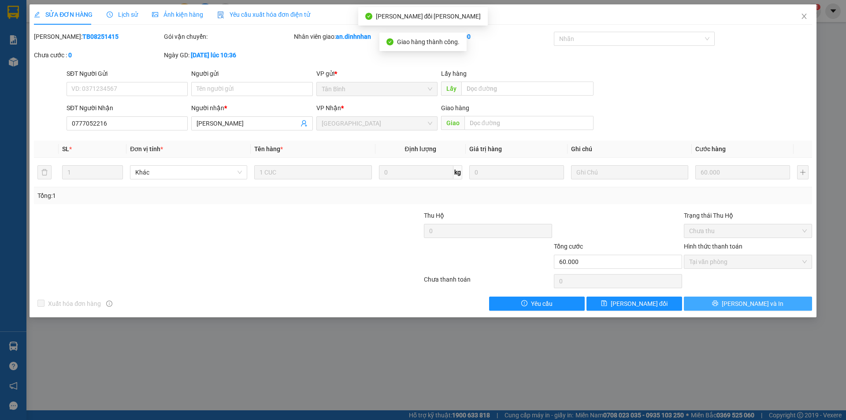
click at [718, 302] on icon "printer" at bounding box center [715, 303] width 6 height 6
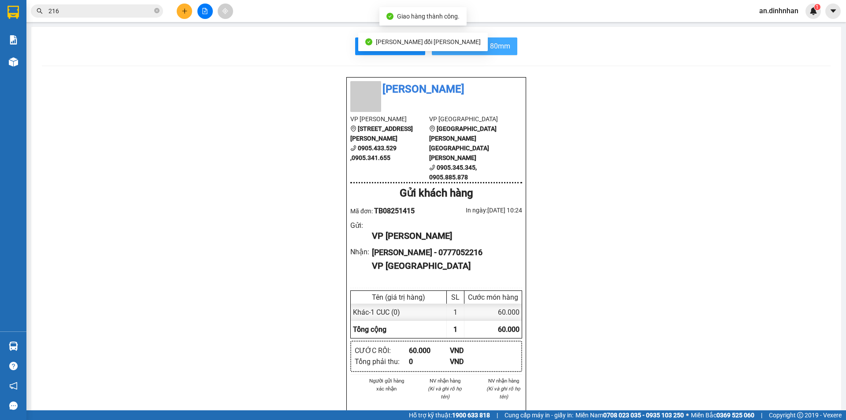
click at [503, 45] on span "In biên nhận 80mm" at bounding box center [480, 46] width 61 height 11
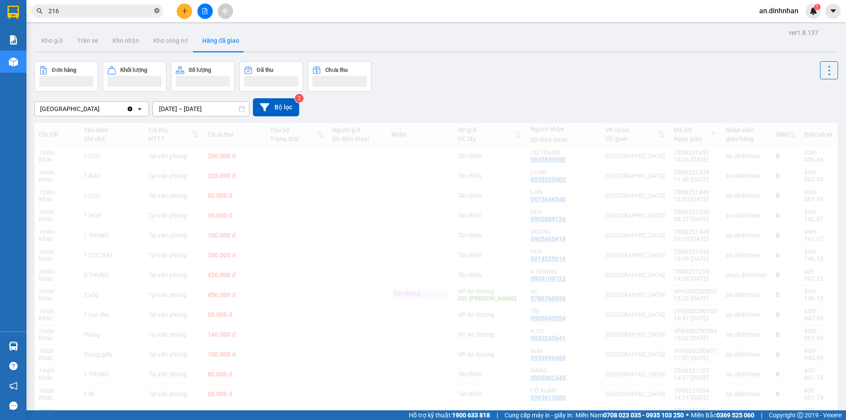
click at [159, 9] on icon "close-circle" at bounding box center [156, 10] width 5 height 5
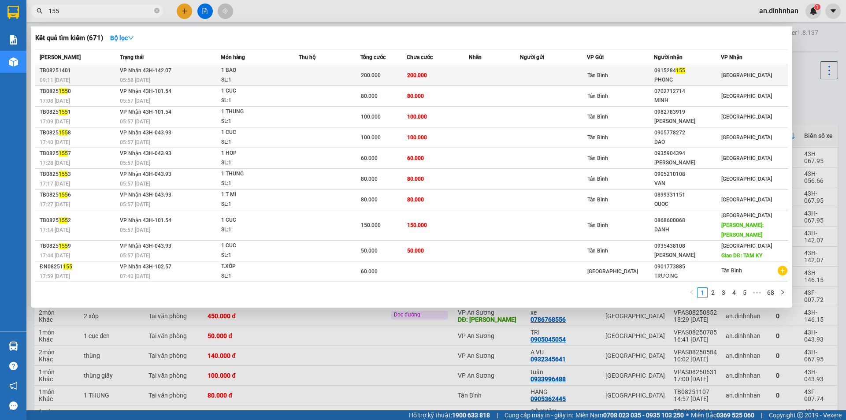
type input "155"
click at [558, 78] on td at bounding box center [553, 75] width 67 height 21
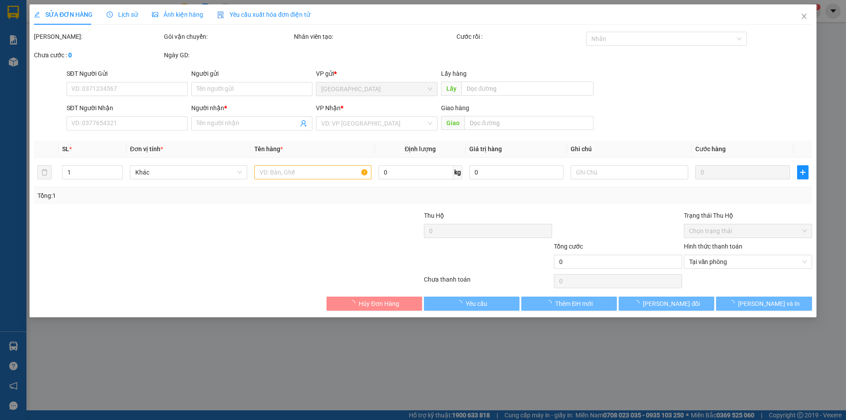
type input "0915284155"
type input "PHONG"
type input "200.000"
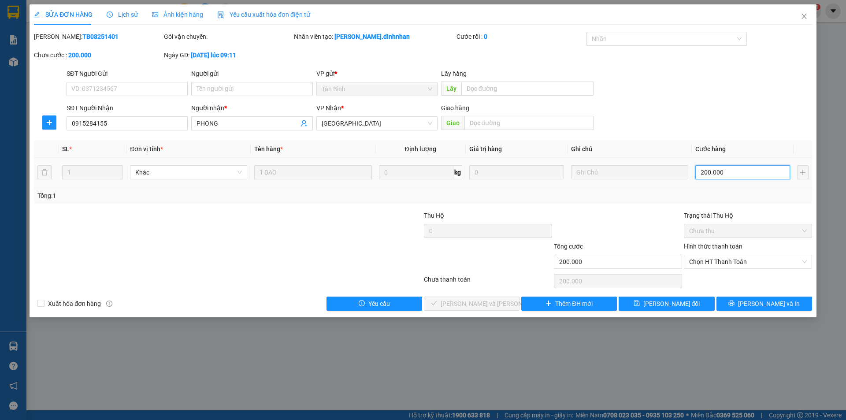
click at [751, 168] on input "200.000" at bounding box center [743, 172] width 95 height 14
type input "1"
type input "17"
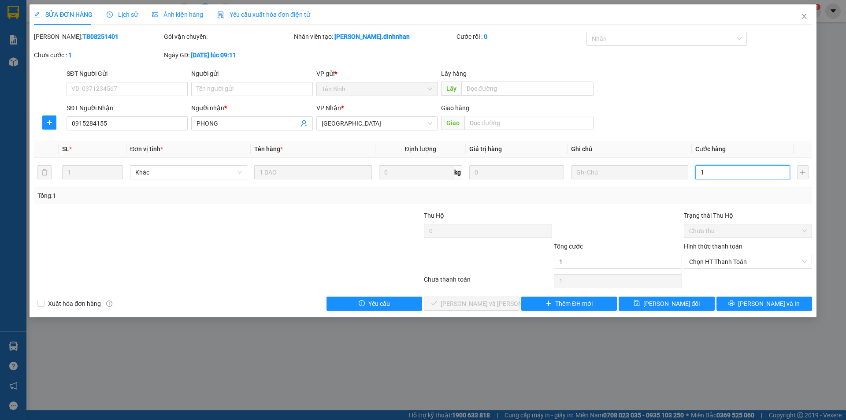
type input "17"
type input "170"
click at [725, 258] on span "Chọn HT Thanh Toán" at bounding box center [748, 261] width 118 height 13
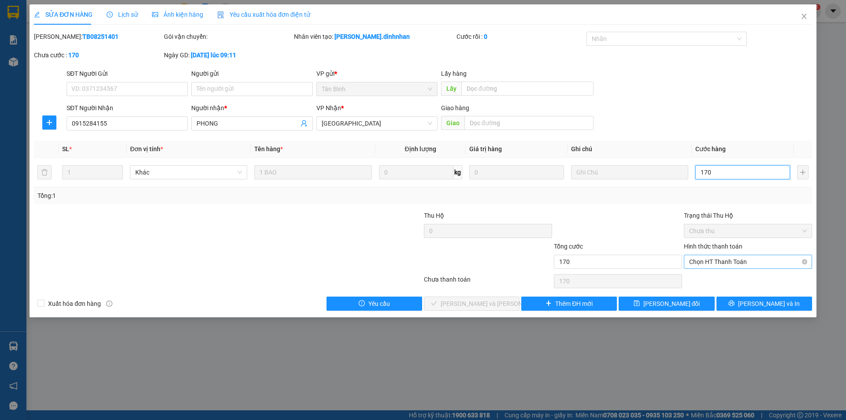
type input "170"
type input "170.000"
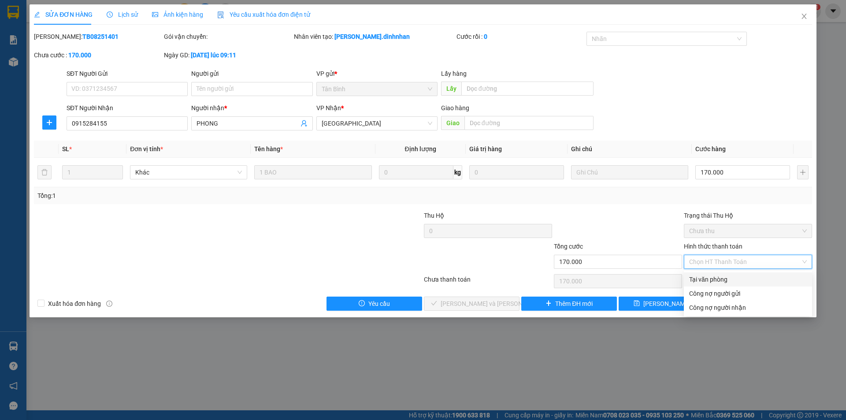
click at [721, 276] on div "Tại văn phòng" at bounding box center [748, 280] width 118 height 10
type input "0"
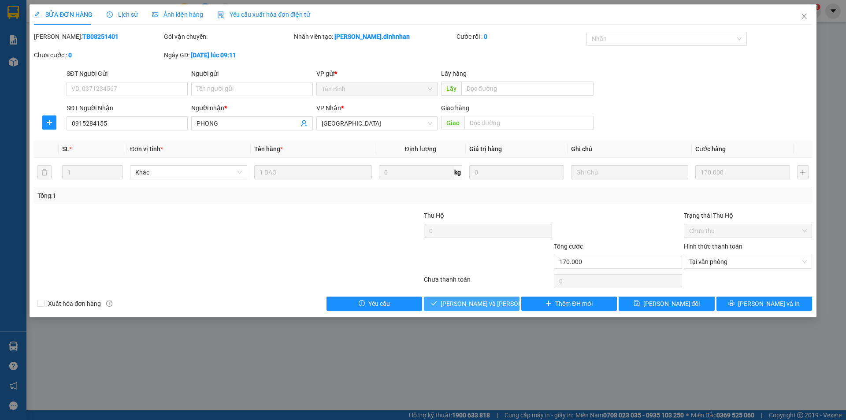
click at [503, 304] on button "[PERSON_NAME] và [PERSON_NAME] hàng" at bounding box center [472, 304] width 96 height 14
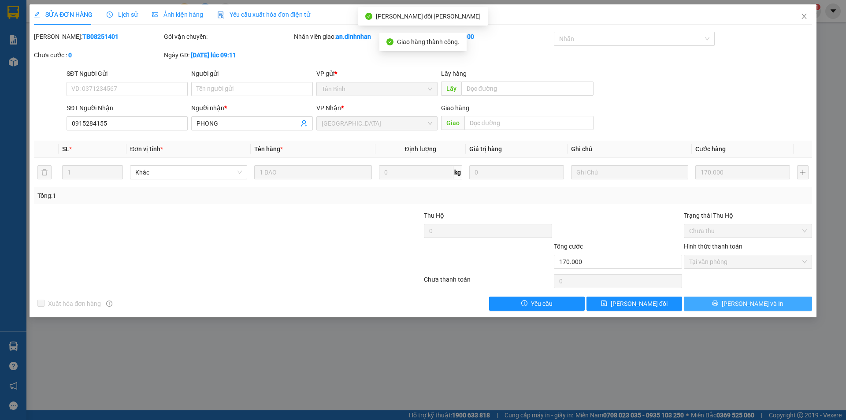
click at [745, 305] on span "[PERSON_NAME] và In" at bounding box center [753, 304] width 62 height 10
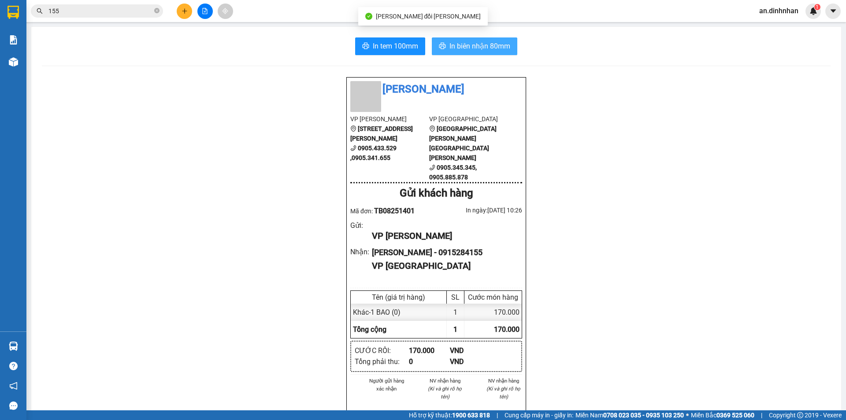
click at [476, 47] on span "In biên nhận 80mm" at bounding box center [480, 46] width 61 height 11
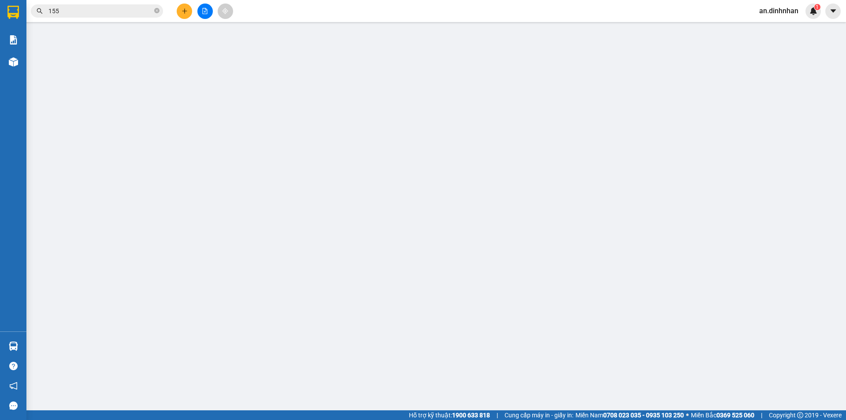
type input "0915284155"
type input "PHONG"
type input "170.000"
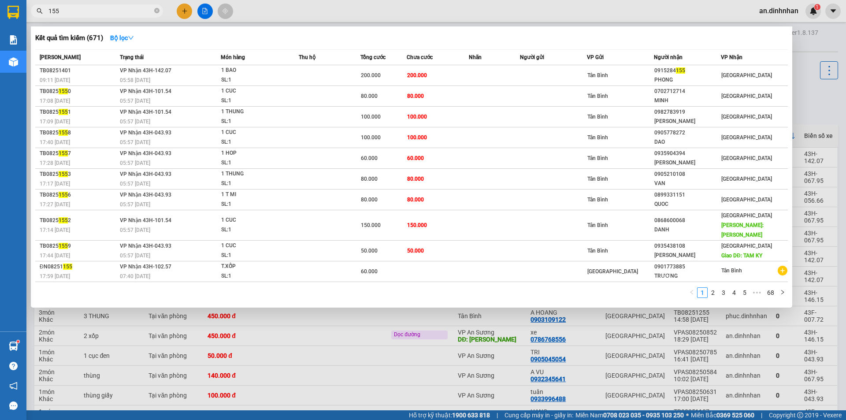
click at [158, 11] on icon "close-circle" at bounding box center [156, 10] width 5 height 5
type input "690"
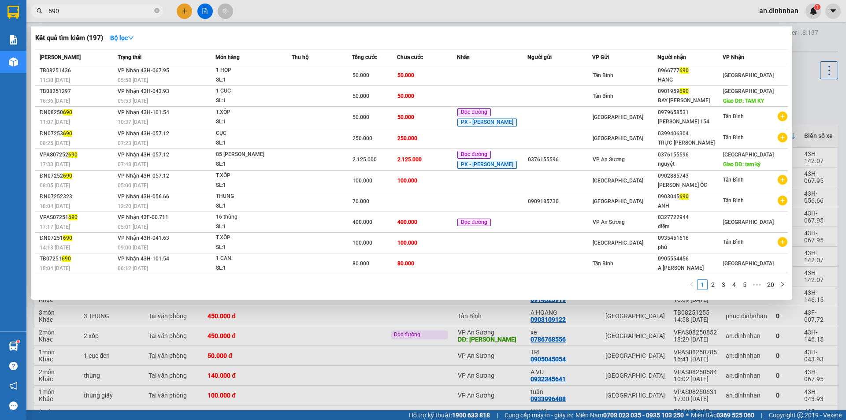
click at [156, 11] on icon "close-circle" at bounding box center [156, 10] width 5 height 5
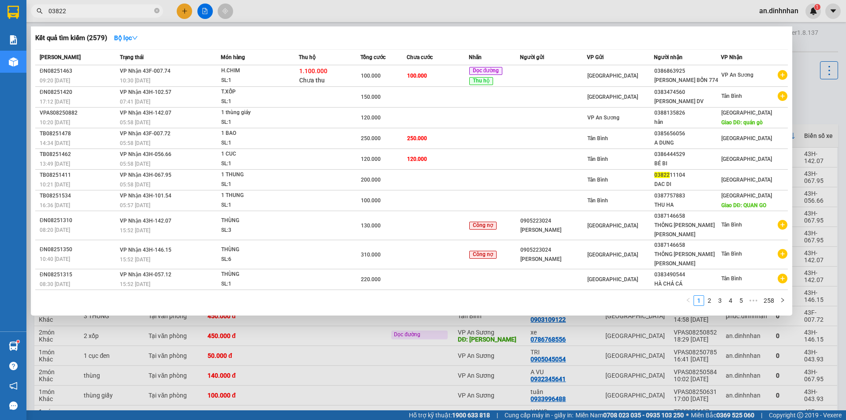
type input "038221"
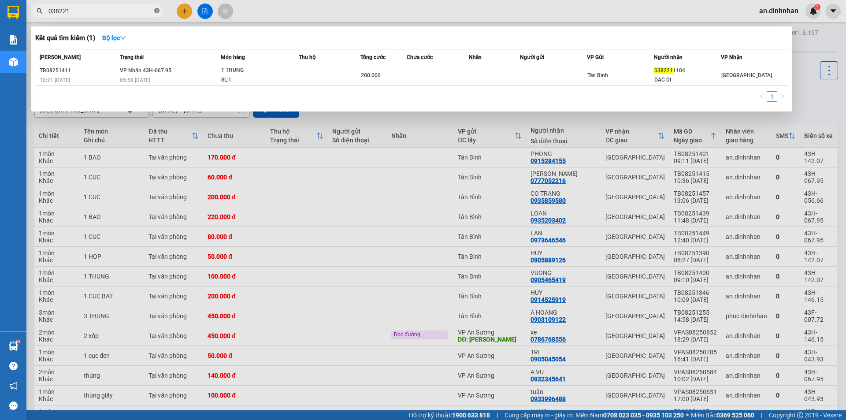
click at [158, 12] on icon "close-circle" at bounding box center [156, 10] width 5 height 5
type input "0810"
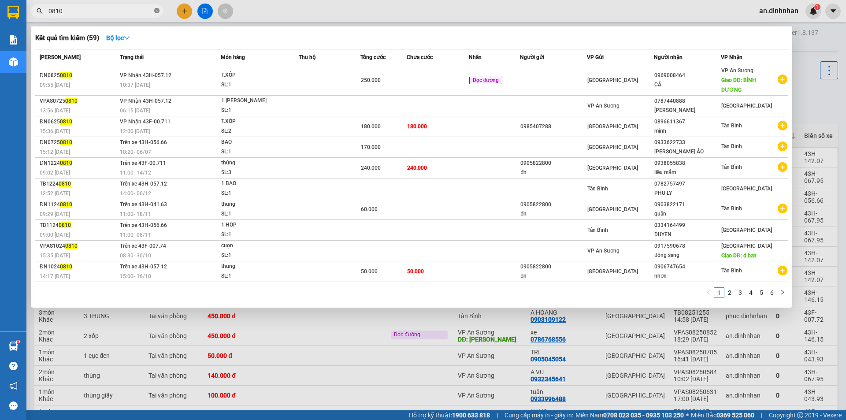
click at [155, 11] on icon "close-circle" at bounding box center [156, 10] width 5 height 5
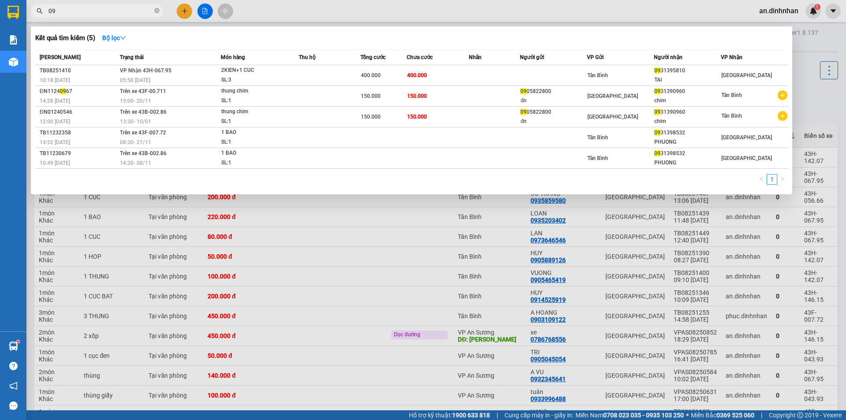
type input "0"
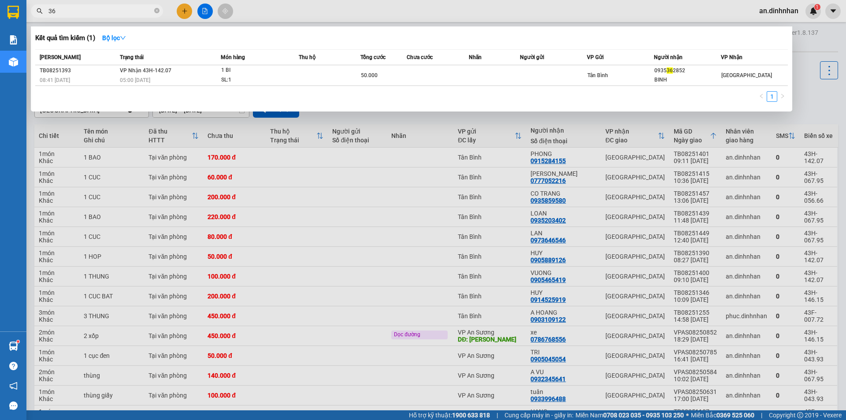
type input "3"
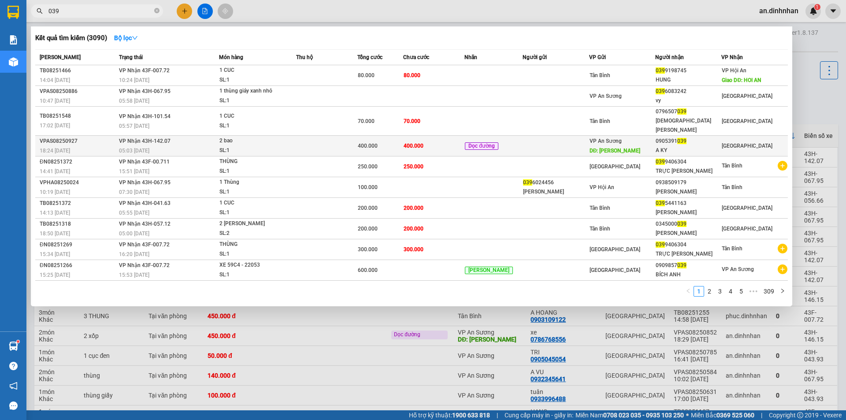
type input "039"
click at [402, 141] on div "400.000" at bounding box center [380, 146] width 45 height 10
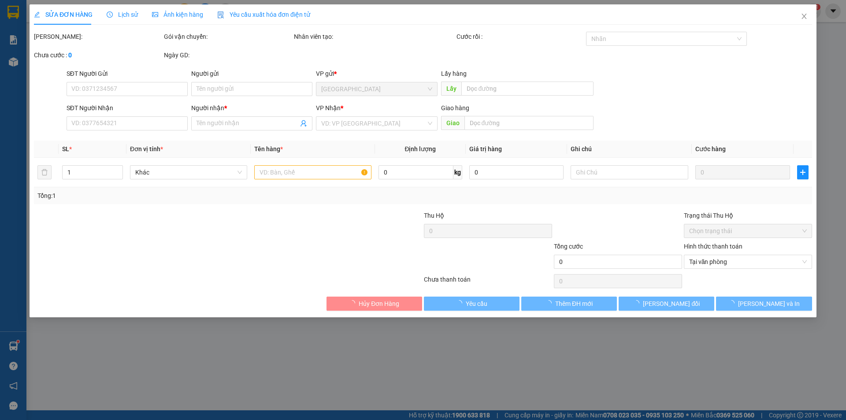
type input "[PERSON_NAME]"
type input "0905391039"
type input "A KY"
type input "400.000"
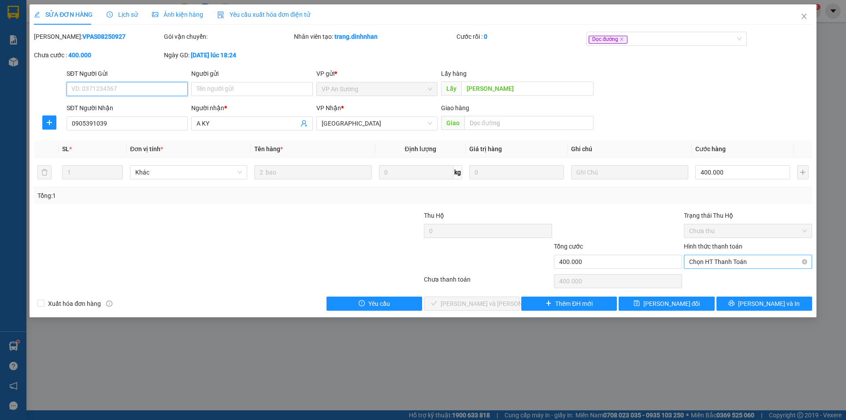
click at [721, 260] on span "Chọn HT Thanh Toán" at bounding box center [748, 261] width 118 height 13
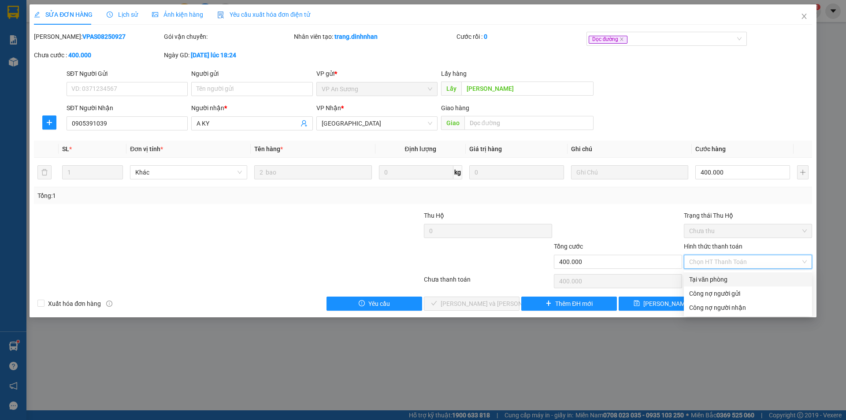
click at [715, 275] on div "Tại văn phòng" at bounding box center [748, 280] width 118 height 10
type input "0"
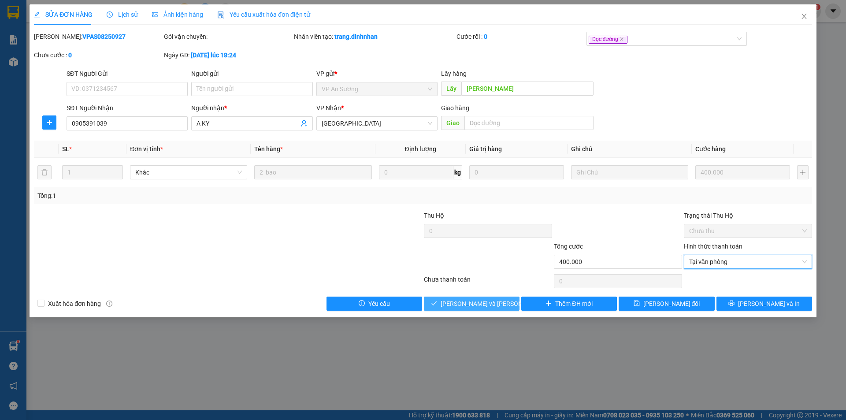
click at [503, 304] on button "[PERSON_NAME] và [PERSON_NAME] hàng" at bounding box center [472, 304] width 96 height 14
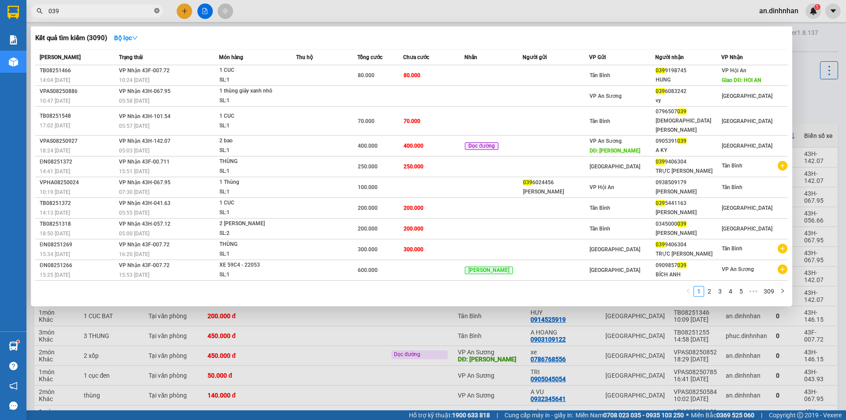
click at [156, 13] on icon "close-circle" at bounding box center [156, 10] width 5 height 5
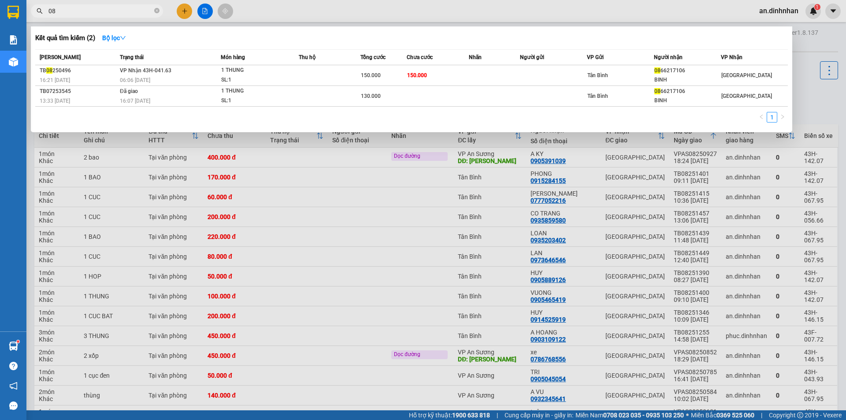
type input "0"
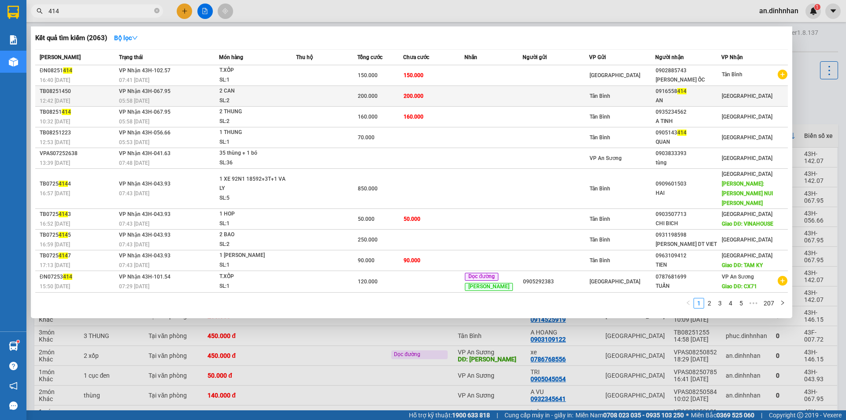
type input "414"
click at [452, 95] on td "200.000" at bounding box center [433, 96] width 61 height 21
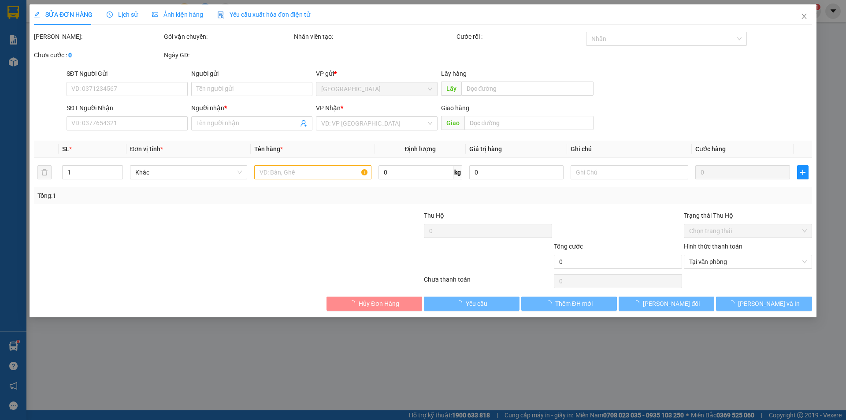
type input "0916558414"
type input "AN"
type input "200.000"
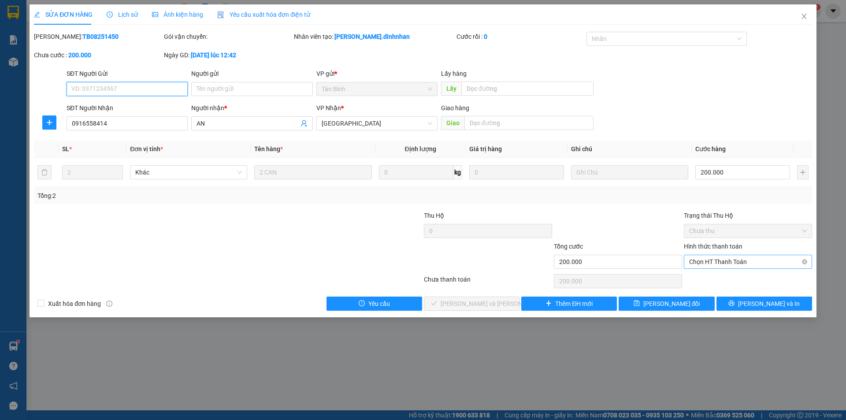
click at [751, 264] on span "Chọn HT Thanh Toán" at bounding box center [748, 261] width 118 height 13
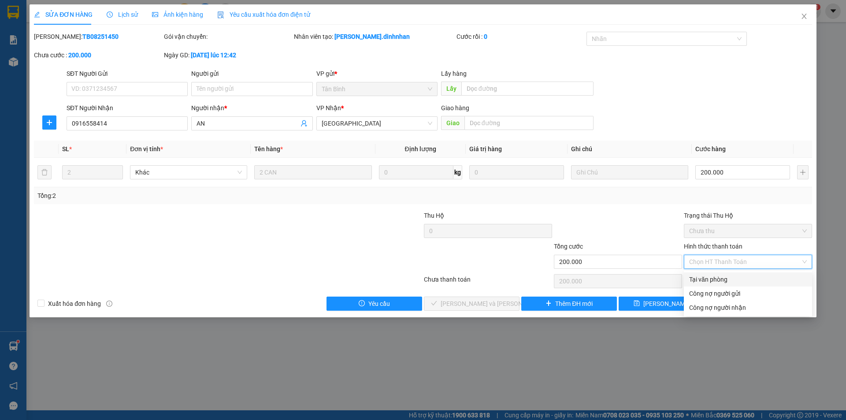
click at [748, 275] on div "Tại văn phòng" at bounding box center [748, 280] width 118 height 10
type input "0"
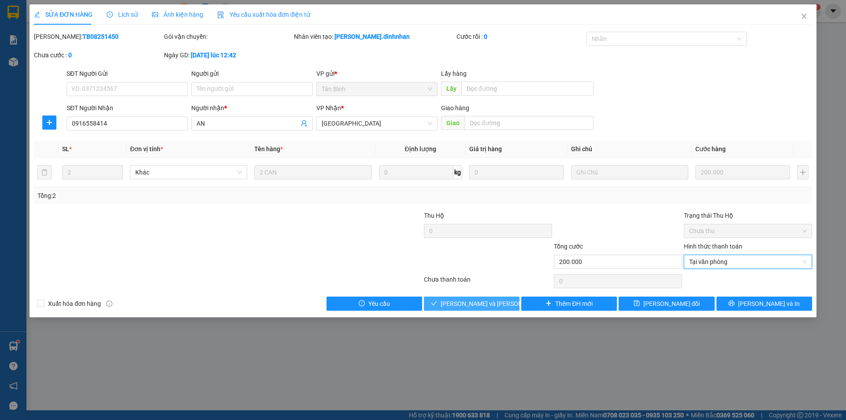
click at [509, 304] on button "[PERSON_NAME] và [PERSON_NAME] hàng" at bounding box center [472, 304] width 96 height 14
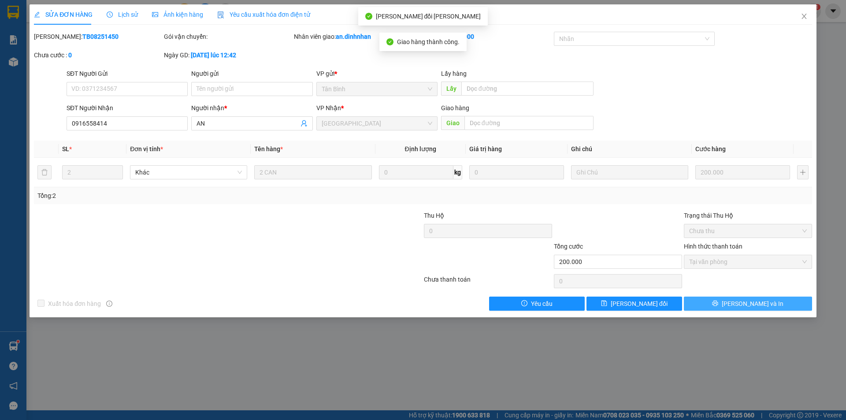
click at [718, 305] on icon "printer" at bounding box center [716, 304] width 6 height 6
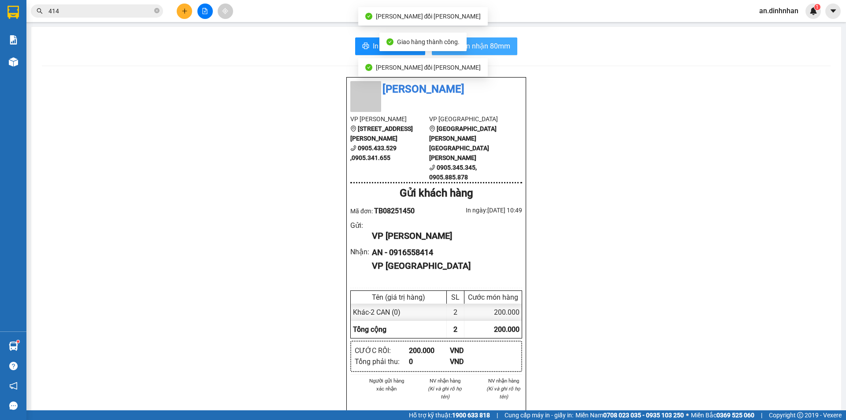
click at [490, 50] on span "In biên nhận 80mm" at bounding box center [480, 46] width 61 height 11
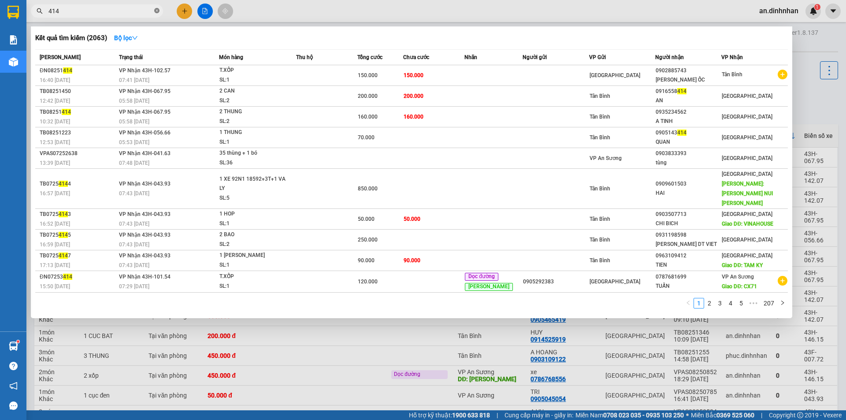
click at [156, 12] on icon "close-circle" at bounding box center [156, 10] width 5 height 5
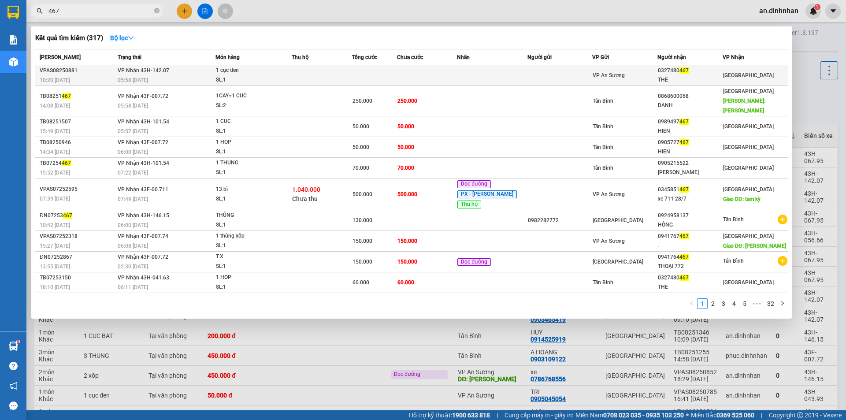
type input "467"
click at [274, 71] on div "1 cục đen" at bounding box center [249, 71] width 66 height 10
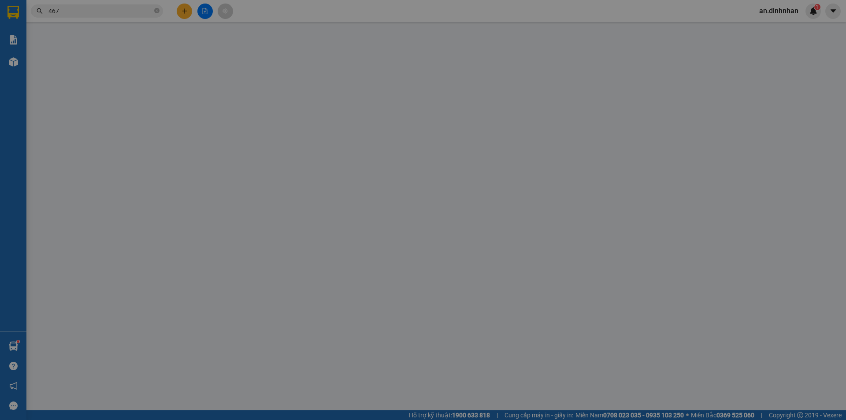
type input "0327480467"
type input "THE"
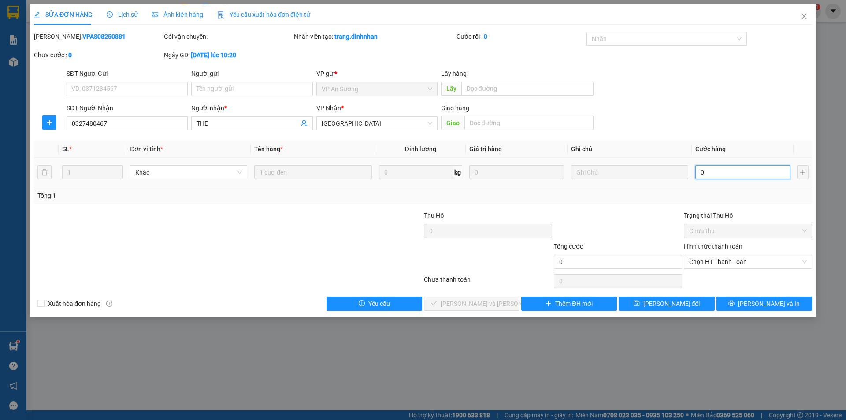
click at [743, 178] on input "0" at bounding box center [743, 172] width 95 height 14
type input "5"
type input "50"
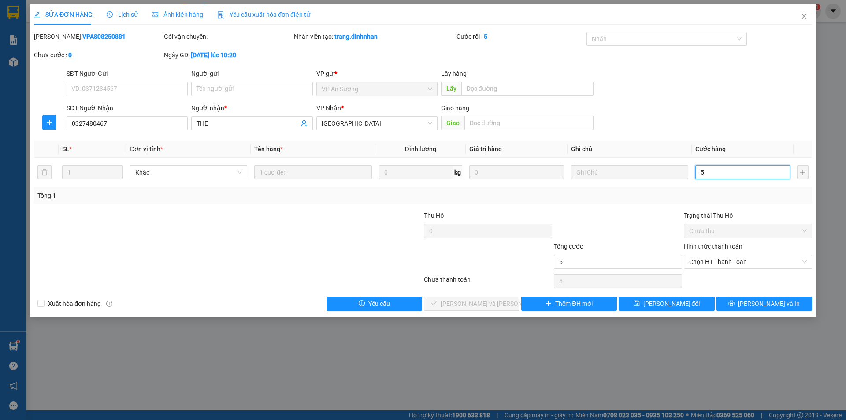
type input "50"
click at [720, 257] on span "Chọn HT Thanh Toán" at bounding box center [748, 261] width 118 height 13
type input "50"
type input "50.000"
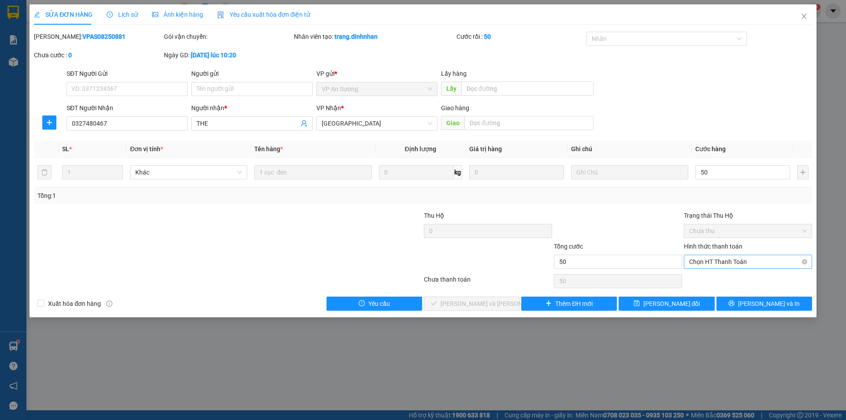
type input "50.000"
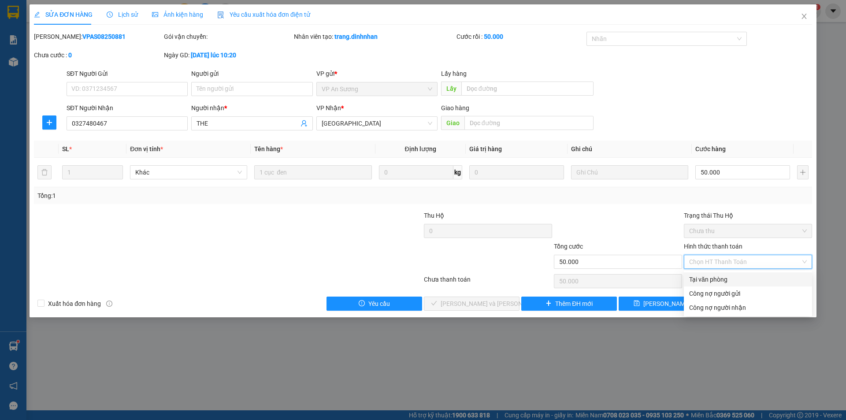
click at [710, 281] on div "Tại văn phòng" at bounding box center [748, 280] width 118 height 10
type input "0"
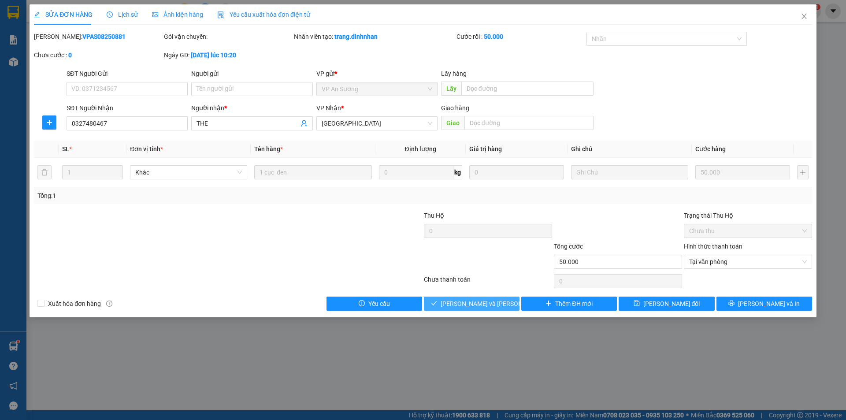
click at [477, 305] on span "[PERSON_NAME] và [PERSON_NAME] hàng" at bounding box center [500, 304] width 119 height 10
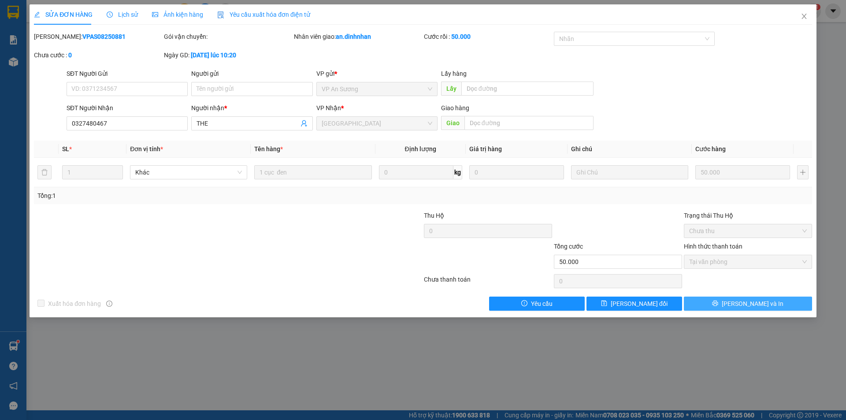
click at [773, 305] on button "[PERSON_NAME] và In" at bounding box center [748, 304] width 128 height 14
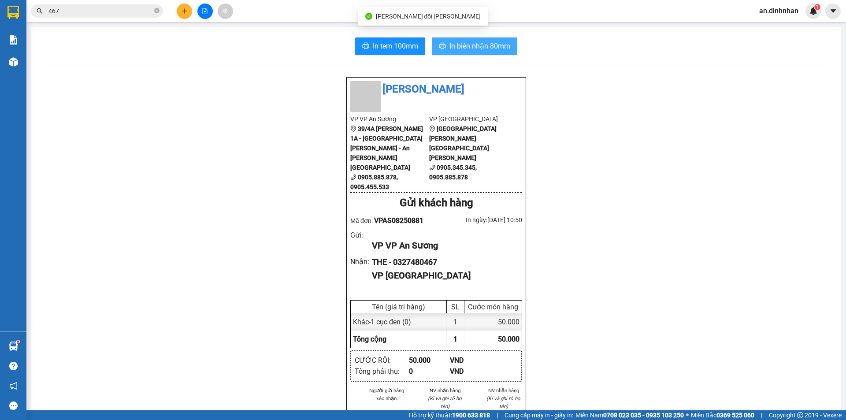
click at [502, 44] on span "In biên nhận 80mm" at bounding box center [480, 46] width 61 height 11
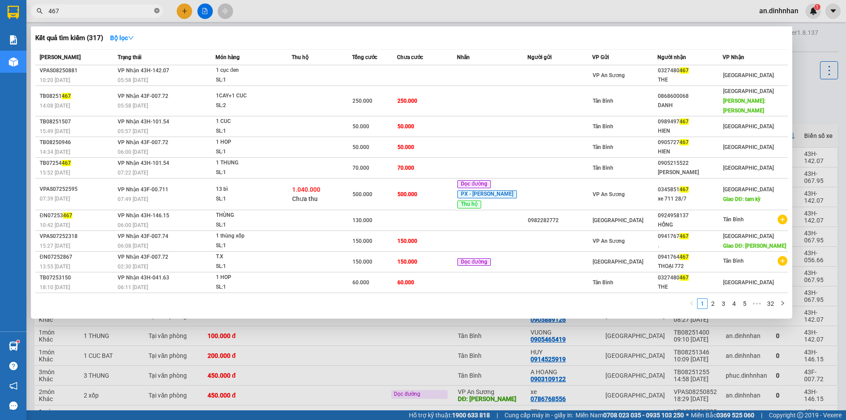
click at [156, 13] on icon "close-circle" at bounding box center [156, 10] width 5 height 5
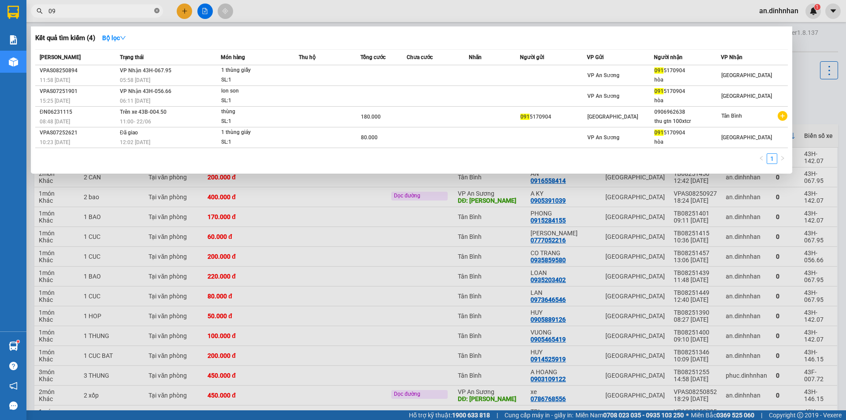
type input "0"
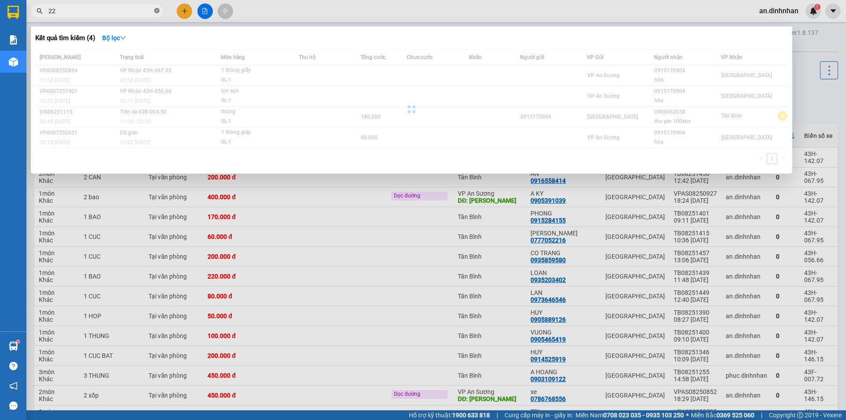
type input "220"
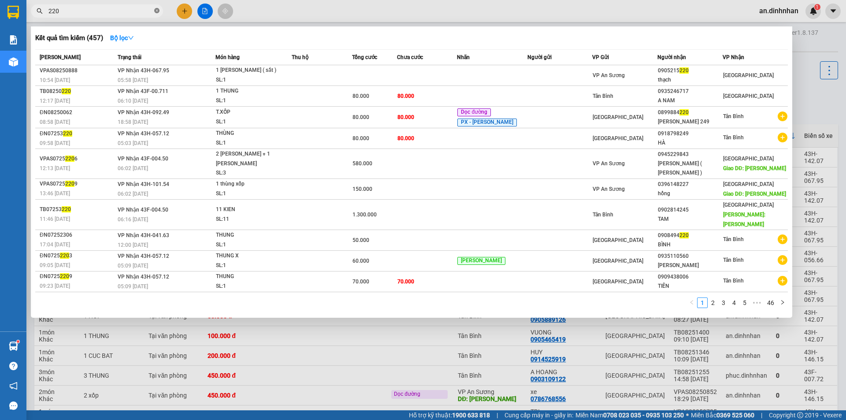
click at [156, 11] on icon "close-circle" at bounding box center [156, 10] width 5 height 5
type input "459"
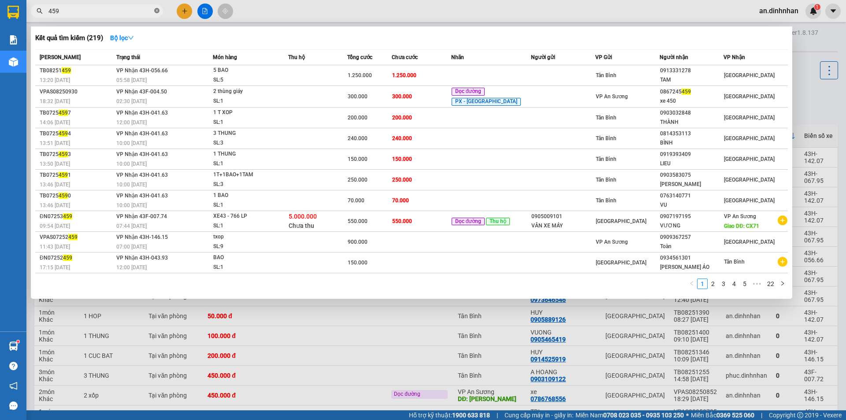
click at [157, 11] on icon "close-circle" at bounding box center [156, 10] width 5 height 5
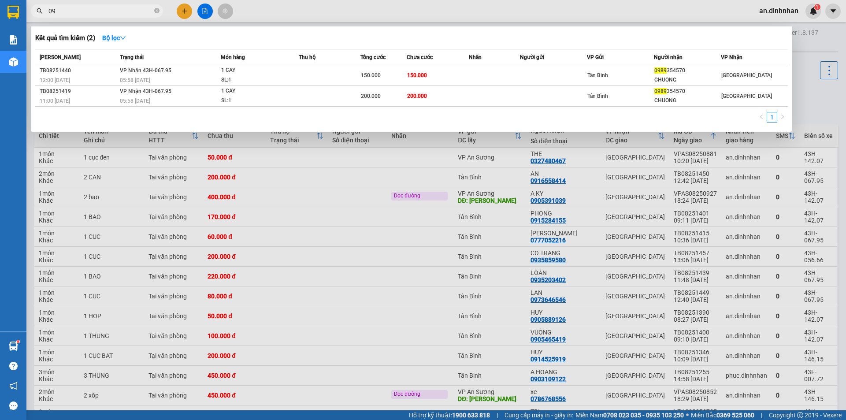
type input "0"
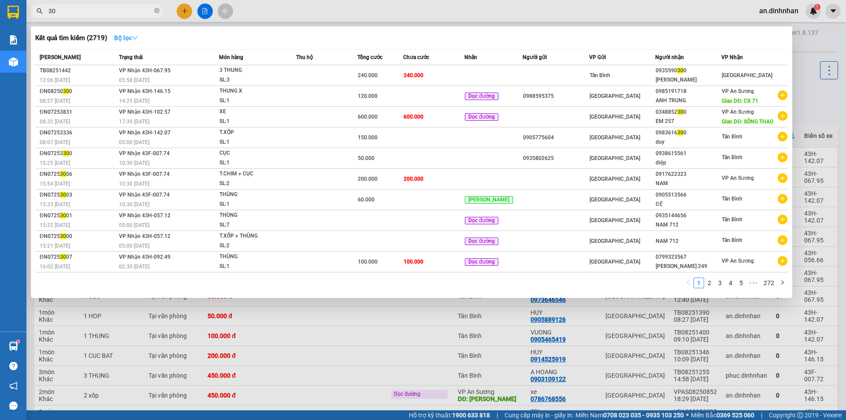
type input "3"
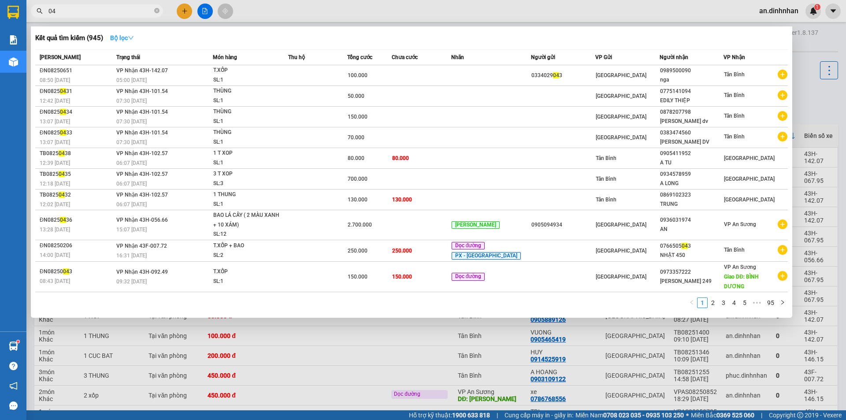
type input "0"
type input "413"
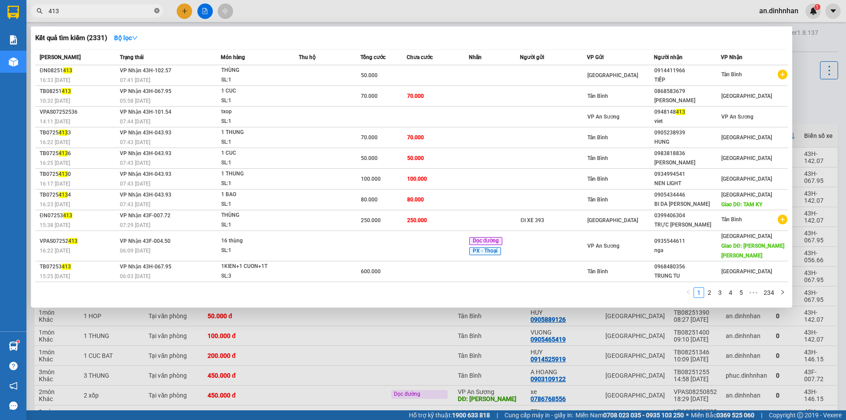
click at [159, 13] on icon "close-circle" at bounding box center [156, 10] width 5 height 5
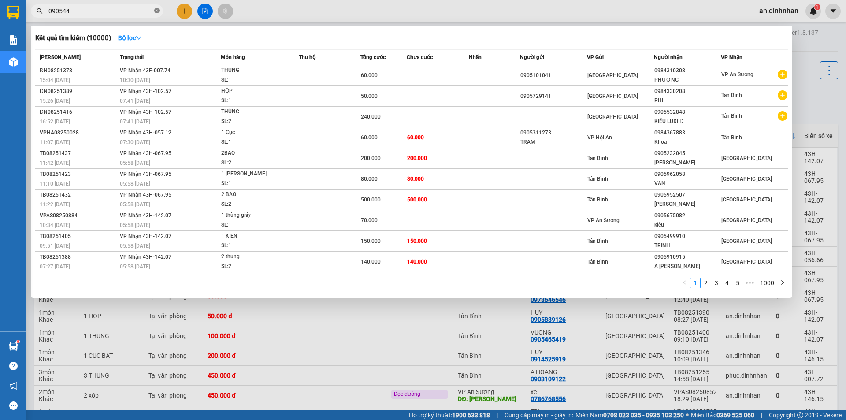
type input "0905448"
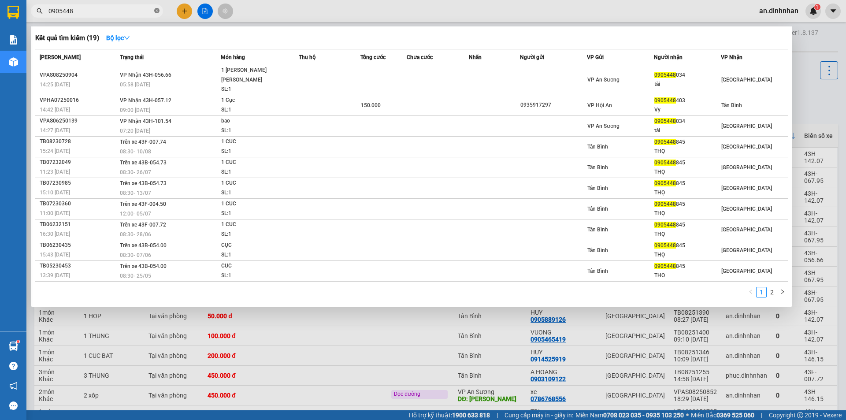
click at [156, 11] on icon "close-circle" at bounding box center [156, 10] width 5 height 5
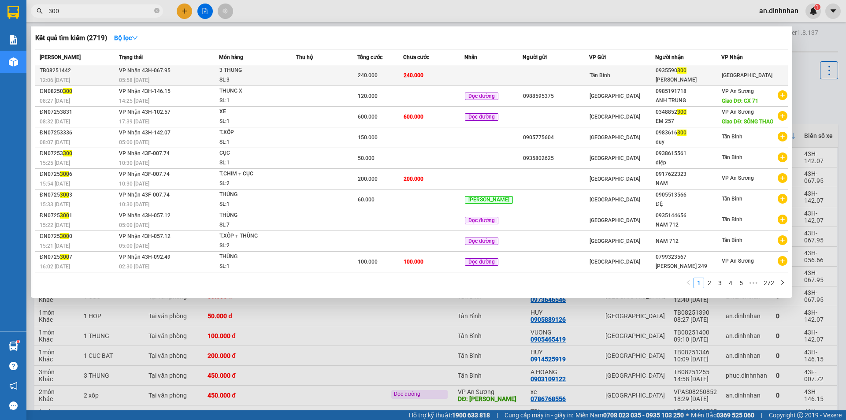
type input "300"
click at [422, 81] on td "240.000" at bounding box center [433, 75] width 61 height 21
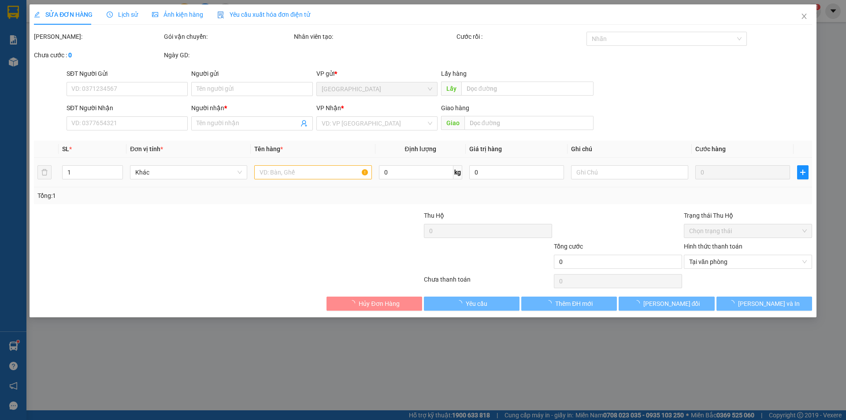
type input "0935590300"
type input "TUY HOA"
type input "240.000"
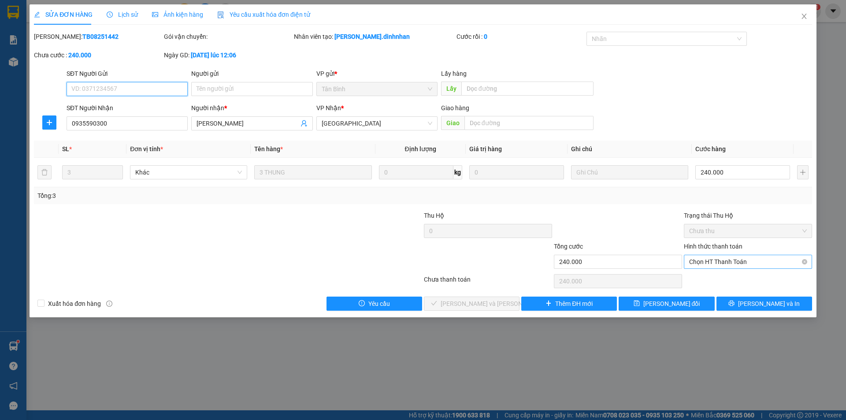
click at [724, 263] on span "Chọn HT Thanh Toán" at bounding box center [748, 261] width 118 height 13
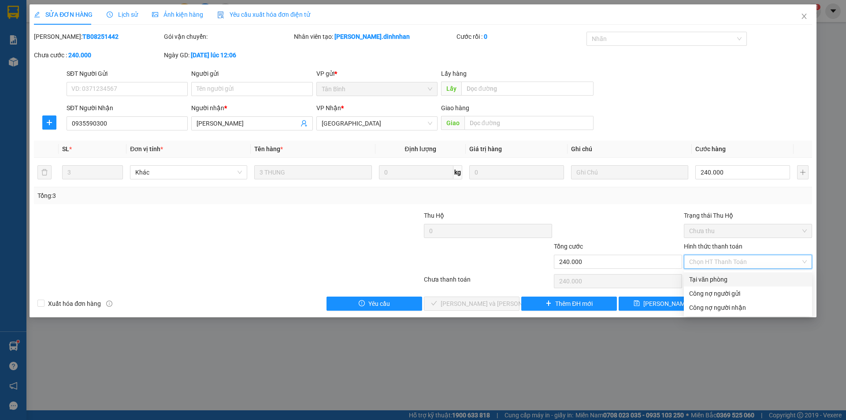
click at [724, 281] on div "Tại văn phòng" at bounding box center [748, 280] width 118 height 10
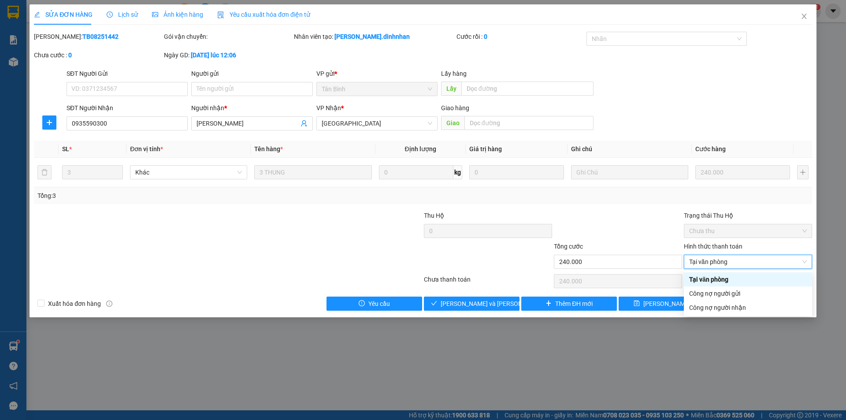
type input "0"
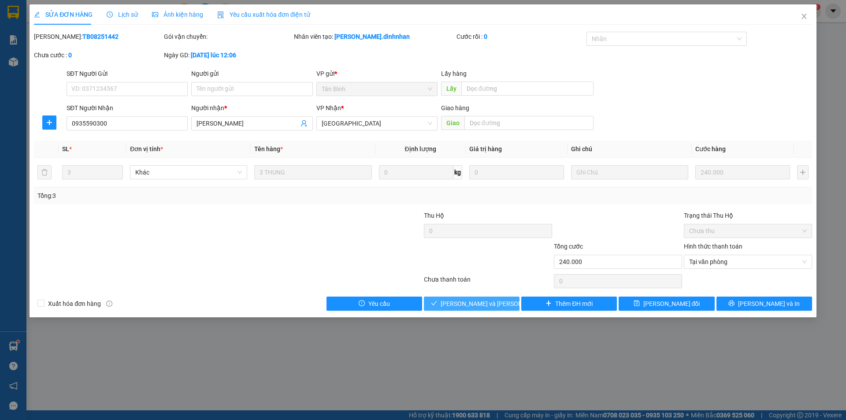
click at [494, 301] on span "[PERSON_NAME] và [PERSON_NAME] hàng" at bounding box center [500, 304] width 119 height 10
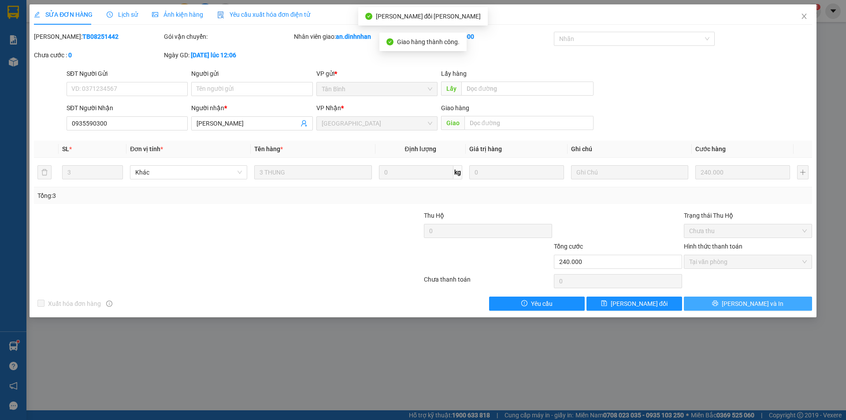
click at [767, 305] on button "[PERSON_NAME] và In" at bounding box center [748, 304] width 128 height 14
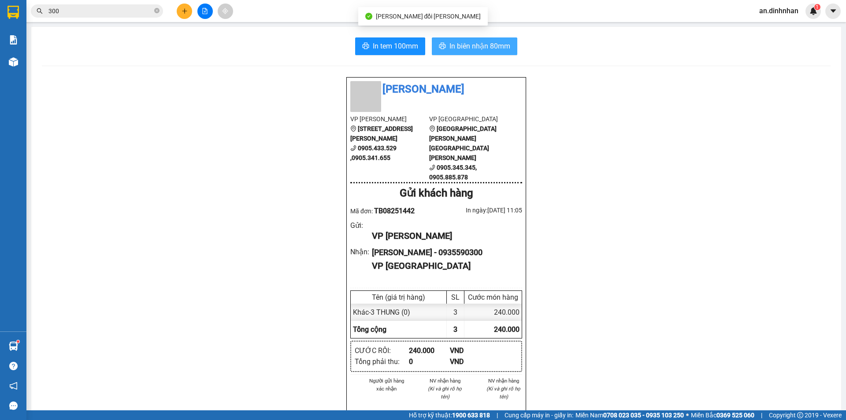
click at [486, 48] on span "In biên nhận 80mm" at bounding box center [480, 46] width 61 height 11
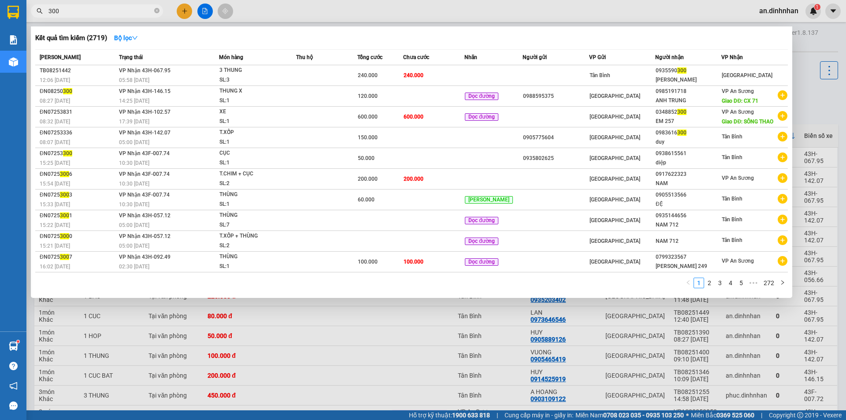
click at [74, 10] on input "300" at bounding box center [100, 11] width 104 height 10
type input "3"
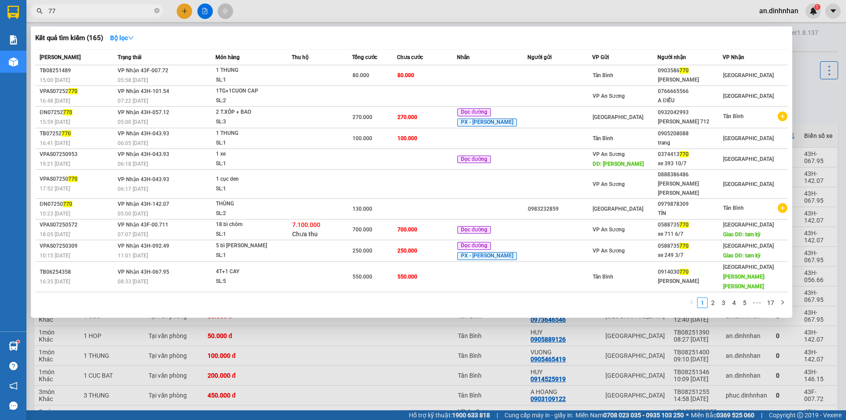
type input "7"
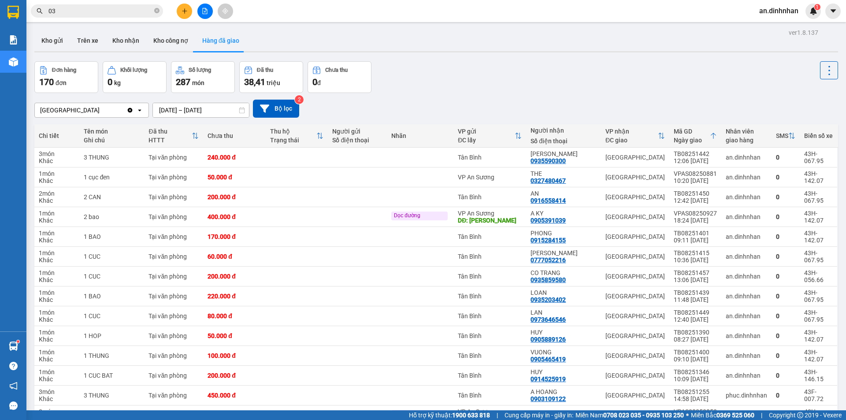
type input "034"
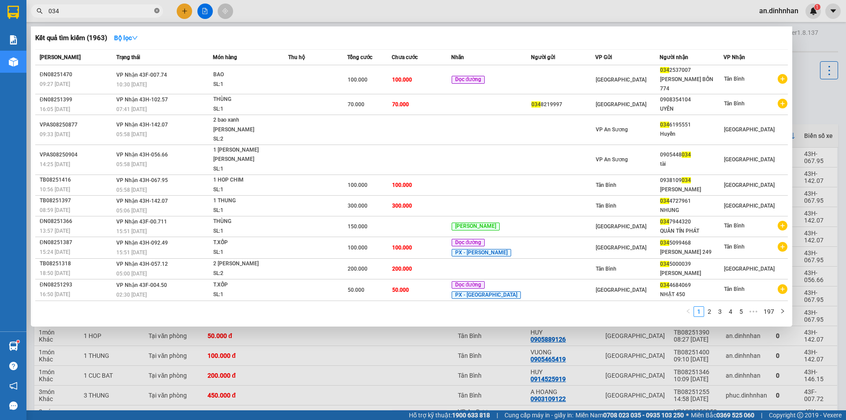
click at [159, 12] on icon "close-circle" at bounding box center [156, 10] width 5 height 5
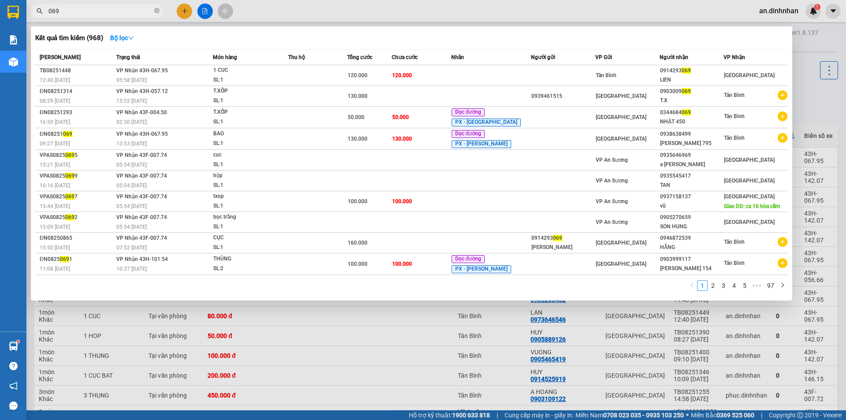
type input "069"
click at [398, 359] on div at bounding box center [423, 210] width 846 height 420
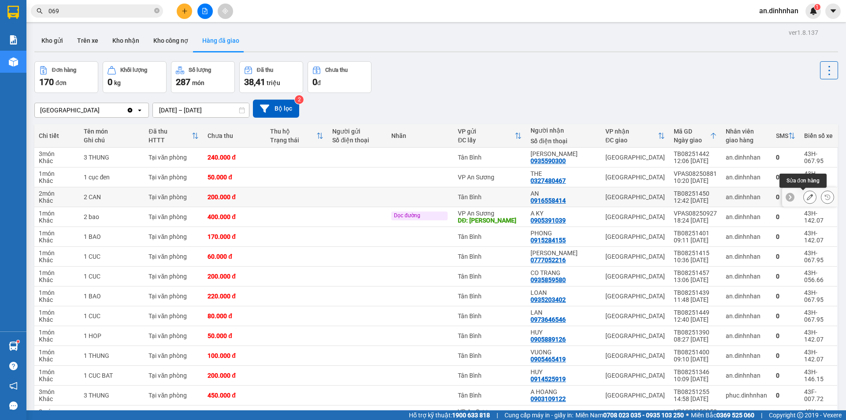
click at [807, 198] on icon at bounding box center [810, 197] width 6 height 6
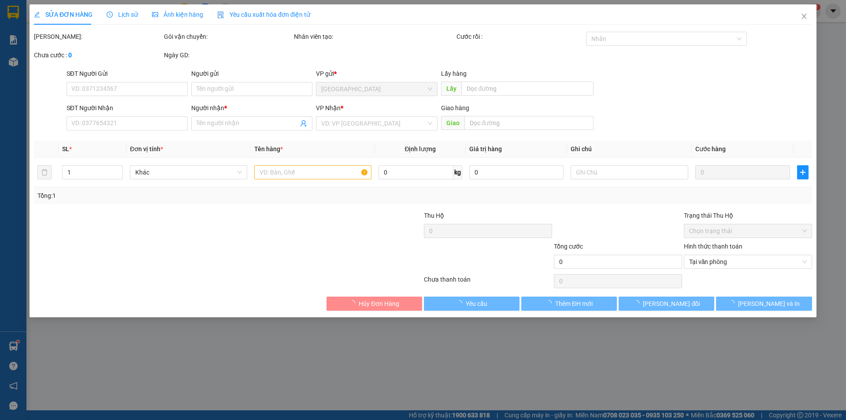
type input "0916558414"
type input "AN"
type input "200.000"
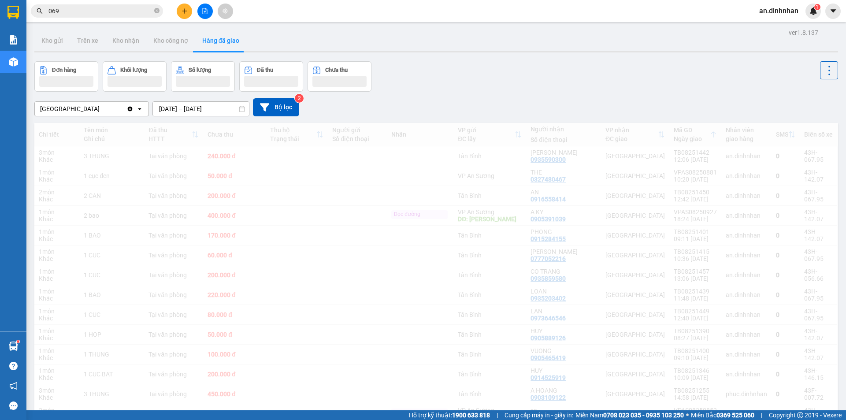
click at [131, 11] on input "069" at bounding box center [100, 11] width 104 height 10
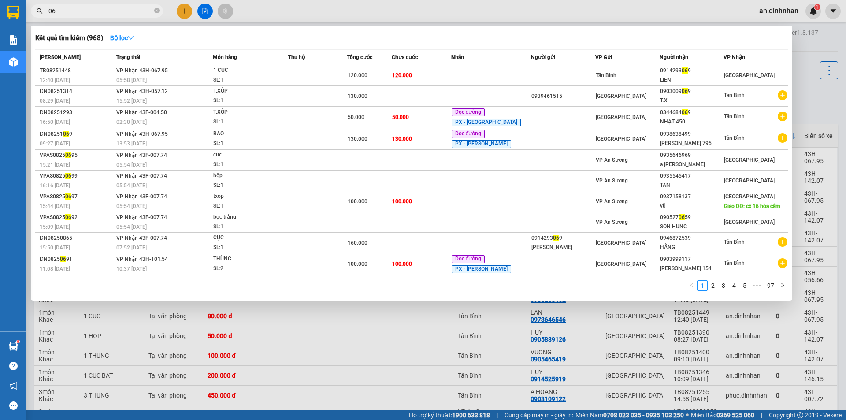
type input "0"
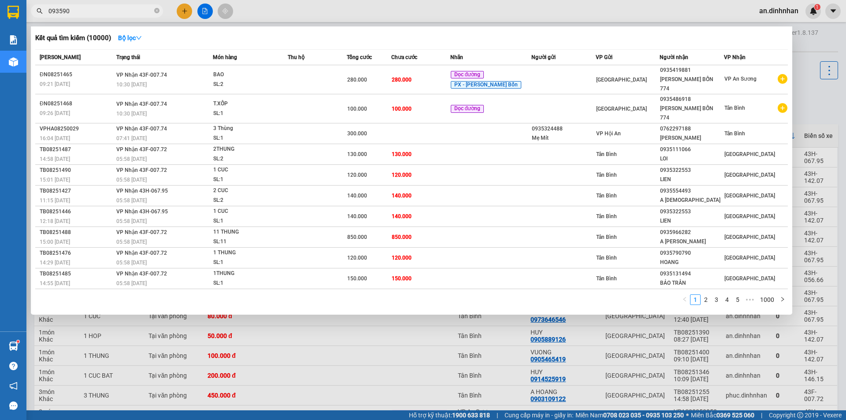
type input "0935904"
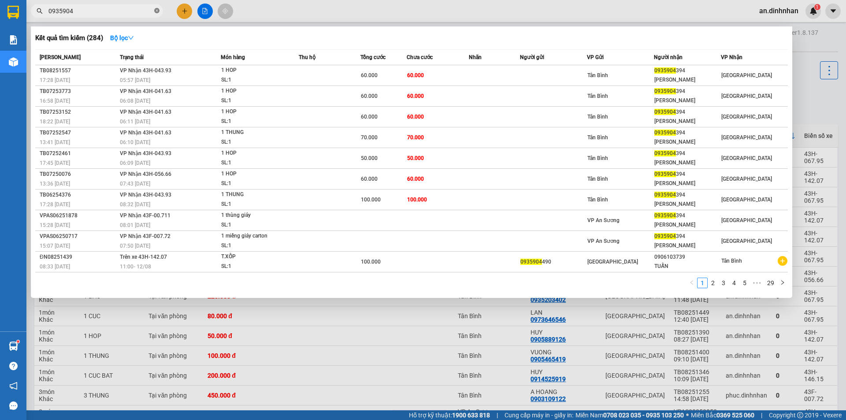
click at [157, 10] on icon "close-circle" at bounding box center [156, 10] width 5 height 5
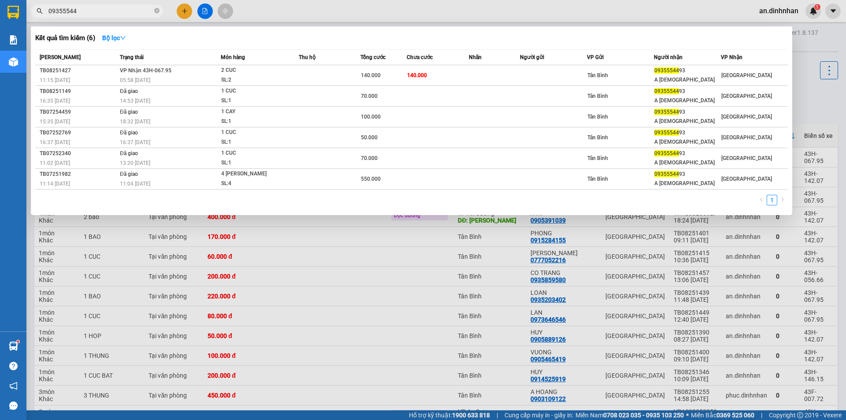
type input "09355544"
click at [399, 8] on div at bounding box center [423, 210] width 846 height 420
click at [155, 10] on icon "close-circle" at bounding box center [156, 10] width 5 height 5
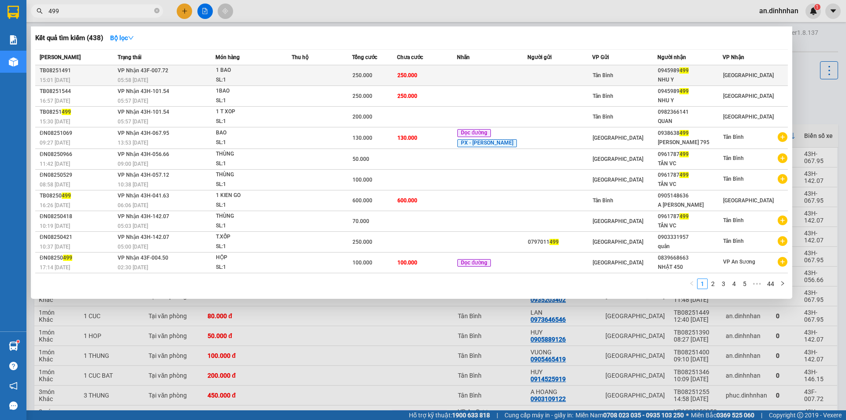
type input "499"
click at [324, 71] on td at bounding box center [322, 75] width 60 height 21
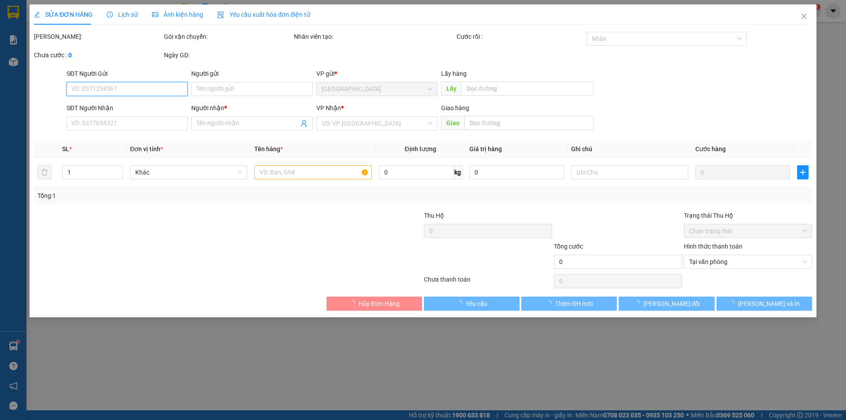
type input "0945989499"
type input "NHU Y"
type input "250.000"
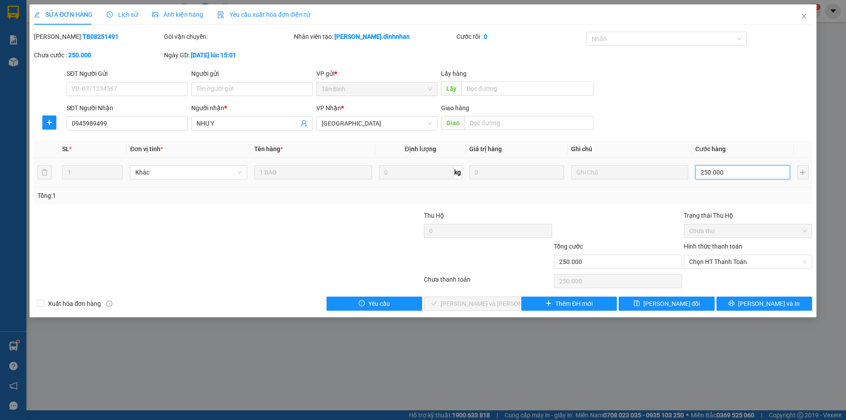
click at [730, 179] on input "250.000" at bounding box center [743, 172] width 95 height 14
type input "2"
type input "20"
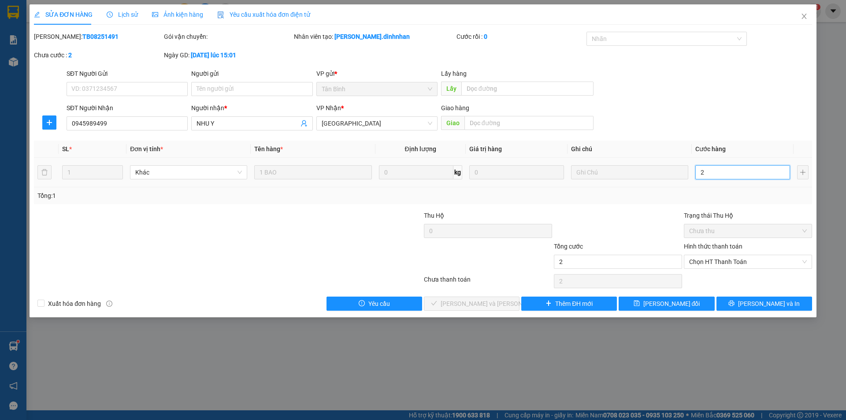
type input "20"
type input "200"
click at [737, 264] on span "Chọn HT Thanh Toán" at bounding box center [748, 261] width 118 height 13
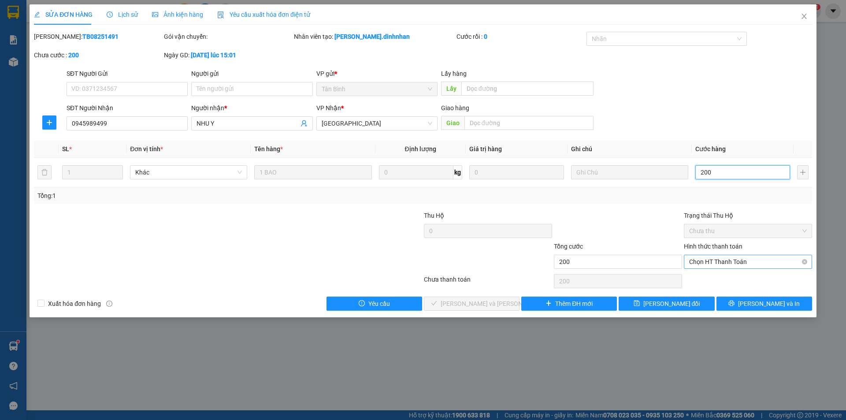
type input "200"
type input "200.000"
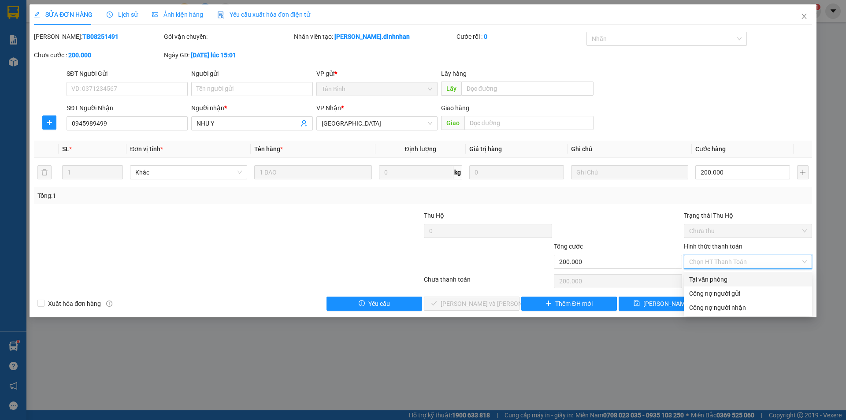
click at [727, 278] on div "Tại văn phòng" at bounding box center [748, 280] width 118 height 10
type input "0"
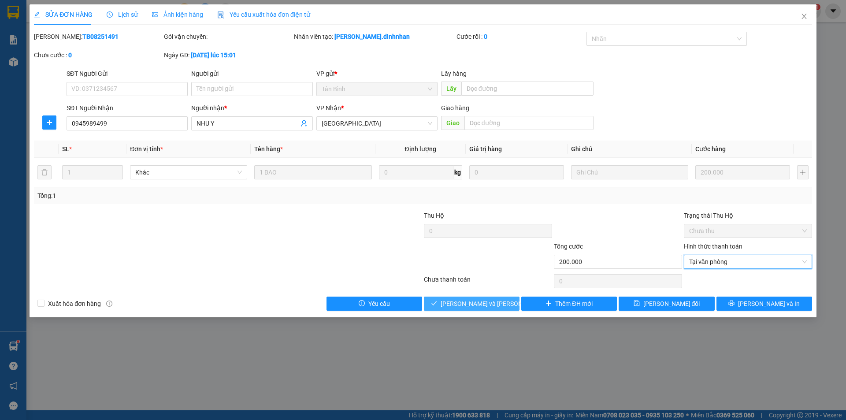
click at [514, 302] on button "[PERSON_NAME] và [PERSON_NAME] hàng" at bounding box center [472, 304] width 96 height 14
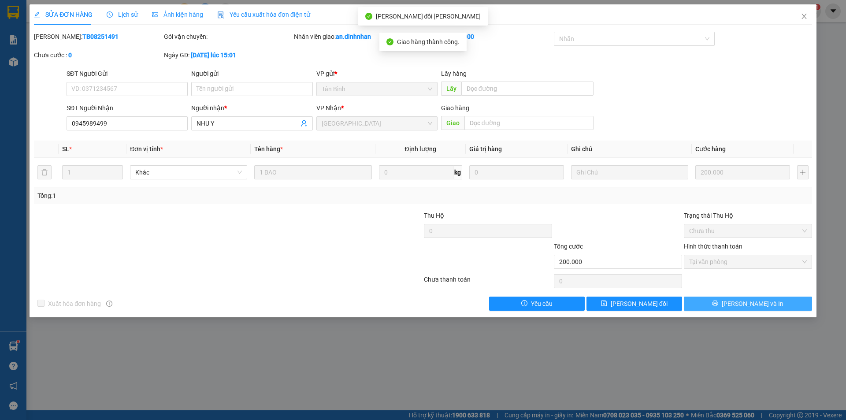
click at [717, 301] on button "[PERSON_NAME] và In" at bounding box center [748, 304] width 128 height 14
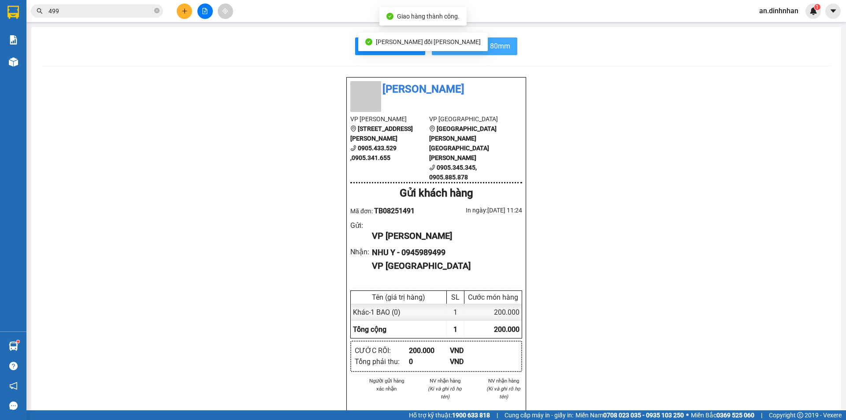
click at [499, 47] on span "In biên nhận 80mm" at bounding box center [480, 46] width 61 height 11
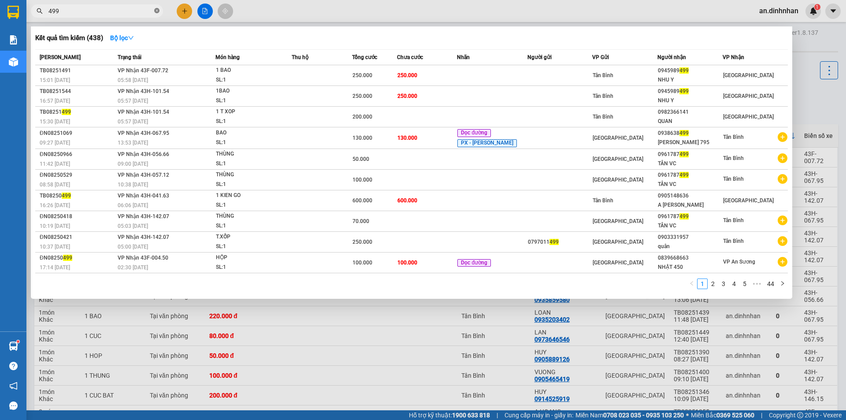
click at [158, 13] on icon "close-circle" at bounding box center [156, 10] width 5 height 5
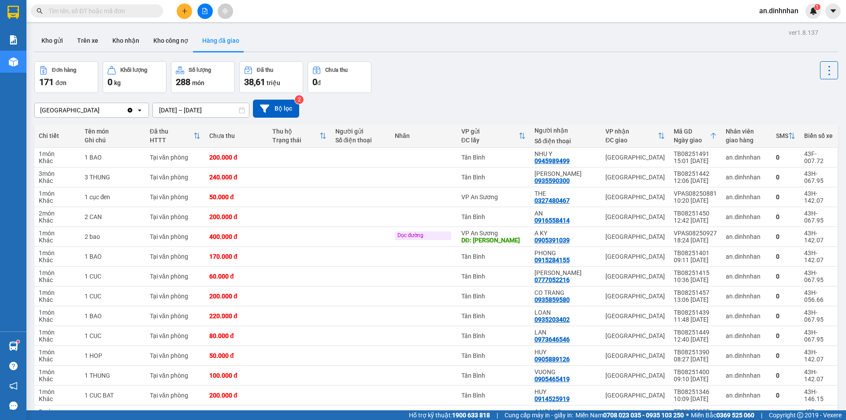
click at [211, 12] on button at bounding box center [204, 11] width 15 height 15
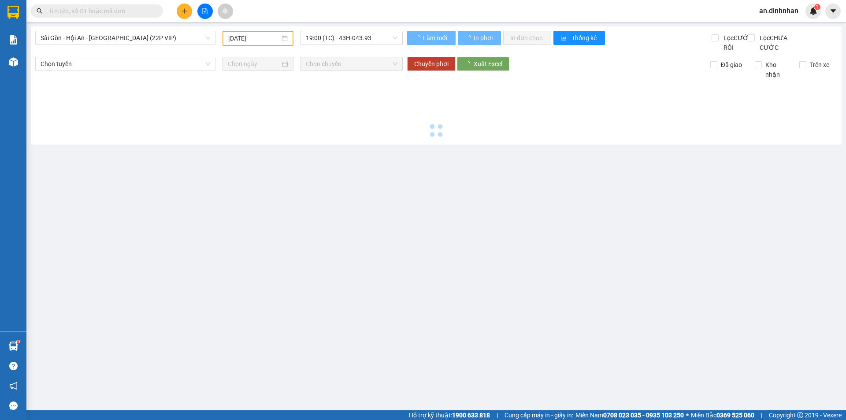
type input "[DATE]"
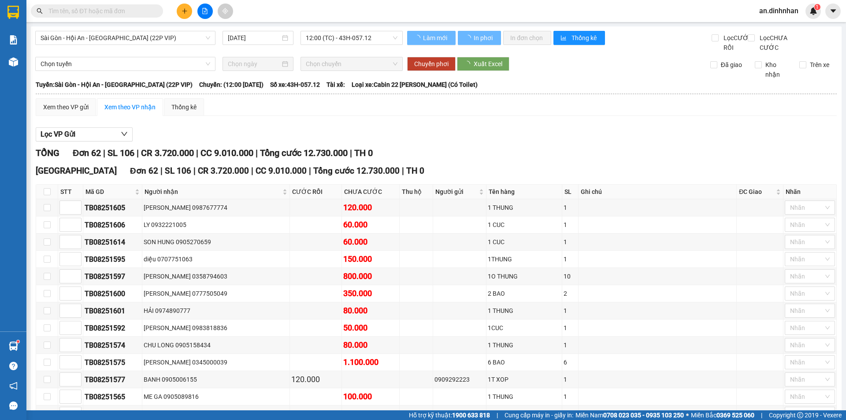
click at [205, 36] on span "Sài Gòn - Hội An - [GEOGRAPHIC_DATA] (22P VIP)" at bounding box center [126, 37] width 170 height 13
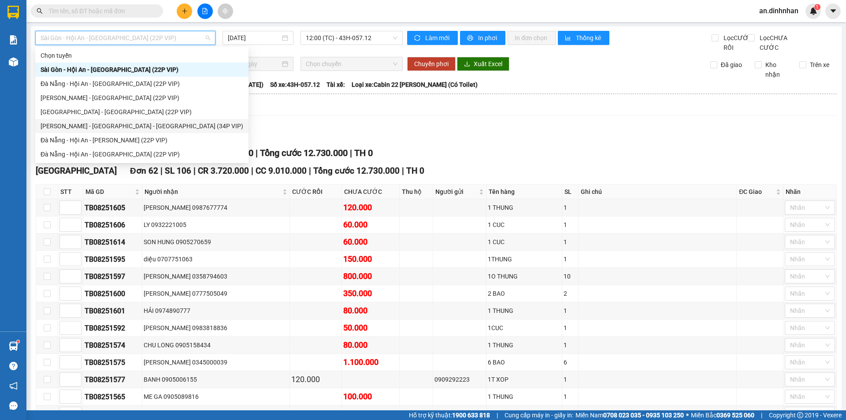
click at [146, 127] on div "[PERSON_NAME] - [GEOGRAPHIC_DATA] - [GEOGRAPHIC_DATA] (34P VIP)" at bounding box center [142, 126] width 203 height 10
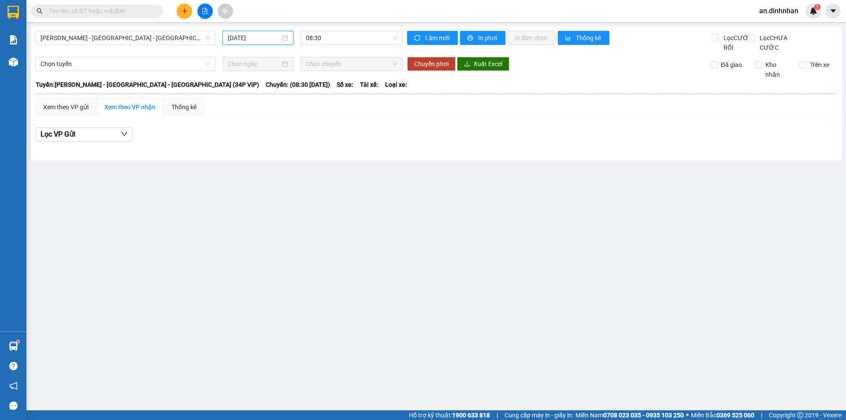
click at [273, 37] on input "[DATE]" at bounding box center [254, 38] width 52 height 10
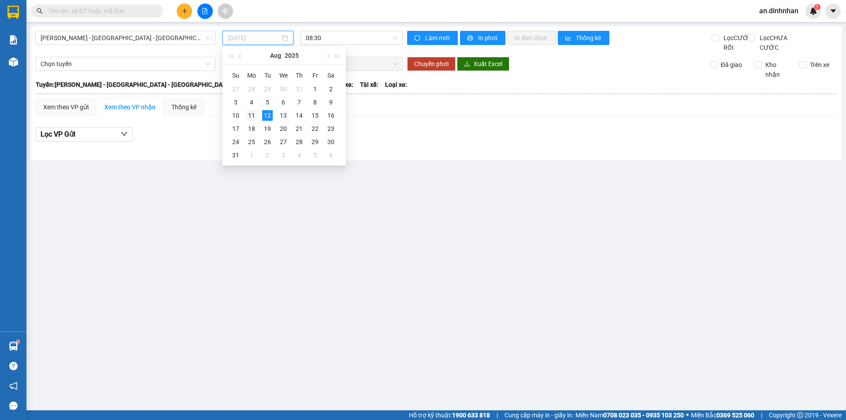
click at [252, 116] on div "11" at bounding box center [251, 115] width 11 height 11
type input "[DATE]"
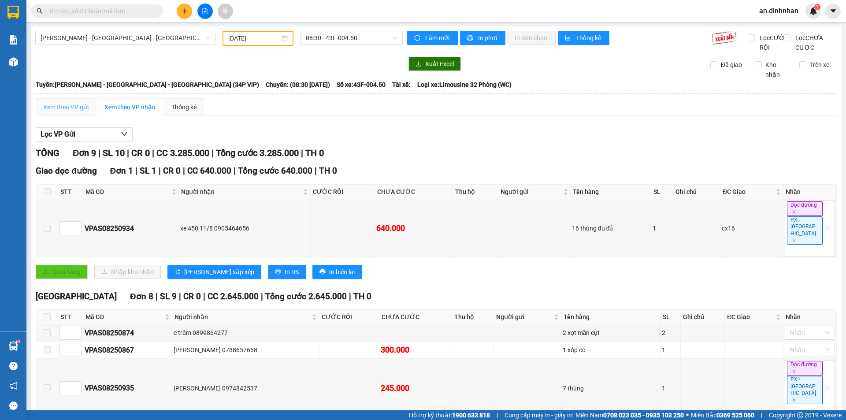
click at [89, 114] on div "Xem theo VP gửi" at bounding box center [66, 107] width 60 height 18
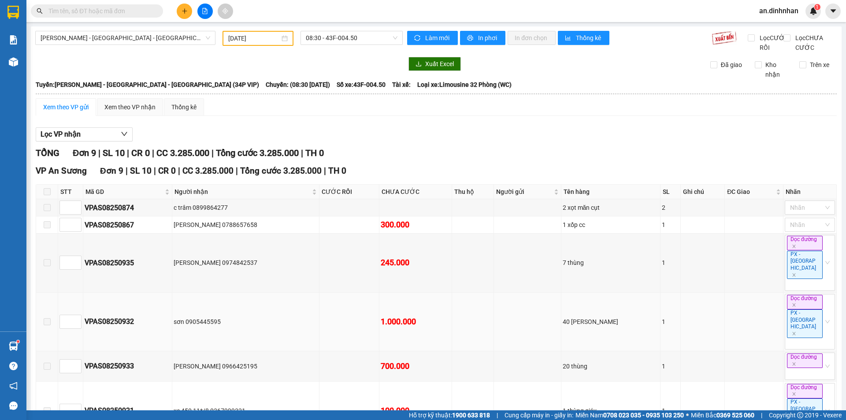
scroll to position [141, 0]
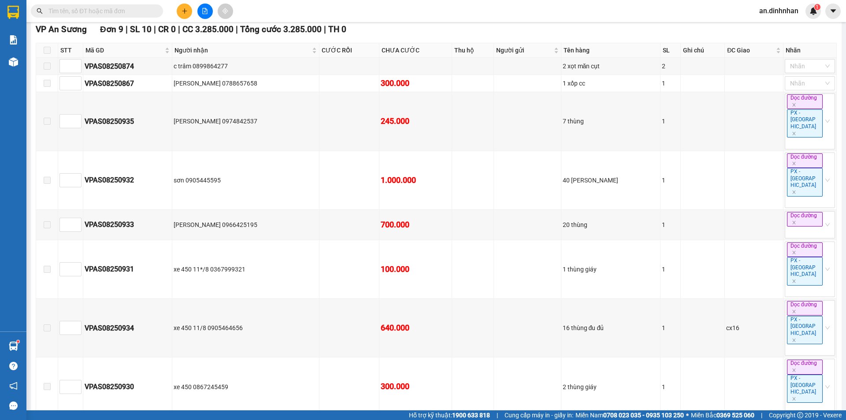
click at [92, 11] on input "text" at bounding box center [100, 11] width 104 height 10
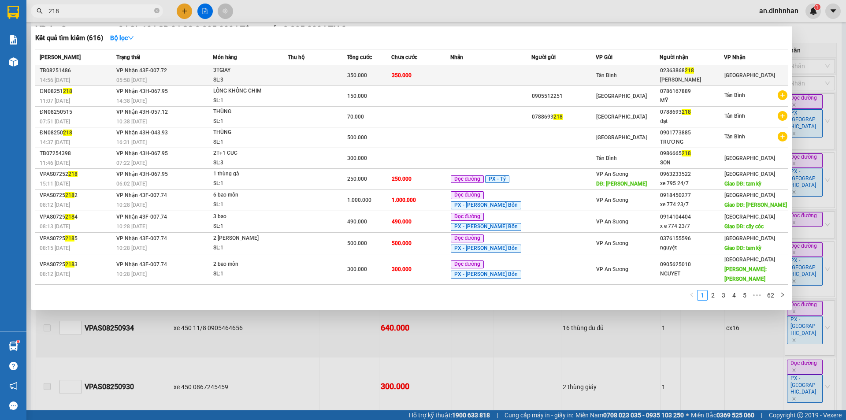
type input "218"
click at [305, 79] on td at bounding box center [317, 75] width 59 height 21
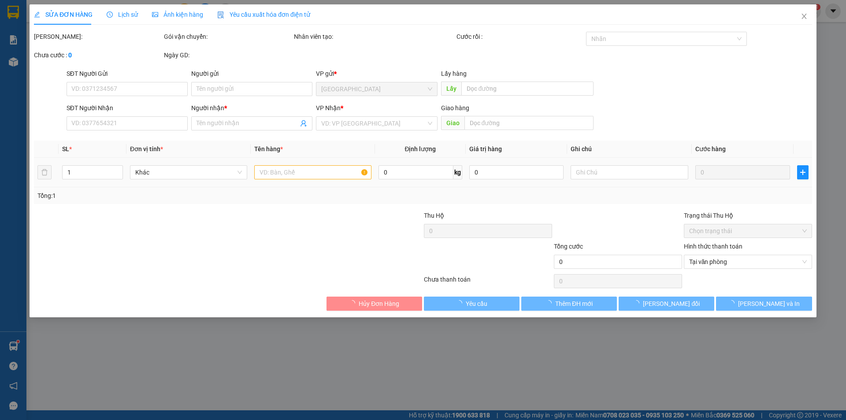
type input "02363868218"
type input "TUAN TU"
type input "350.000"
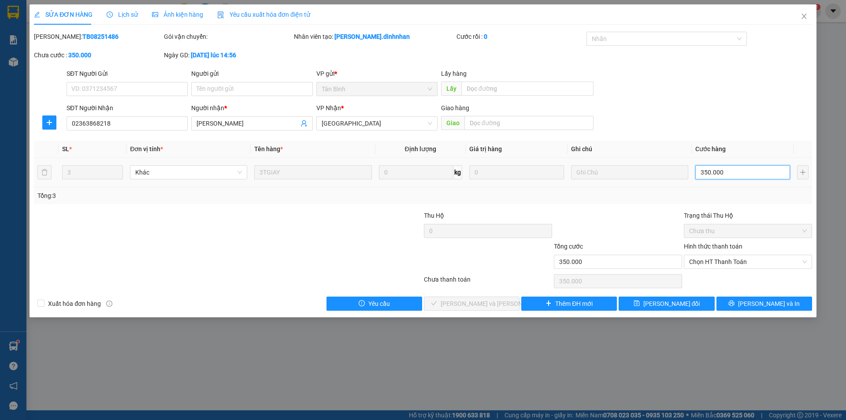
click at [745, 171] on input "350.000" at bounding box center [743, 172] width 95 height 14
type input "2"
type input "28"
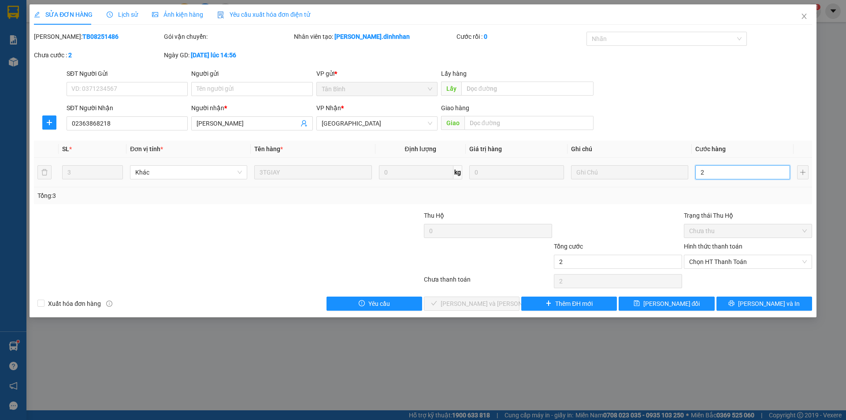
type input "28"
type input "280"
click at [731, 264] on span "Chọn HT Thanh Toán" at bounding box center [748, 261] width 118 height 13
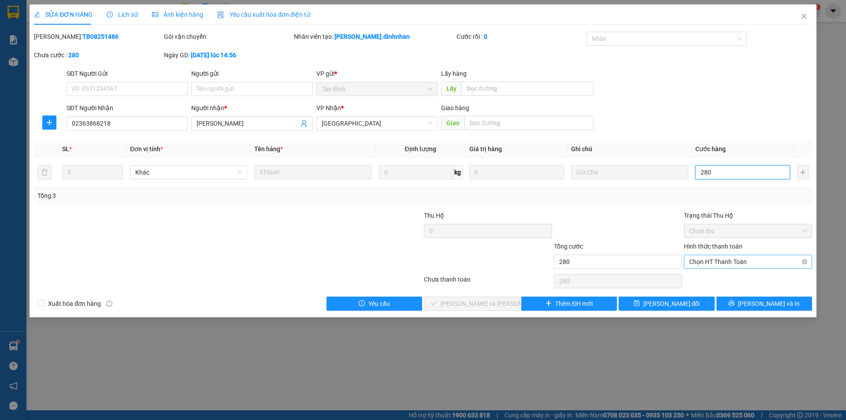
type input "280"
type input "280.000"
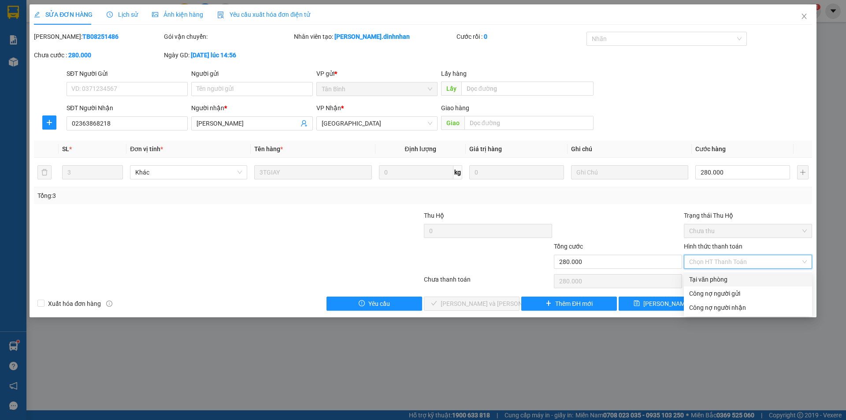
click at [720, 276] on div "Tại văn phòng" at bounding box center [748, 280] width 118 height 10
type input "0"
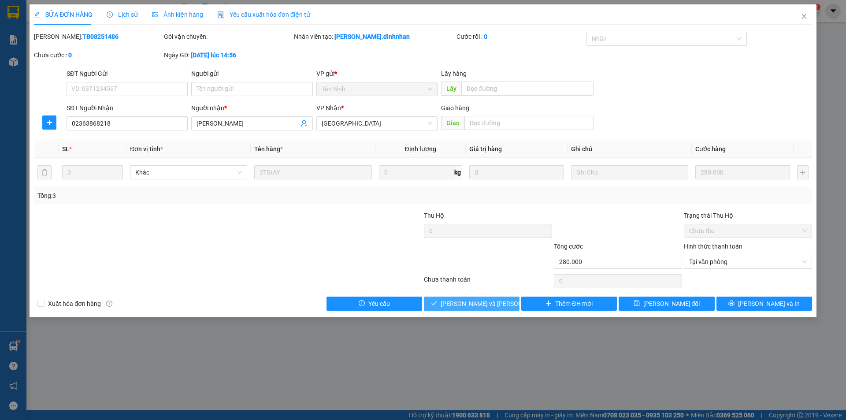
click at [517, 306] on button "[PERSON_NAME] và [PERSON_NAME] hàng" at bounding box center [472, 304] width 96 height 14
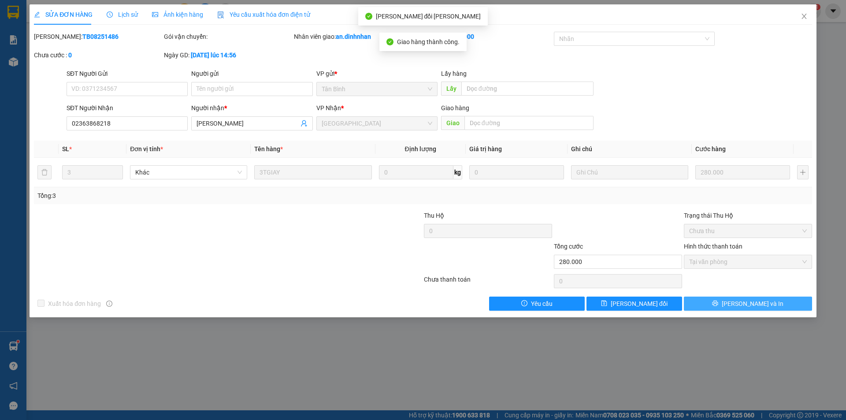
click at [751, 307] on span "[PERSON_NAME] và In" at bounding box center [753, 304] width 62 height 10
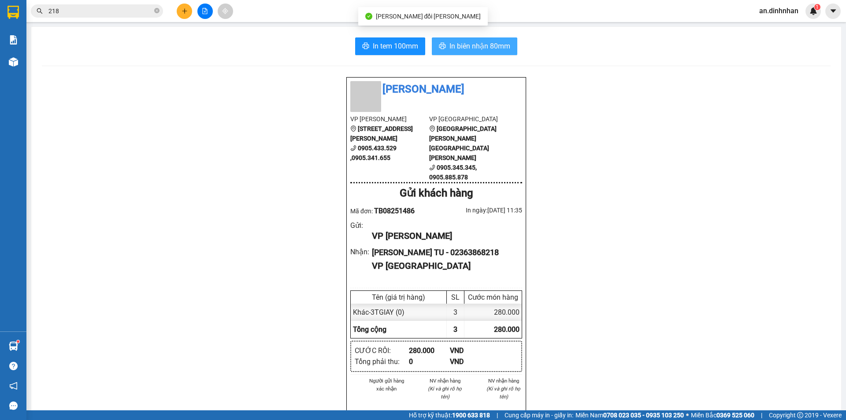
click at [491, 47] on span "In biên nhận 80mm" at bounding box center [480, 46] width 61 height 11
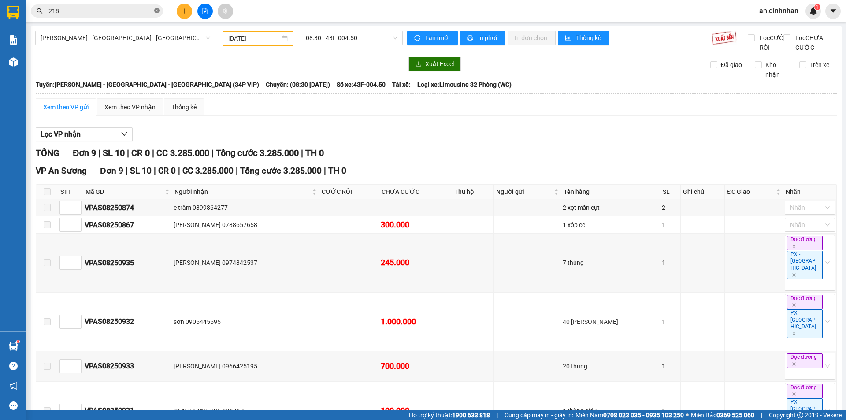
click at [158, 11] on icon "close-circle" at bounding box center [156, 10] width 5 height 5
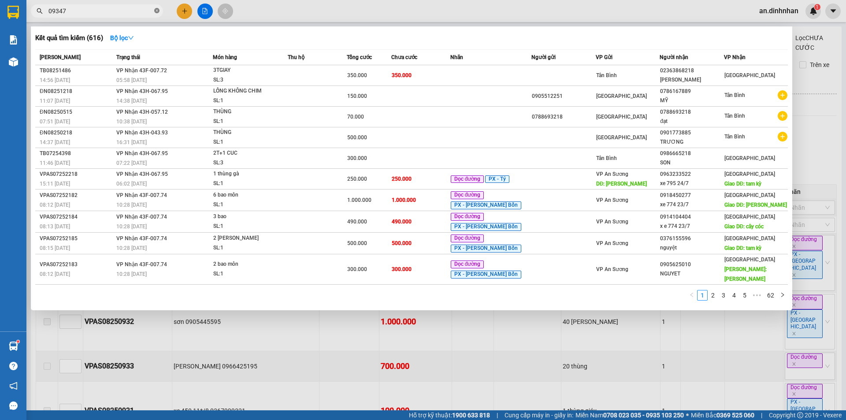
type input "093478"
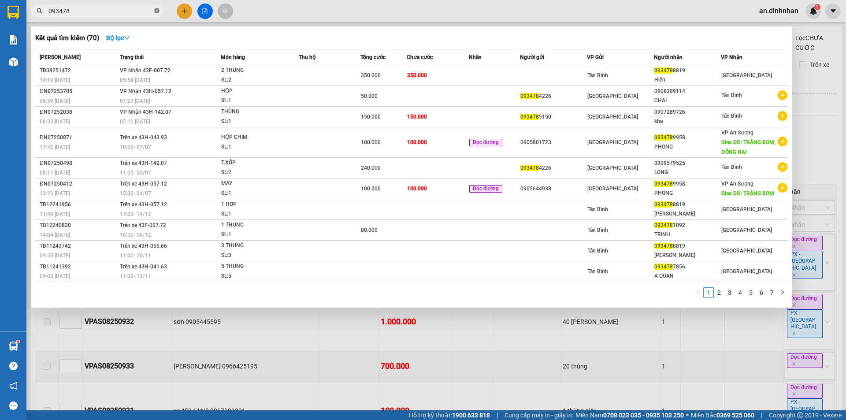
click at [155, 8] on span at bounding box center [156, 11] width 5 height 8
type input "670"
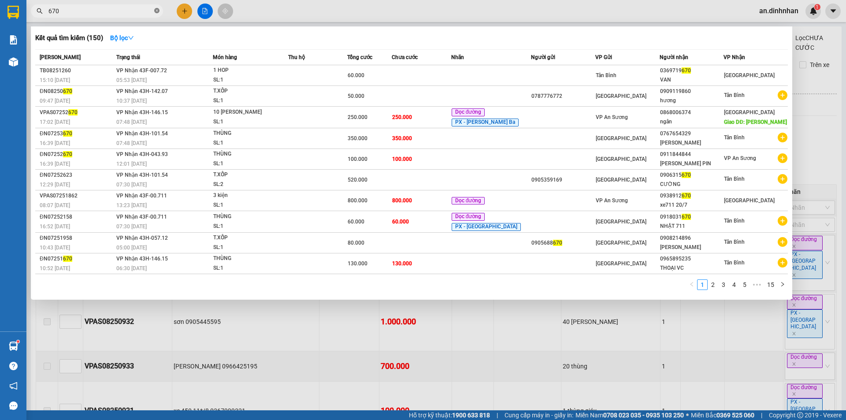
click at [156, 8] on span at bounding box center [156, 11] width 5 height 8
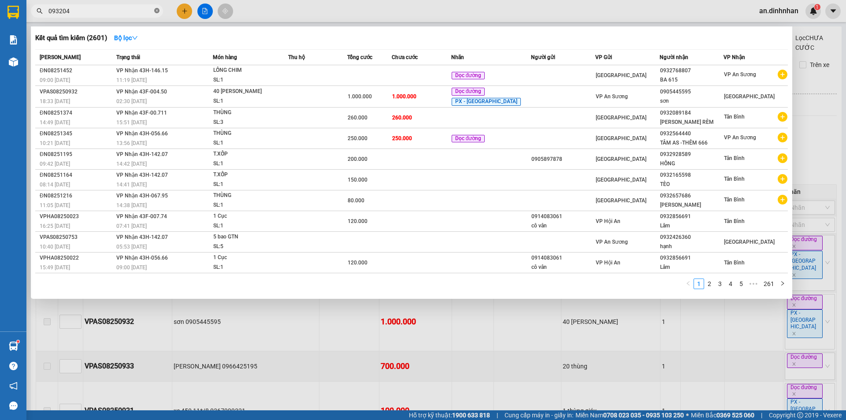
type input "0932047"
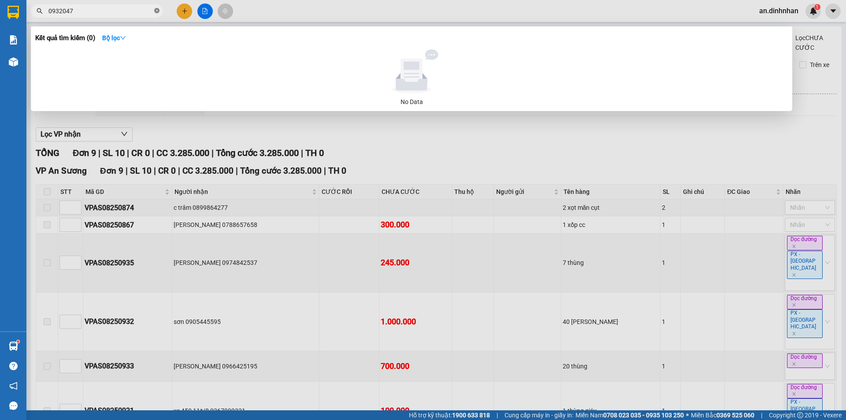
click at [155, 8] on icon "close-circle" at bounding box center [156, 10] width 5 height 5
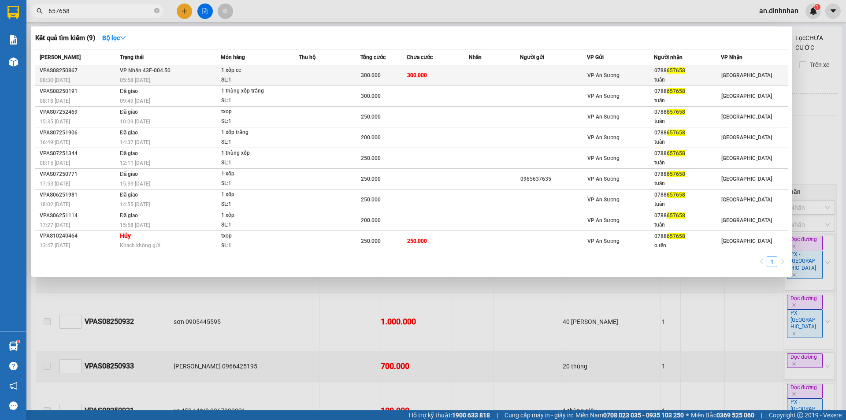
type input "657658"
click at [464, 79] on td "300.000" at bounding box center [438, 75] width 62 height 21
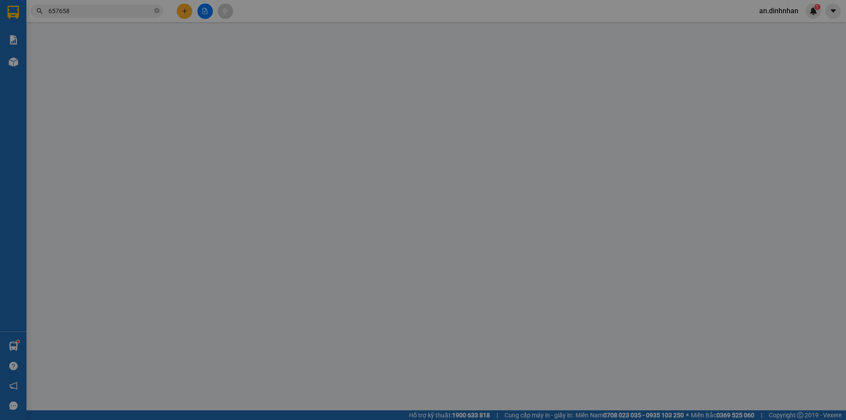
type input "0788657658"
type input "tuân"
type input "300.000"
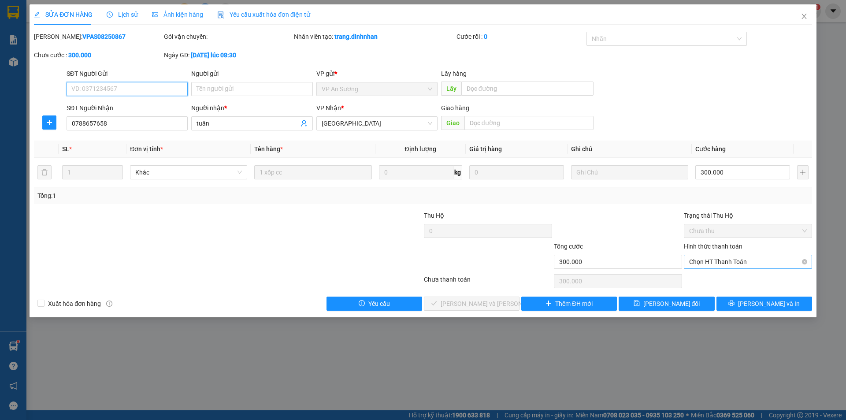
click at [723, 258] on span "Chọn HT Thanh Toán" at bounding box center [748, 261] width 118 height 13
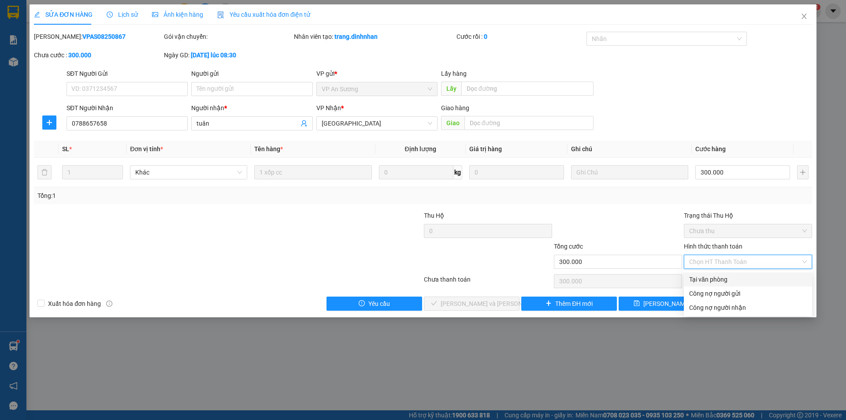
click at [724, 276] on div "Tại văn phòng" at bounding box center [748, 280] width 118 height 10
type input "0"
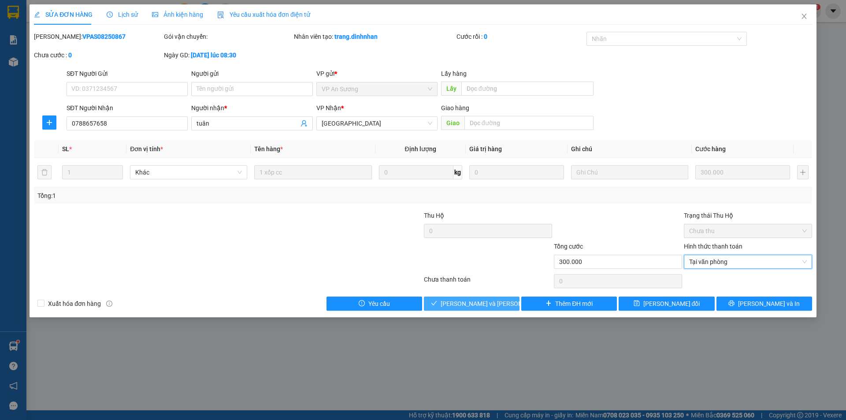
click at [510, 303] on button "[PERSON_NAME] và [PERSON_NAME] hàng" at bounding box center [472, 304] width 96 height 14
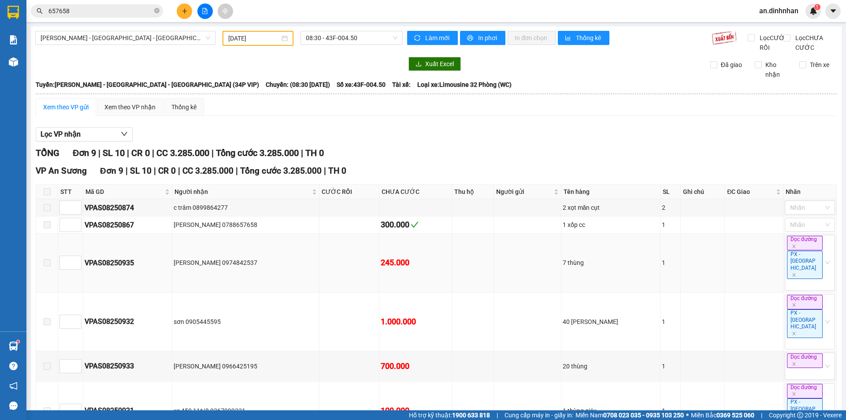
scroll to position [44, 0]
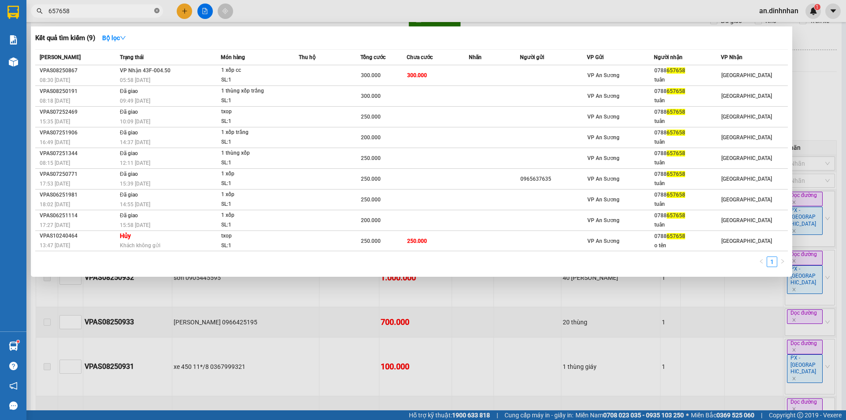
click at [158, 11] on icon "close-circle" at bounding box center [156, 10] width 5 height 5
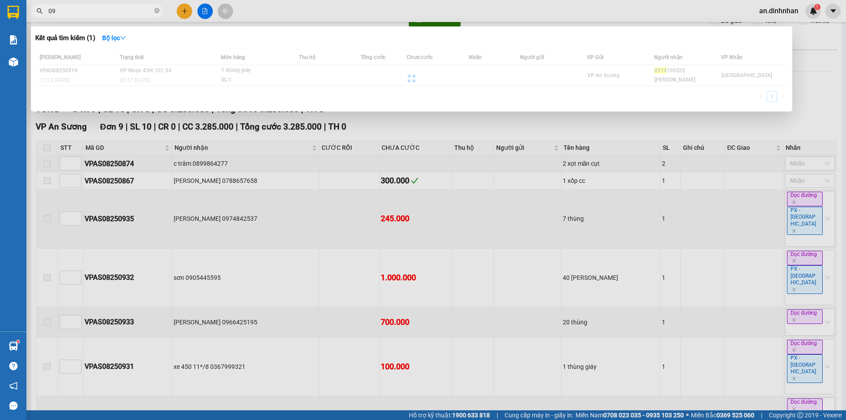
type input "0"
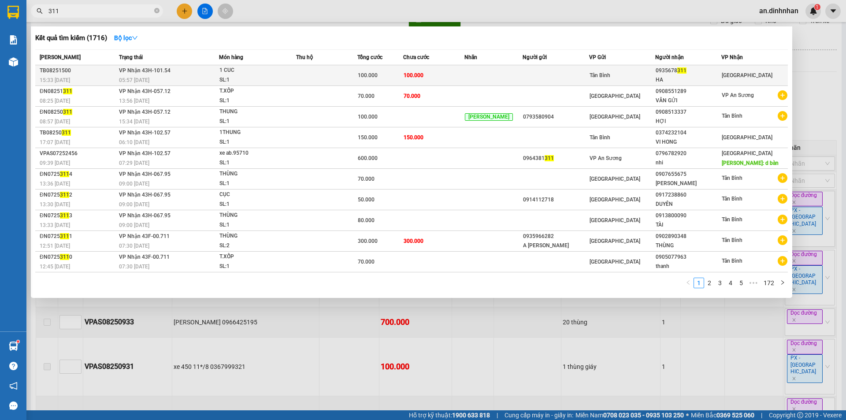
type input "311"
click at [424, 71] on span "100.000" at bounding box center [414, 74] width 20 height 7
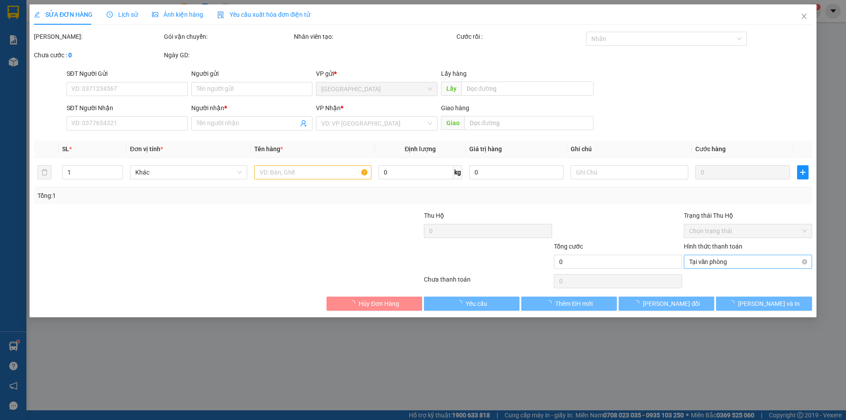
type input "0935678311"
type input "HA"
type input "100.000"
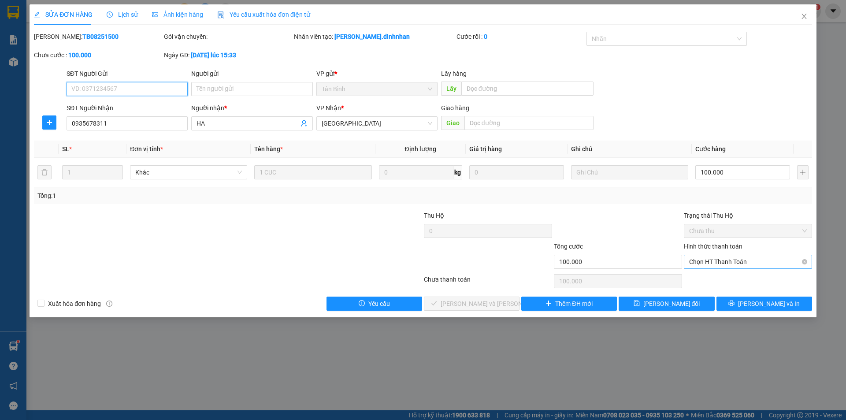
click at [755, 261] on span "Chọn HT Thanh Toán" at bounding box center [748, 261] width 118 height 13
click at [718, 261] on span "Chọn HT Thanh Toán" at bounding box center [748, 261] width 118 height 13
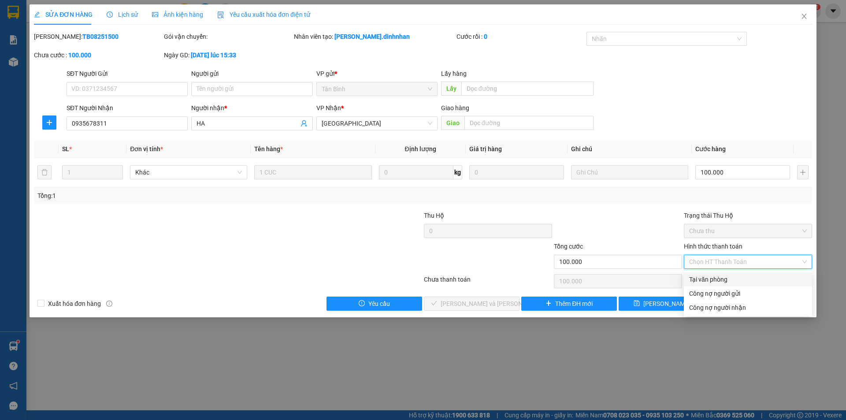
click at [718, 276] on div "Tại văn phòng" at bounding box center [748, 280] width 118 height 10
type input "0"
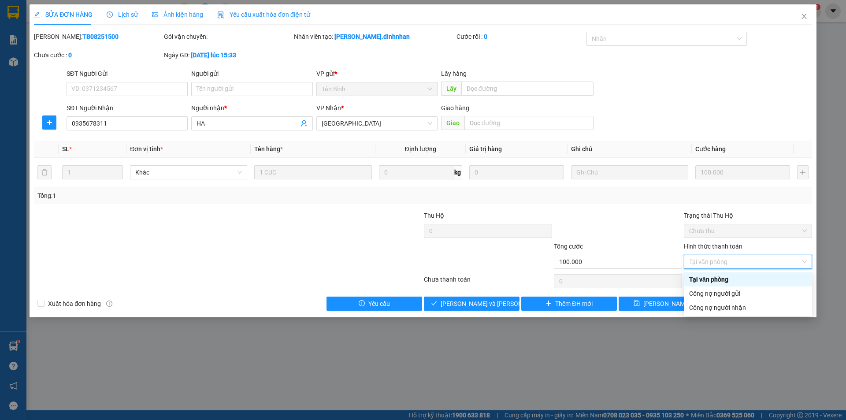
click at [707, 279] on div "Tại văn phòng" at bounding box center [748, 280] width 118 height 10
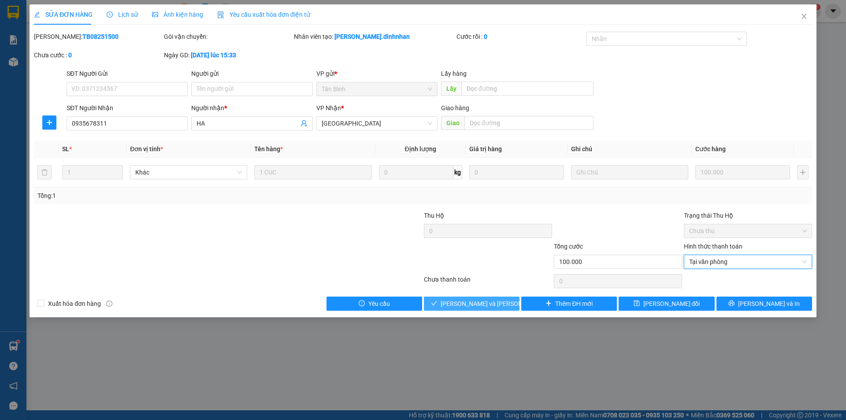
click at [489, 304] on span "[PERSON_NAME] và [PERSON_NAME] hàng" at bounding box center [500, 304] width 119 height 10
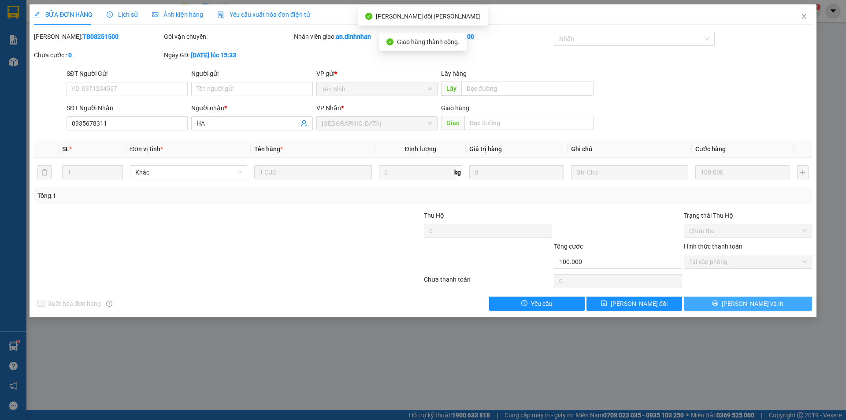
click at [762, 305] on span "[PERSON_NAME] và In" at bounding box center [753, 304] width 62 height 10
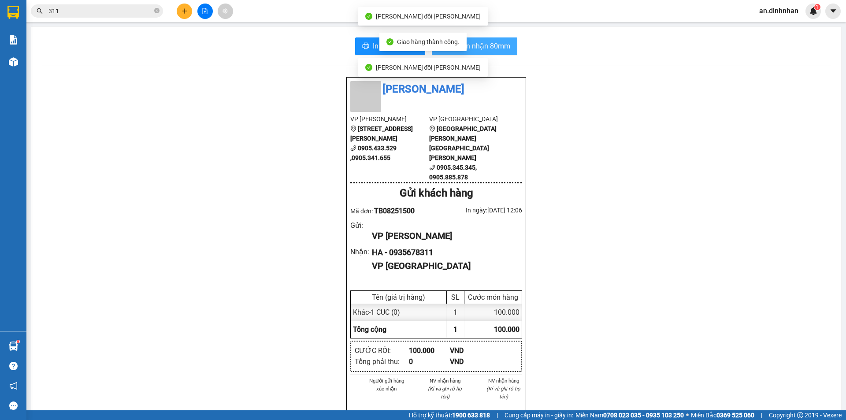
click at [504, 47] on span "In biên nhận 80mm" at bounding box center [480, 46] width 61 height 11
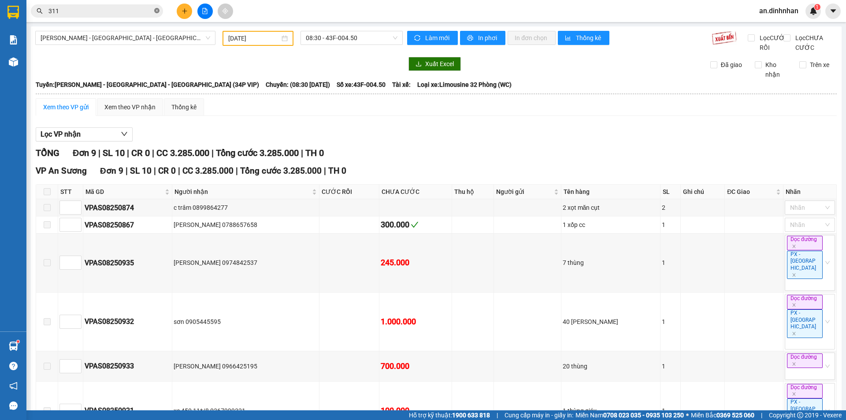
click at [156, 11] on icon "close-circle" at bounding box center [156, 10] width 5 height 5
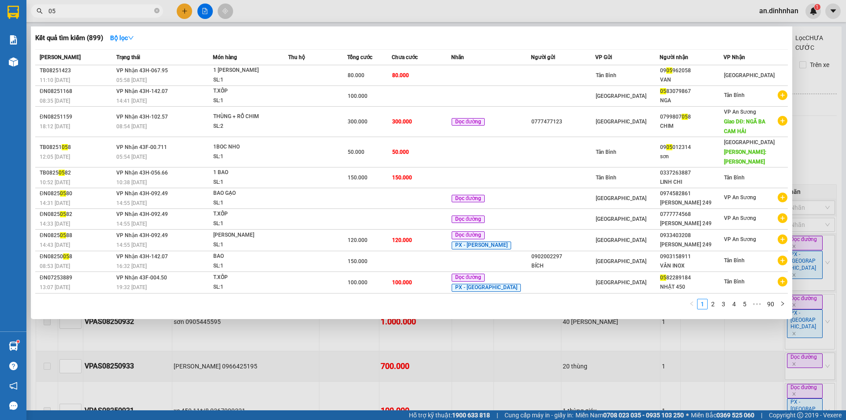
type input "0"
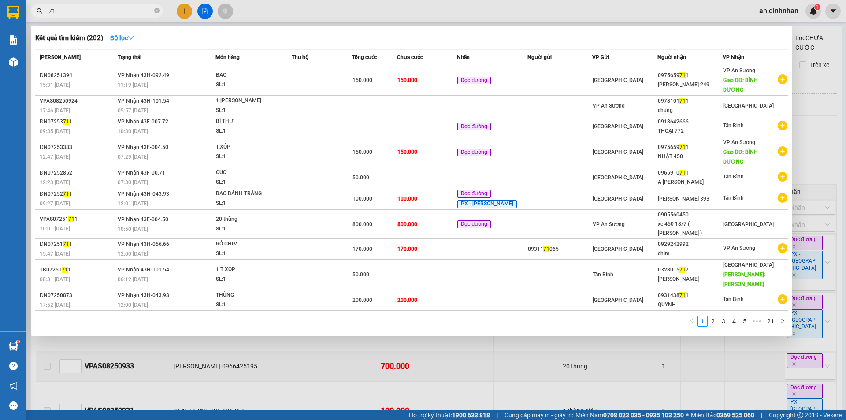
type input "7"
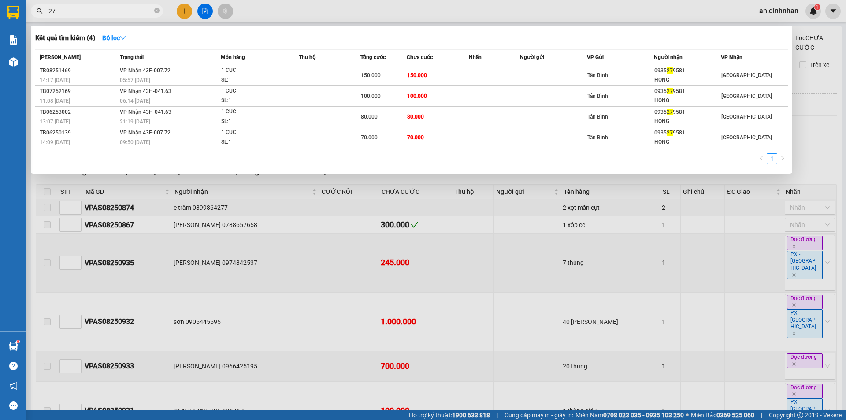
type input "2"
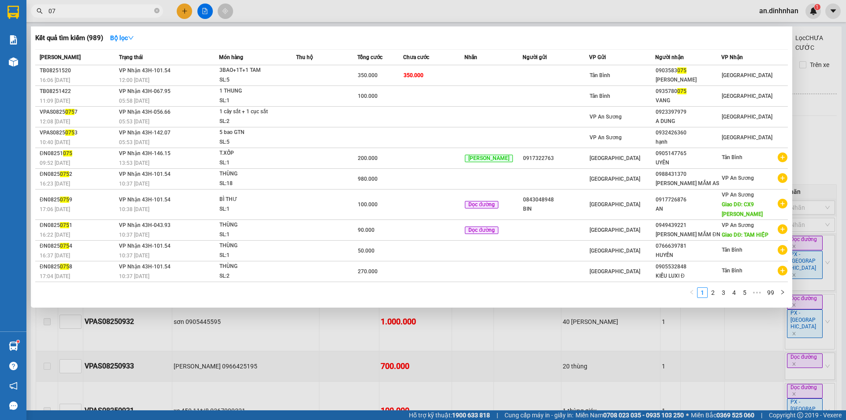
type input "0"
type input "567"
